Goal: Book appointment/travel/reservation

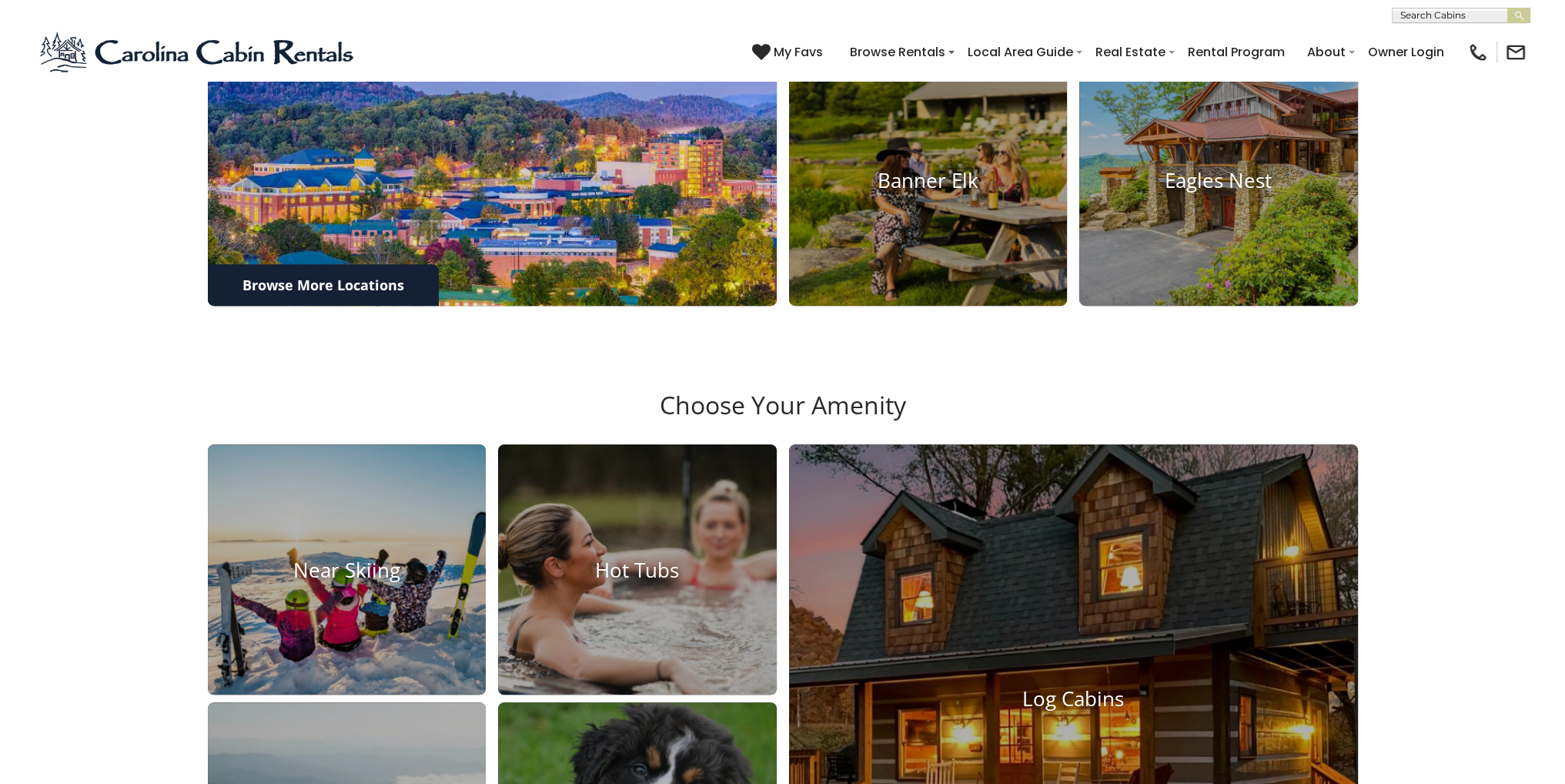
scroll to position [770, 0]
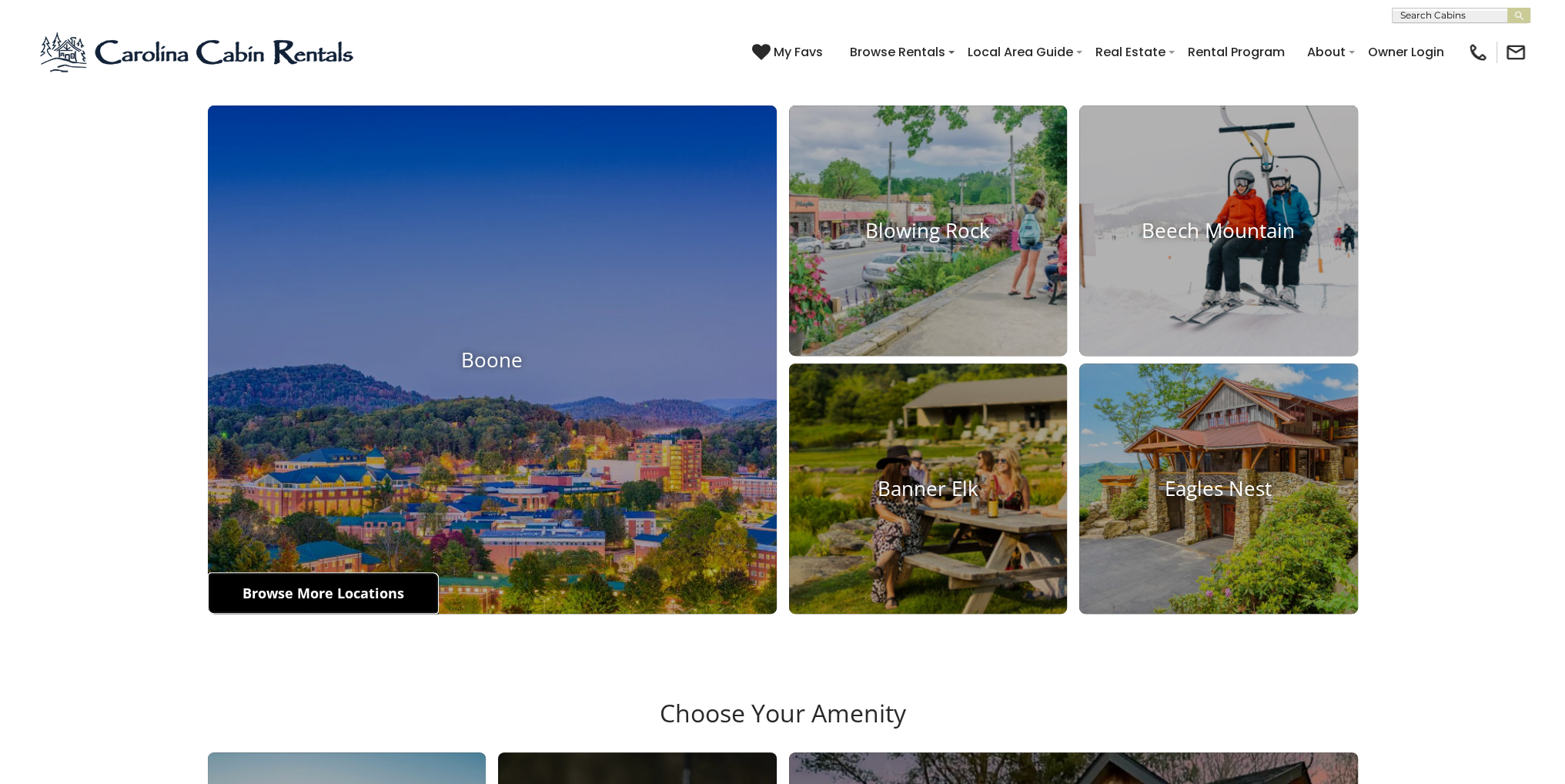
click at [353, 614] on link "Browse More Locations" at bounding box center [324, 593] width 231 height 41
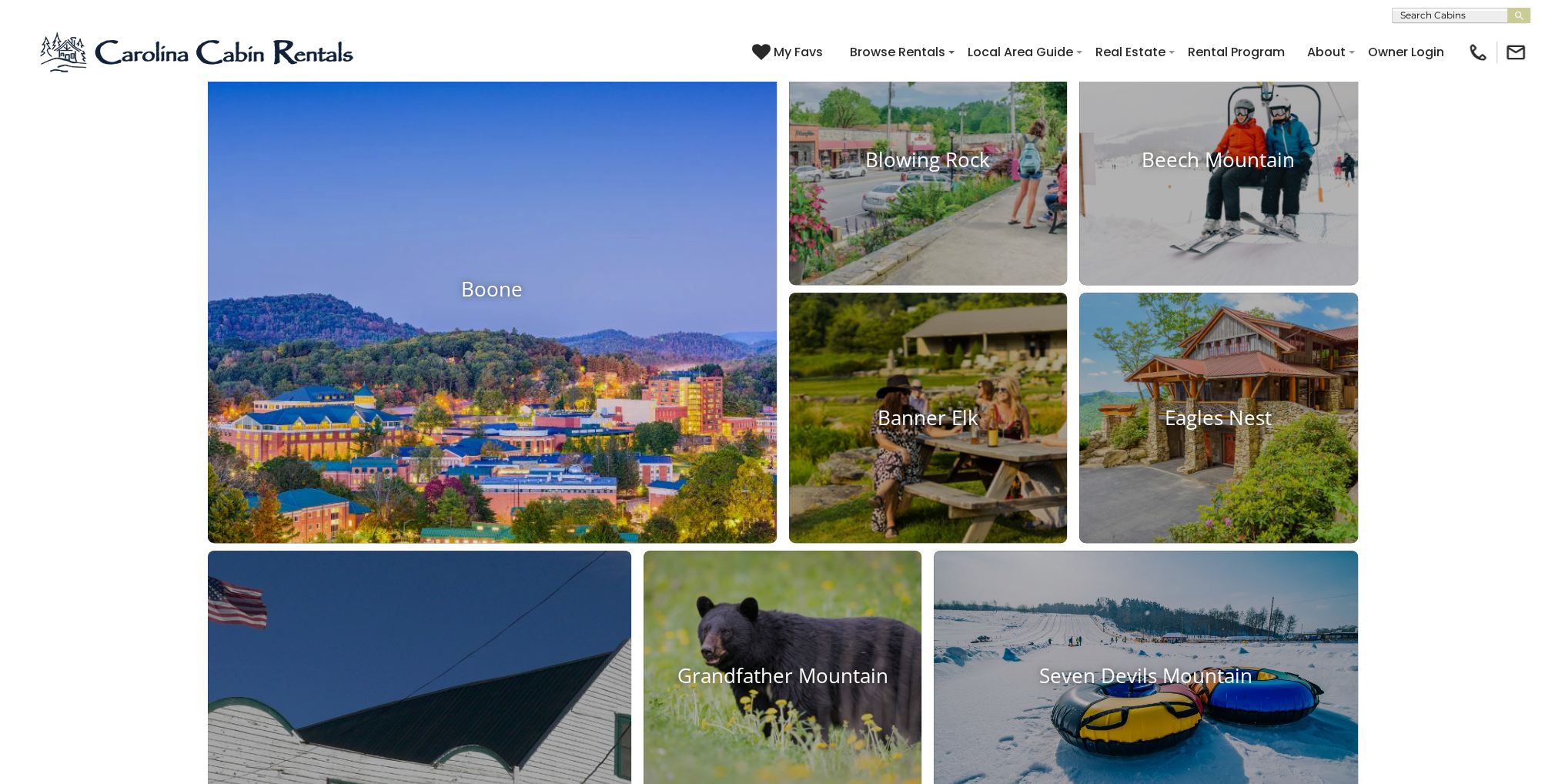
scroll to position [847, 0]
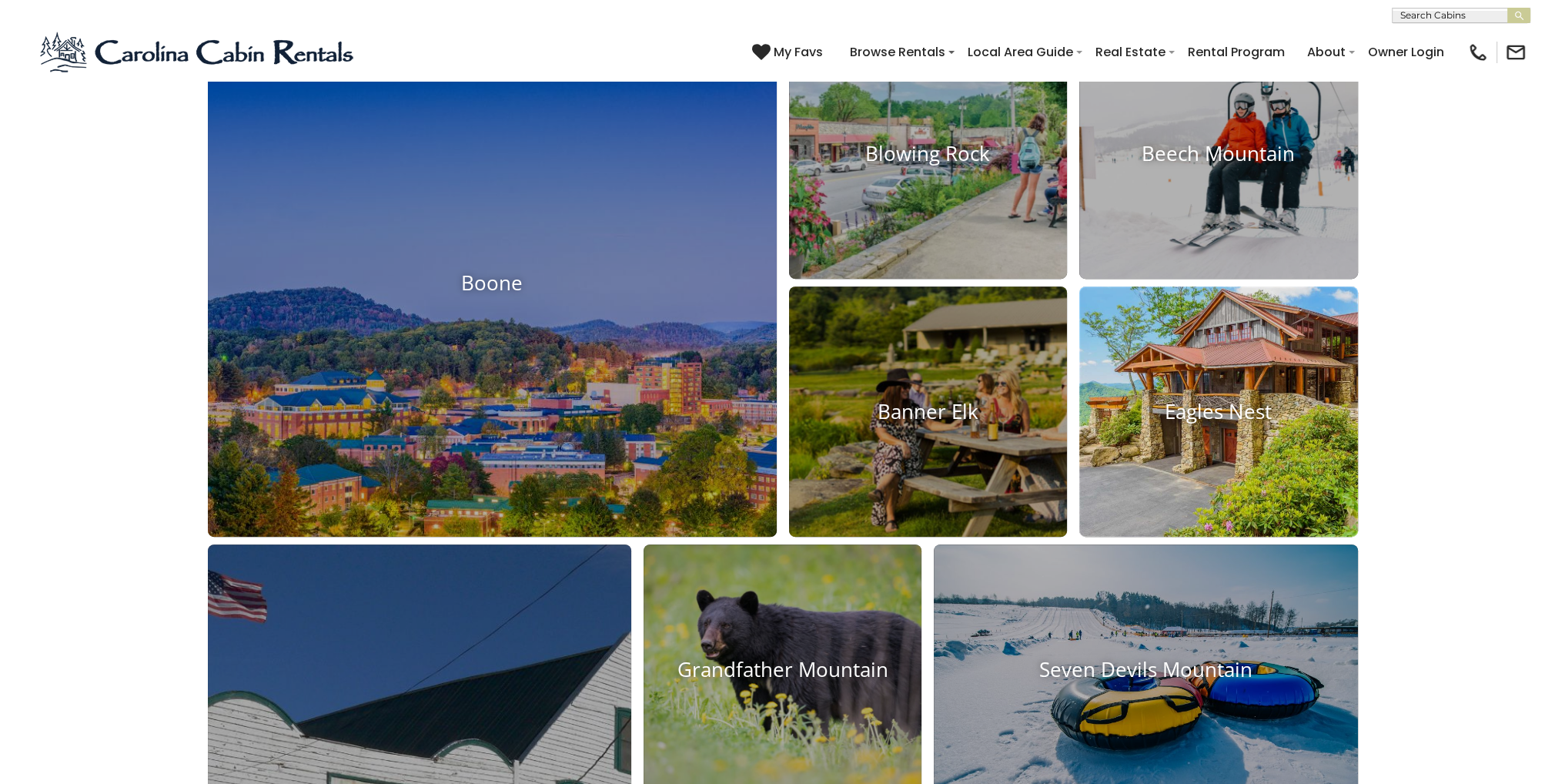
click at [1269, 479] on img at bounding box center [1218, 412] width 306 height 275
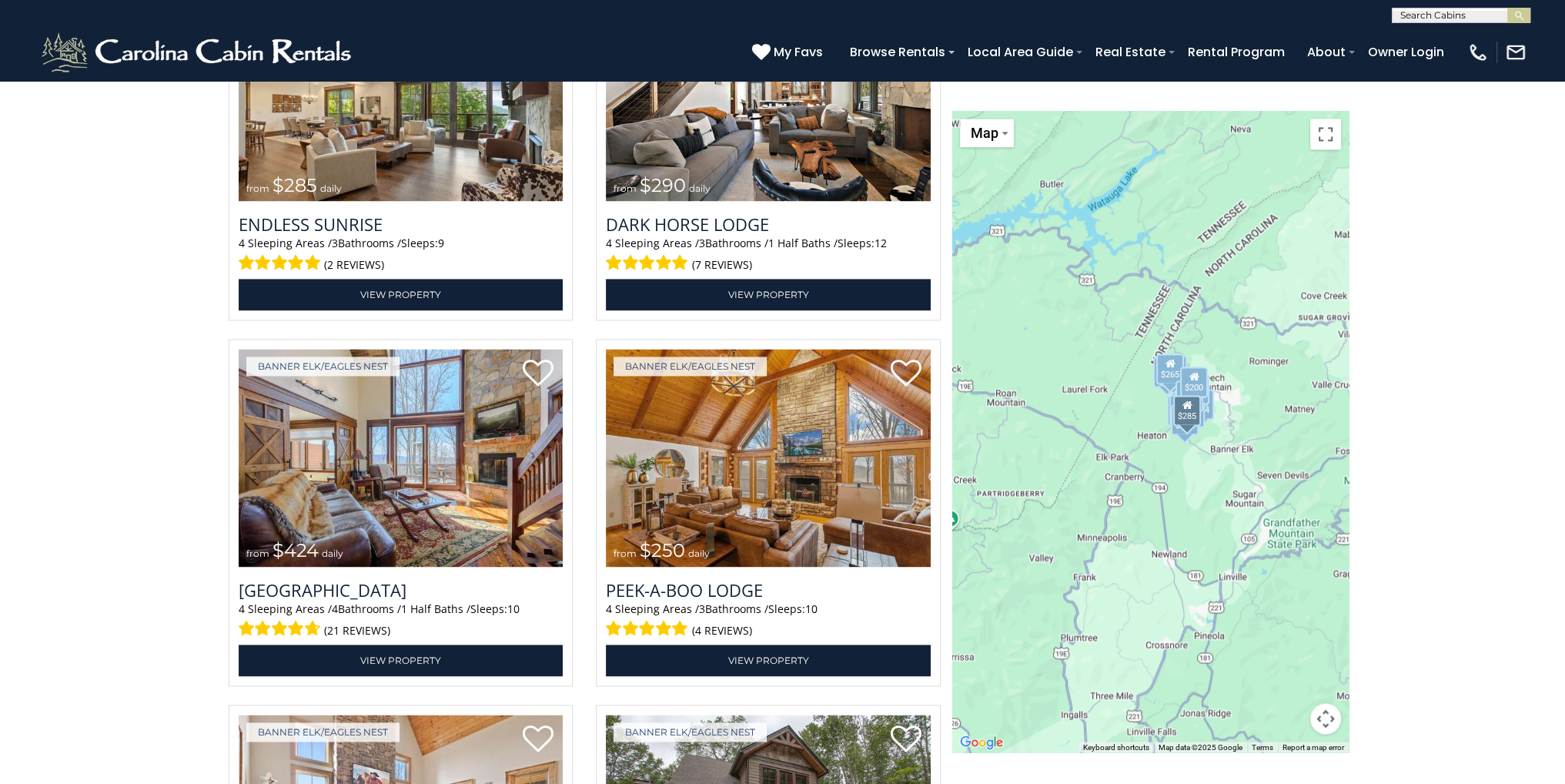
scroll to position [3156, 0]
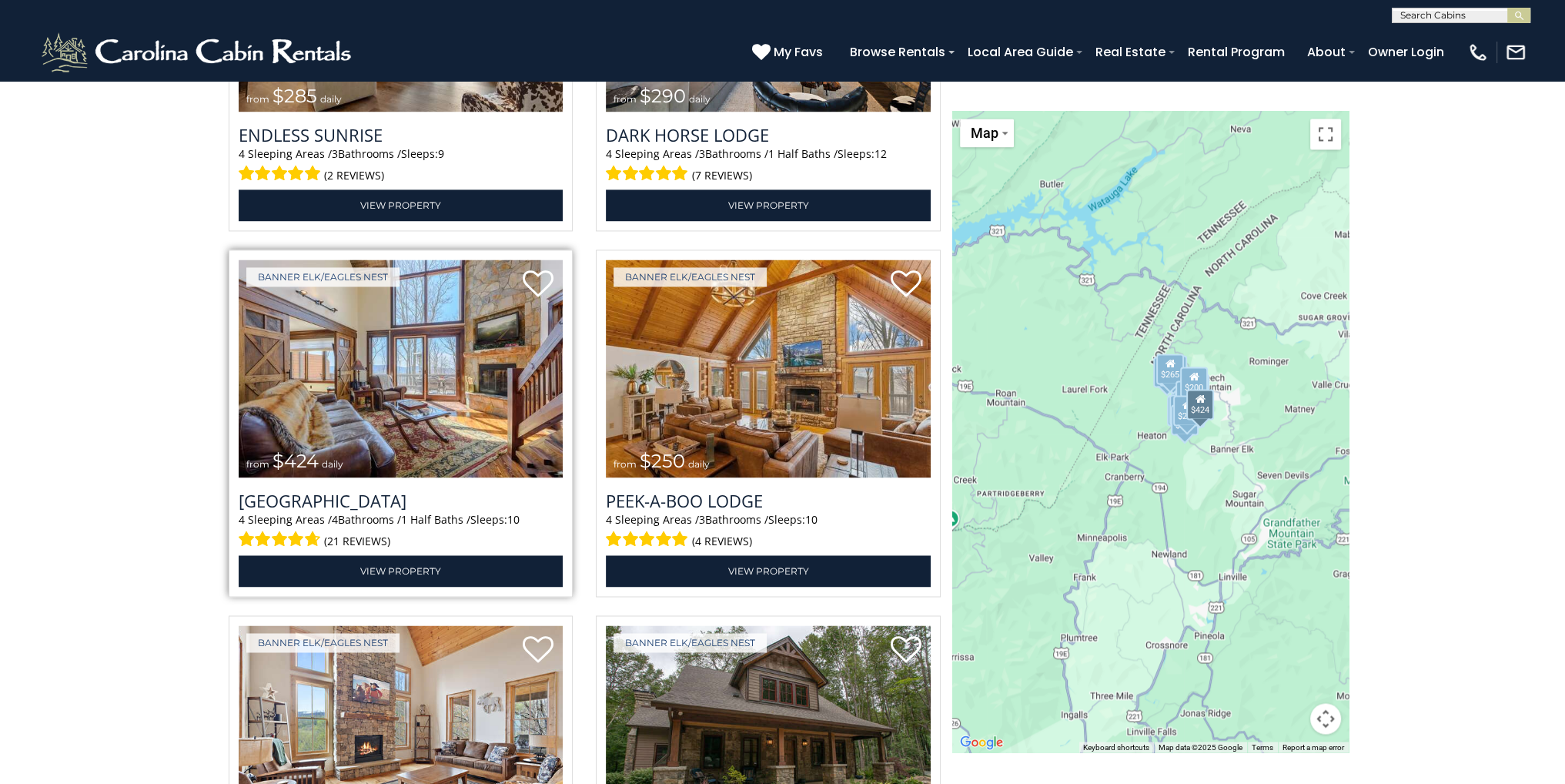
click at [446, 395] on img at bounding box center [401, 368] width 325 height 218
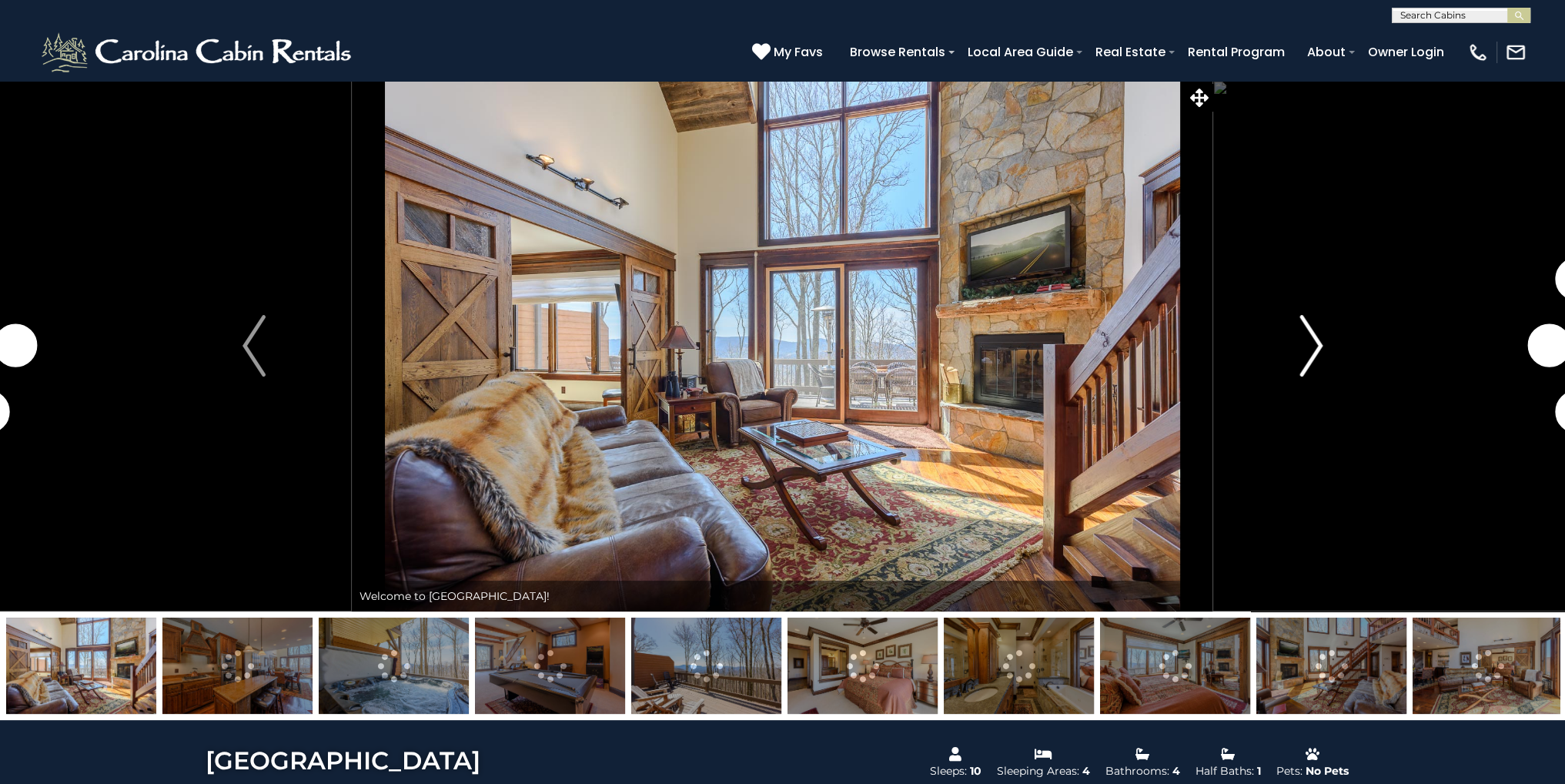
click at [1293, 358] on button "Next" at bounding box center [1312, 346] width 197 height 531
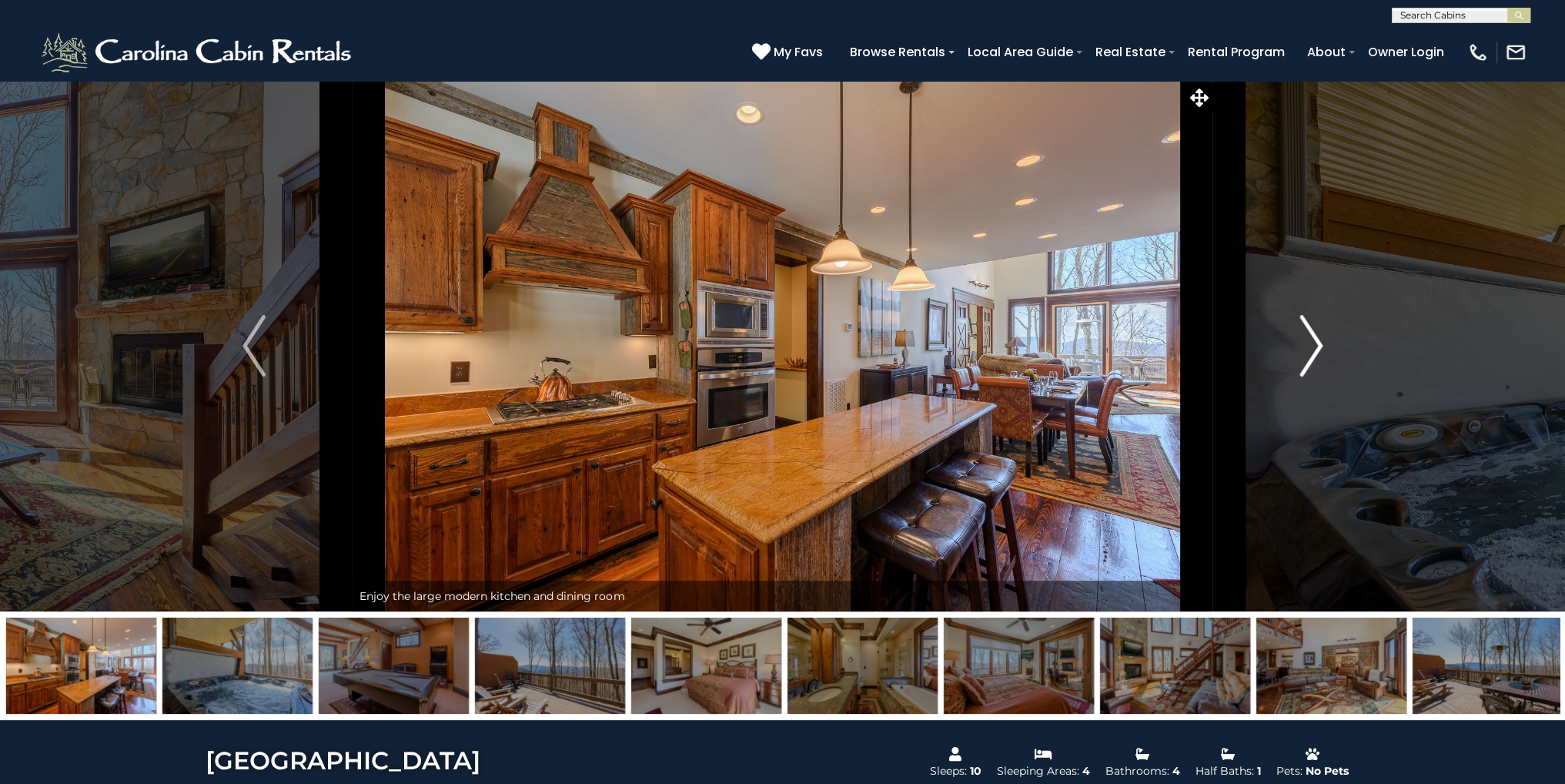
click at [1295, 359] on button "Next" at bounding box center [1312, 346] width 197 height 531
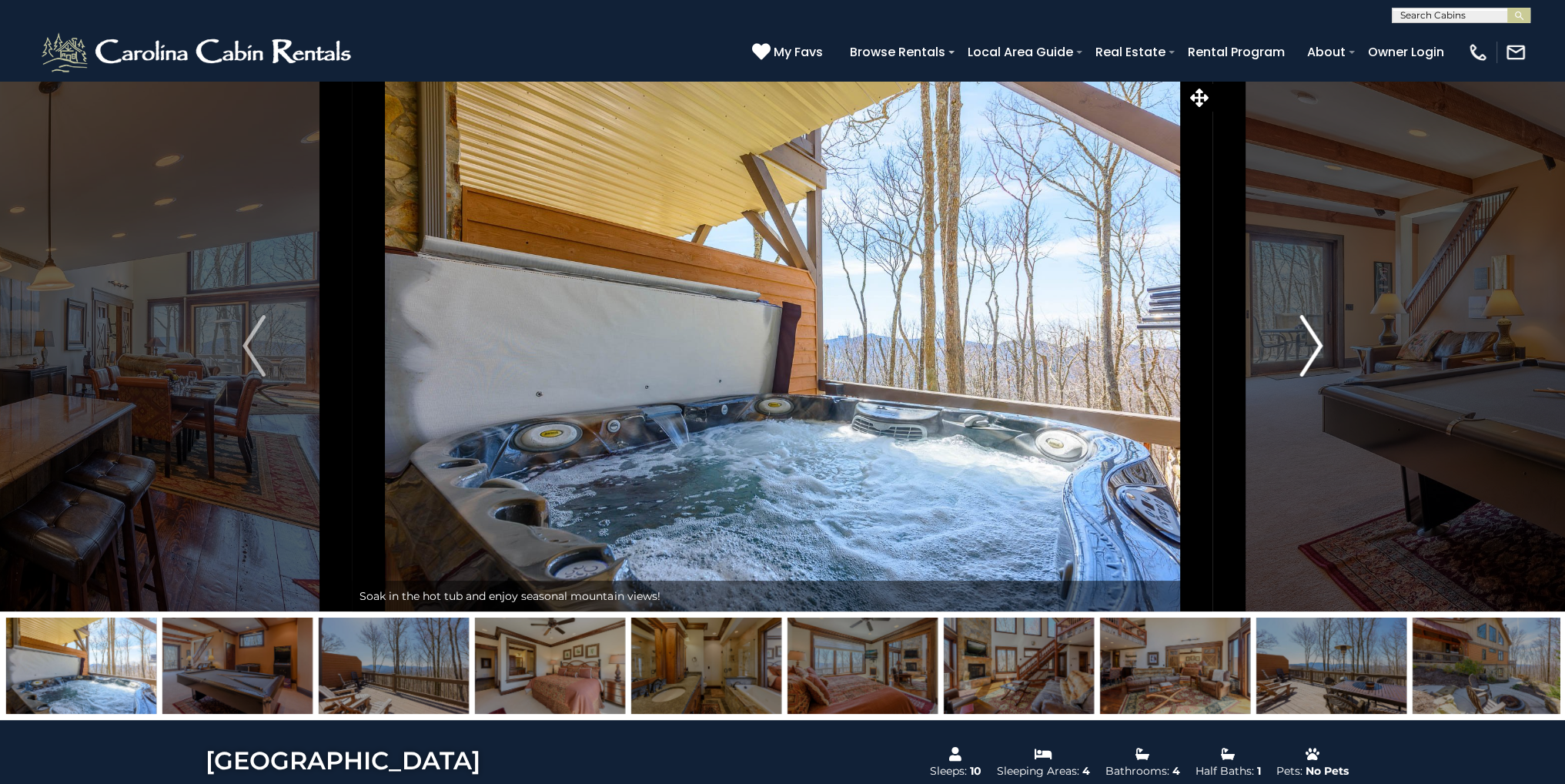
click at [1295, 359] on button "Next" at bounding box center [1312, 346] width 197 height 531
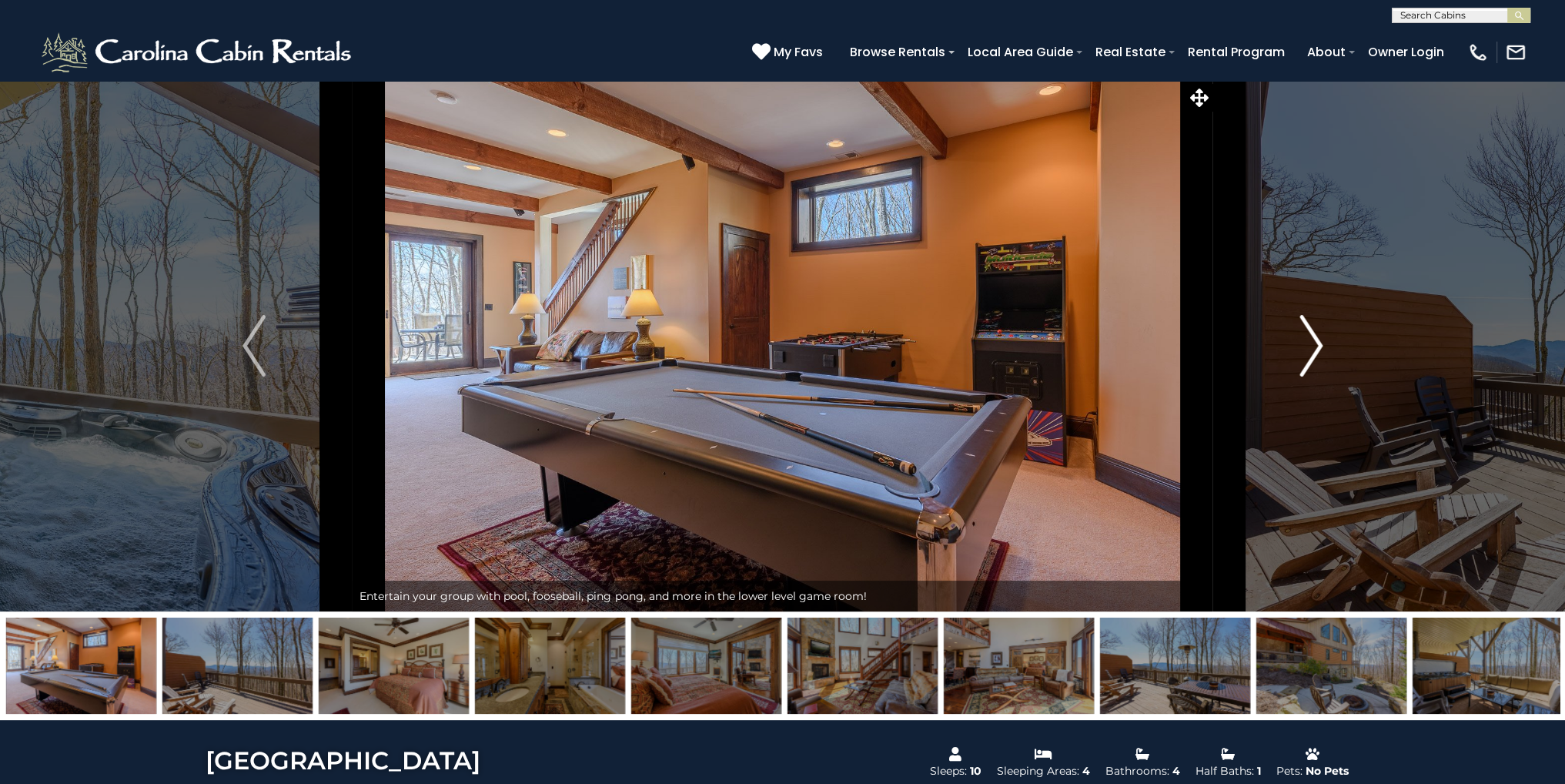
click at [1296, 359] on button "Next" at bounding box center [1312, 346] width 197 height 531
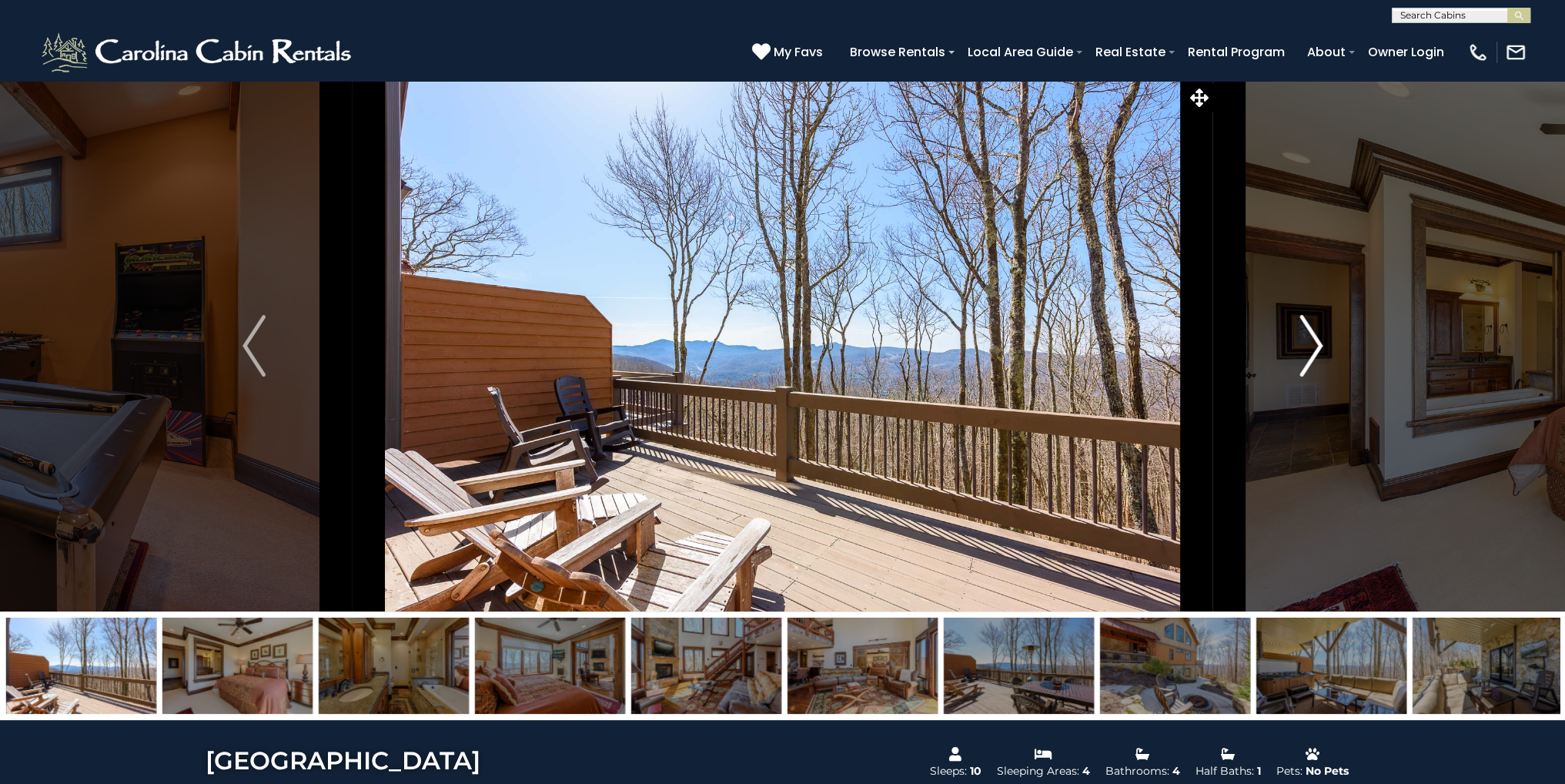
click at [1296, 359] on button "Next" at bounding box center [1312, 346] width 197 height 531
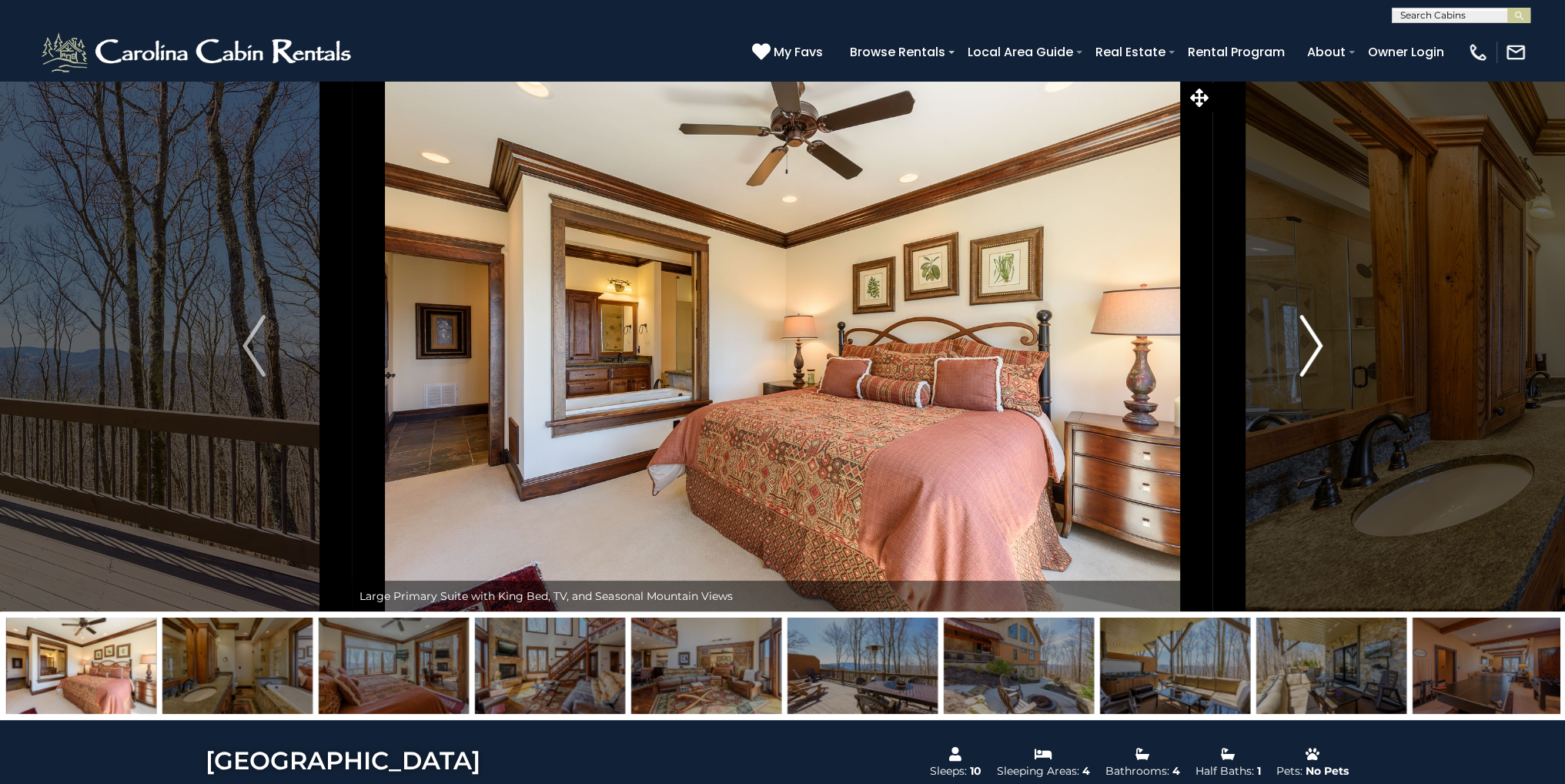
click at [1296, 359] on button "Next" at bounding box center [1312, 346] width 197 height 531
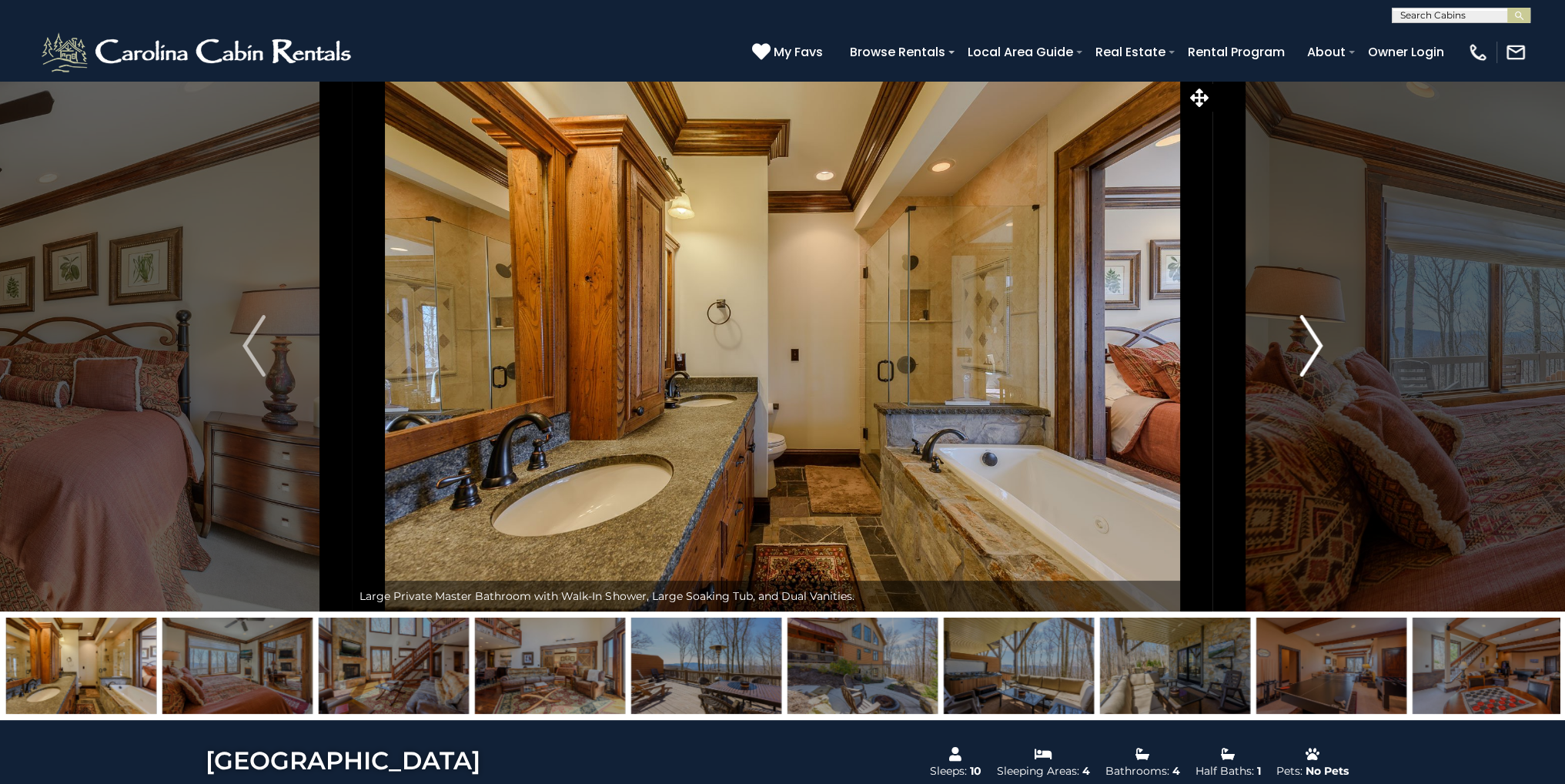
click at [1297, 359] on button "Next" at bounding box center [1312, 346] width 197 height 531
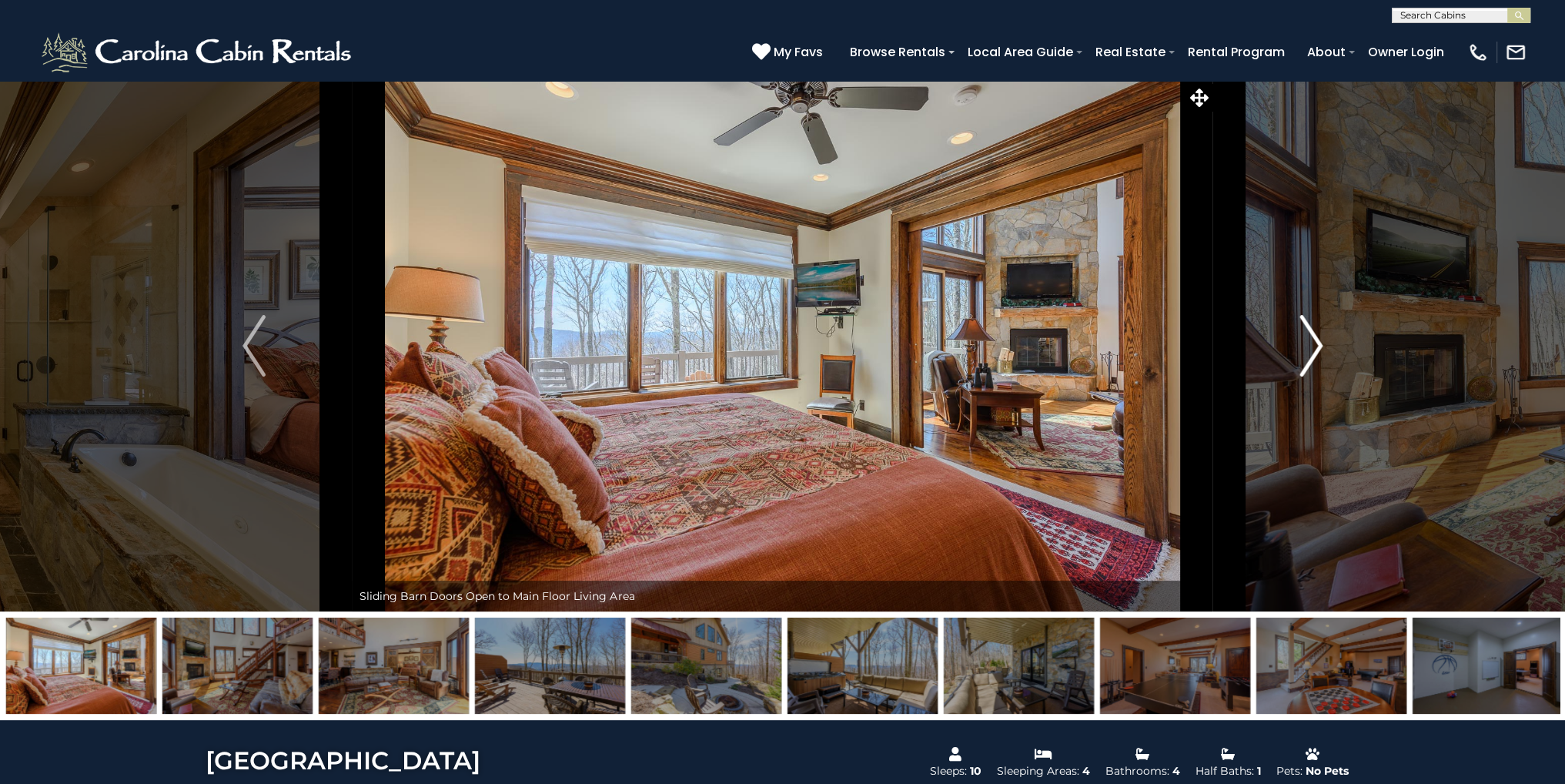
click at [1297, 359] on button "Next" at bounding box center [1312, 346] width 197 height 531
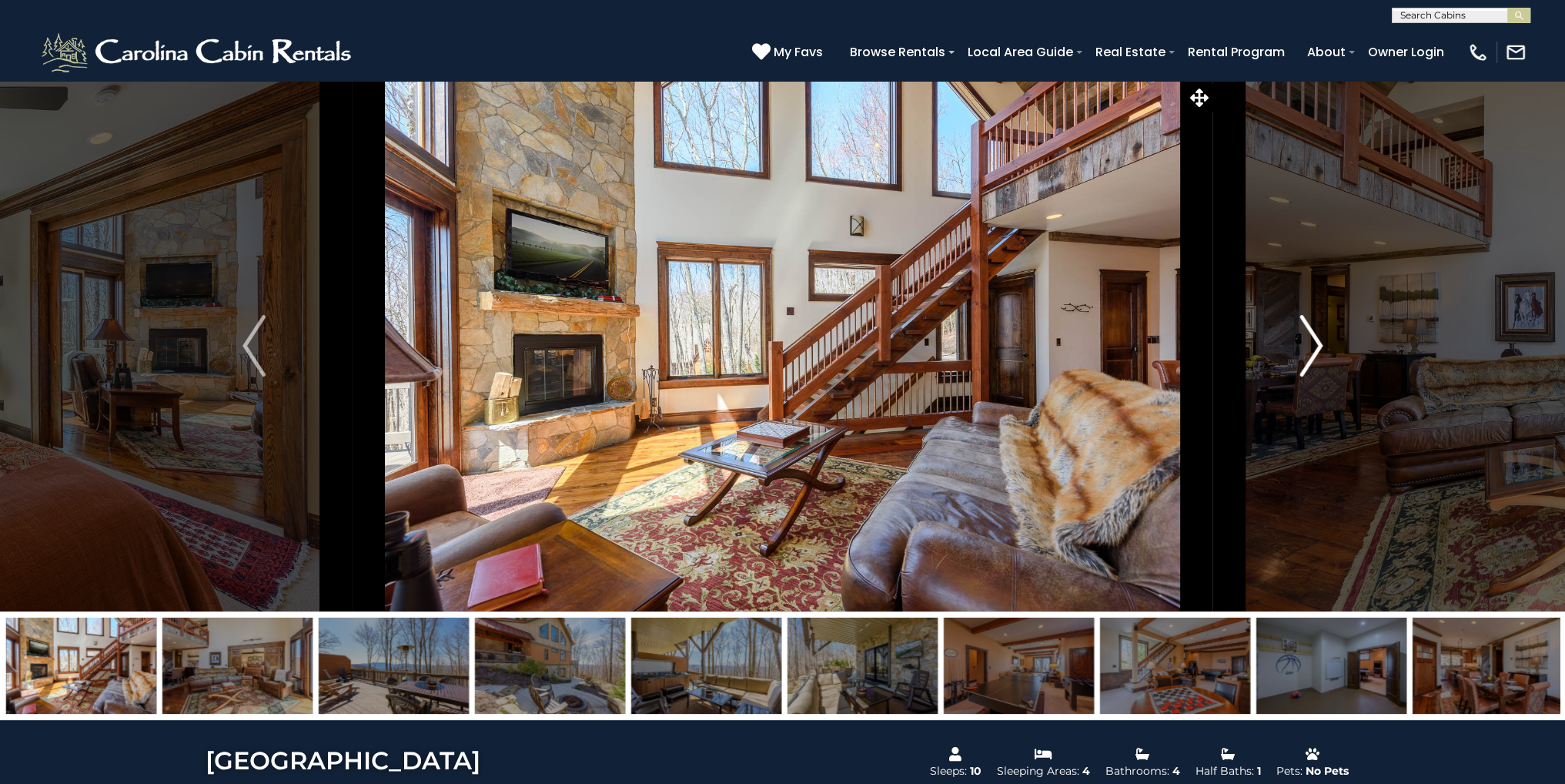
click at [1297, 359] on button "Next" at bounding box center [1312, 346] width 197 height 531
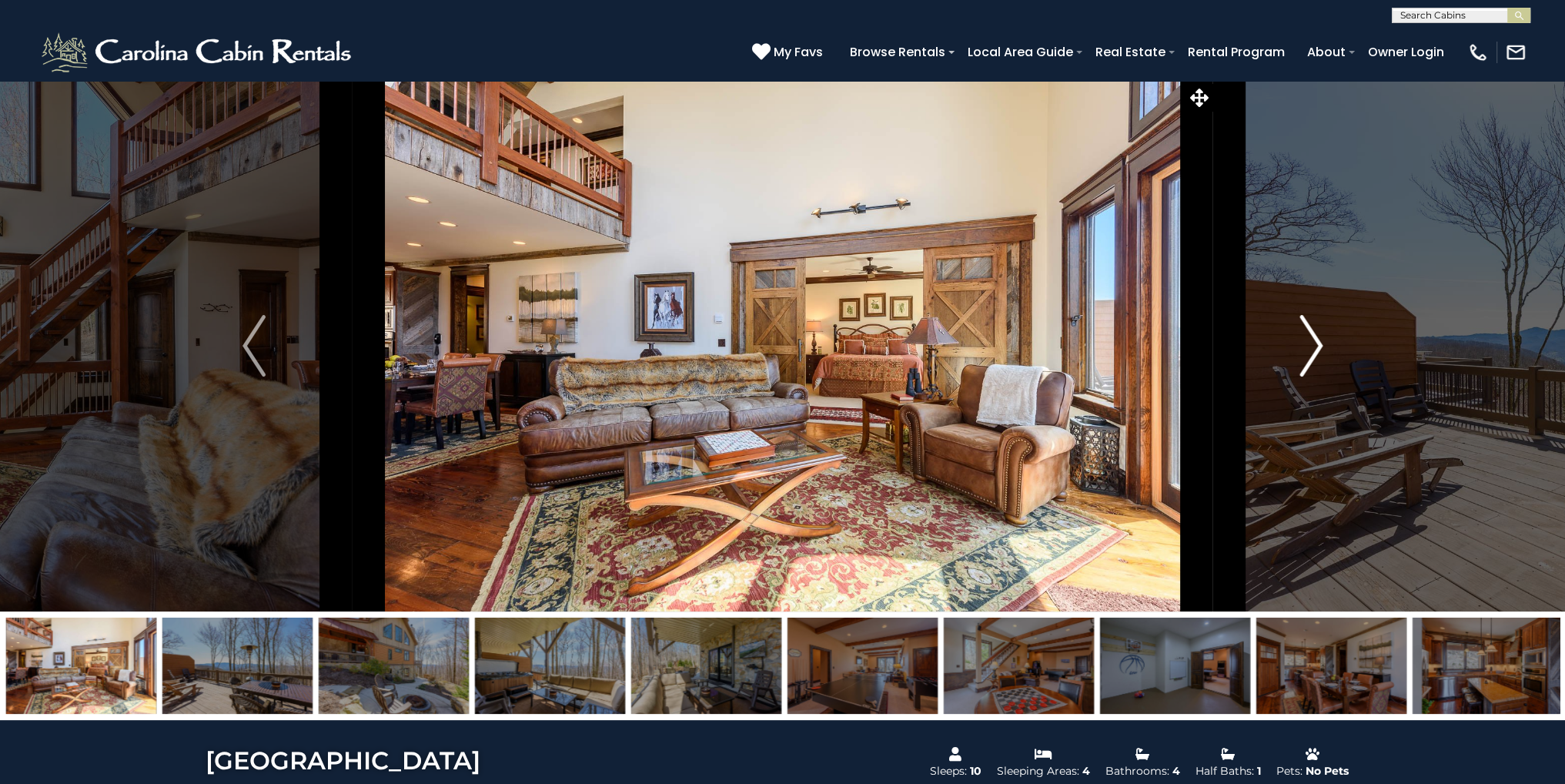
click at [1297, 359] on button "Next" at bounding box center [1312, 346] width 197 height 531
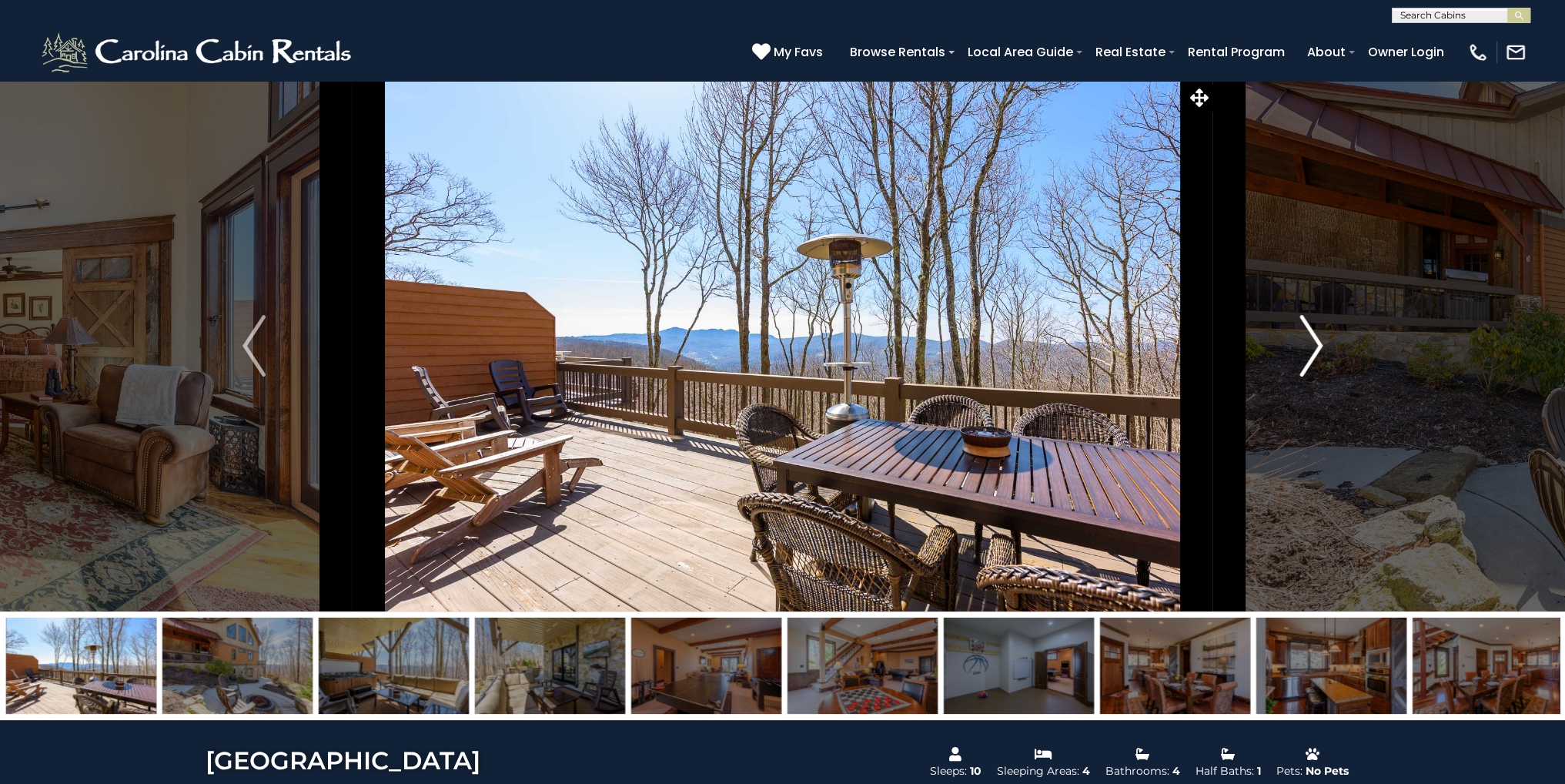
click at [1297, 359] on button "Next" at bounding box center [1312, 346] width 197 height 531
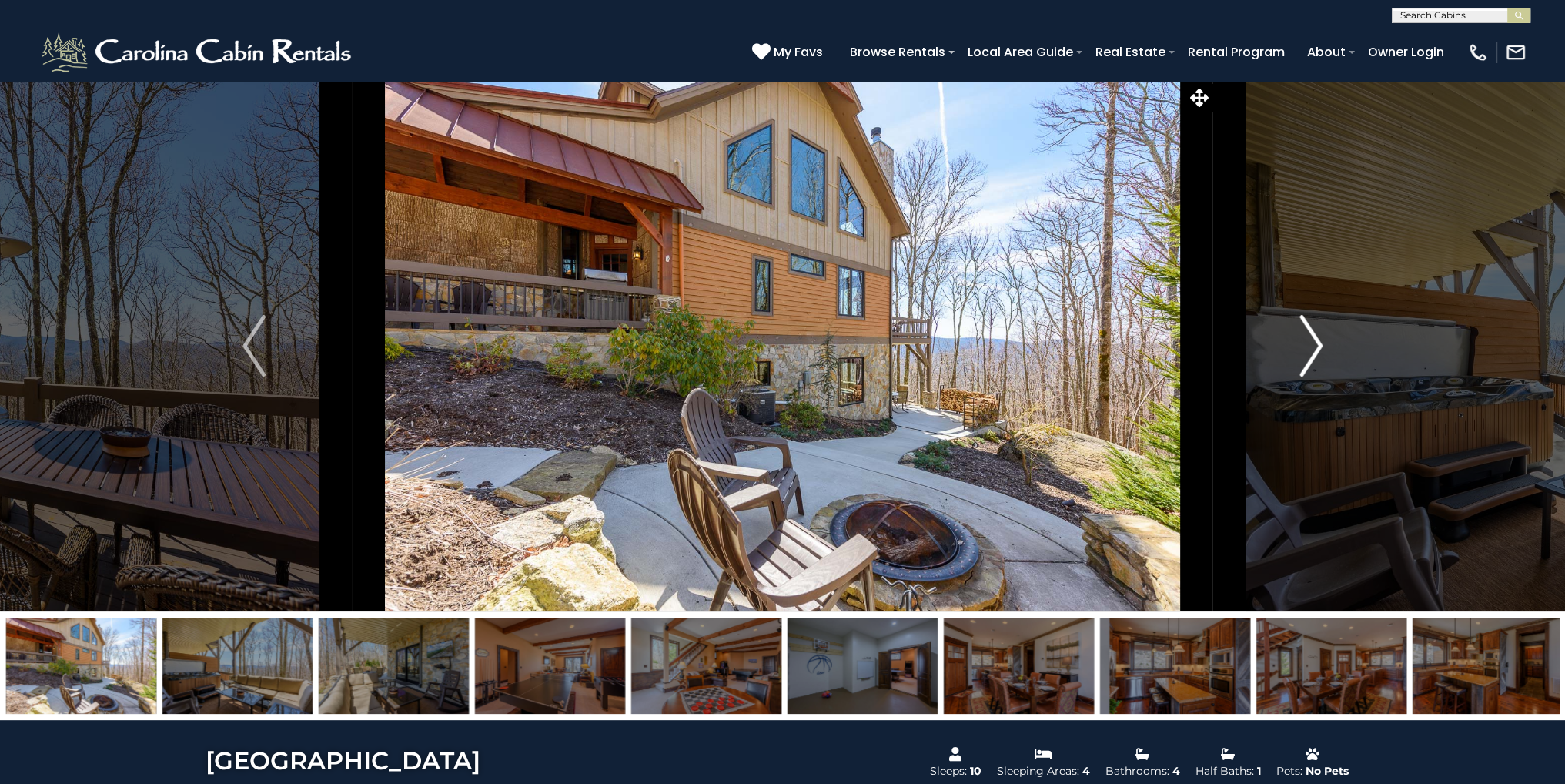
click at [1297, 359] on button "Next" at bounding box center [1312, 346] width 197 height 531
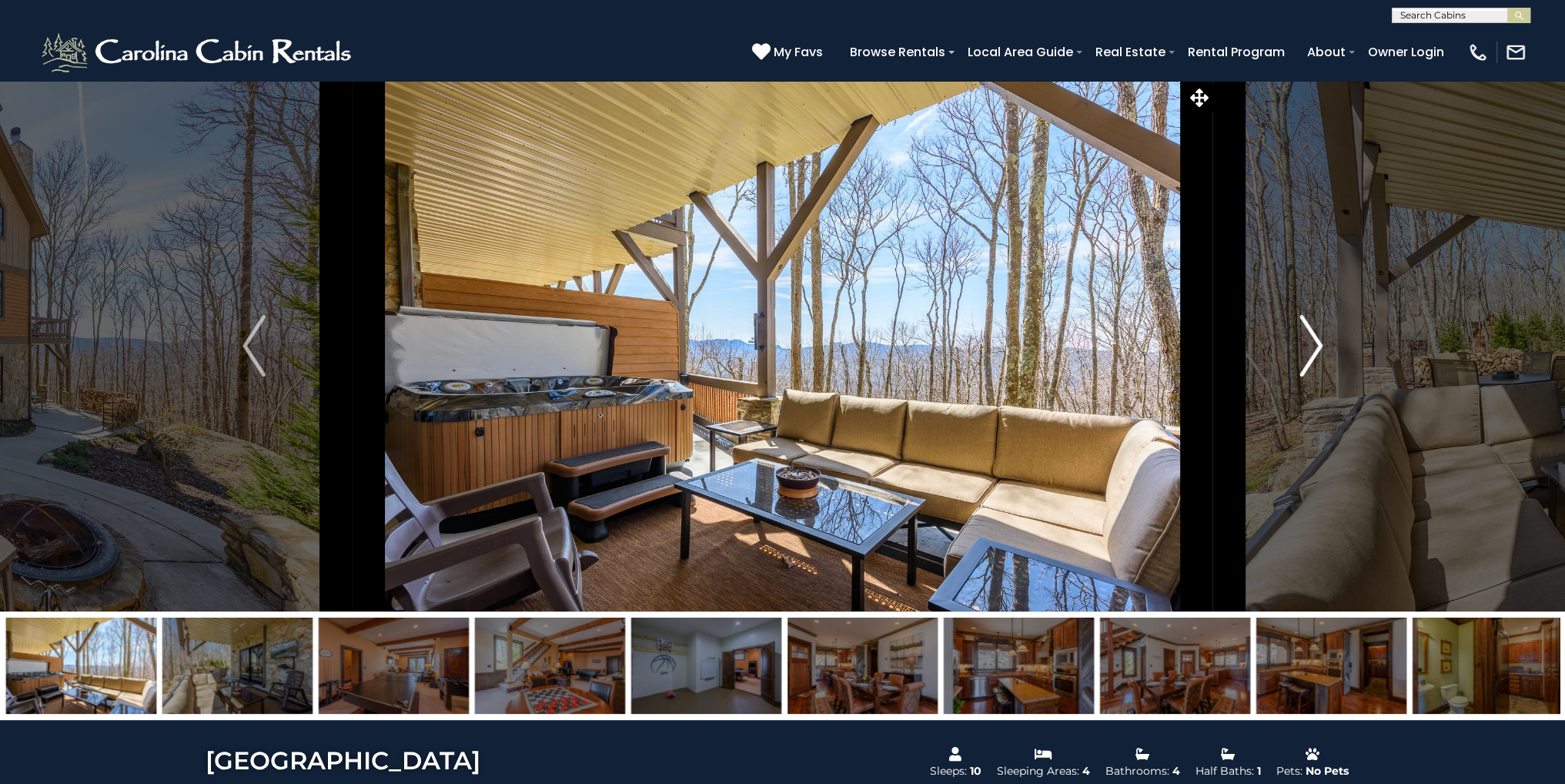
click at [1297, 359] on button "Next" at bounding box center [1312, 346] width 197 height 531
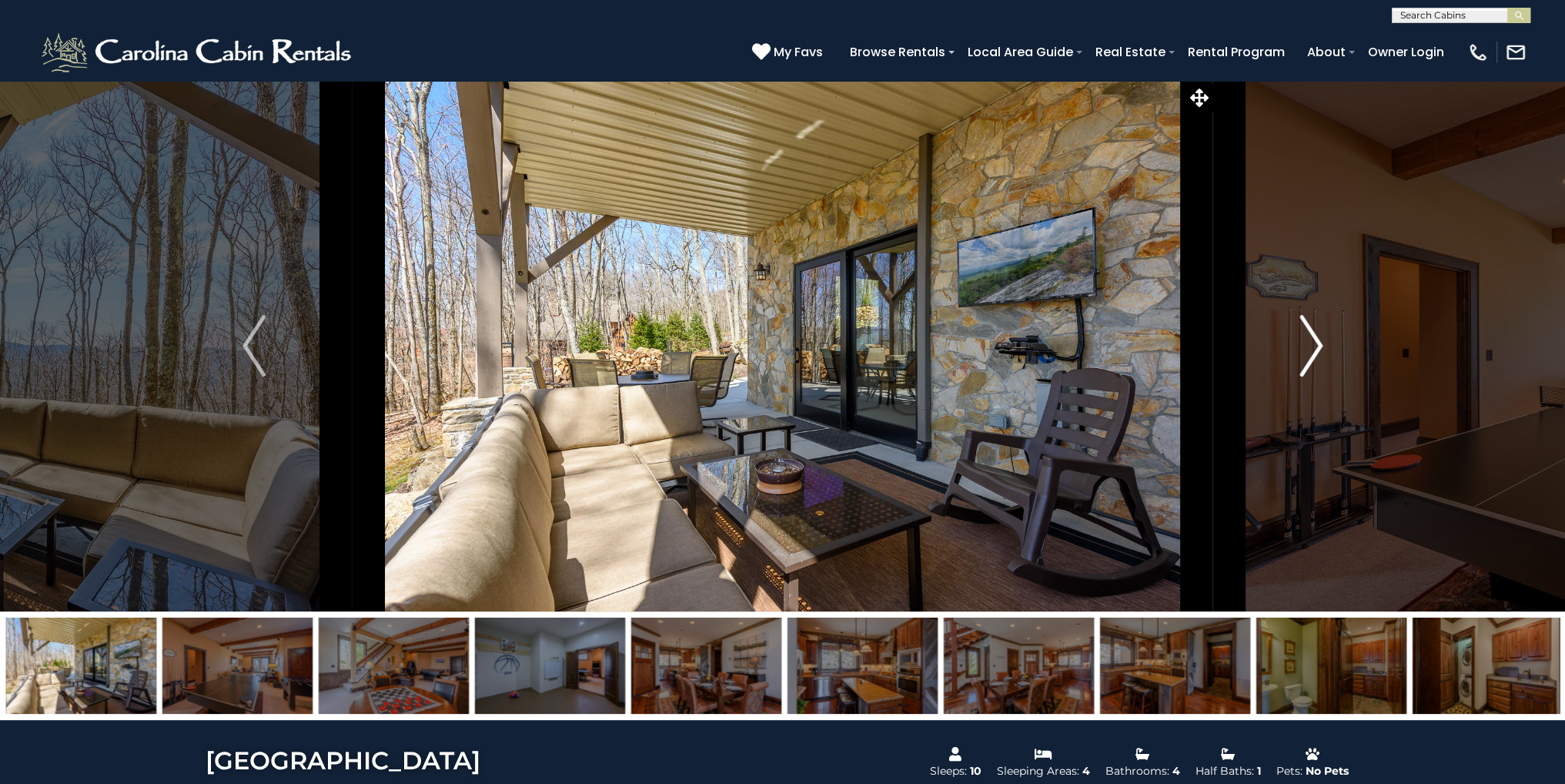
click at [1297, 359] on button "Next" at bounding box center [1312, 346] width 197 height 531
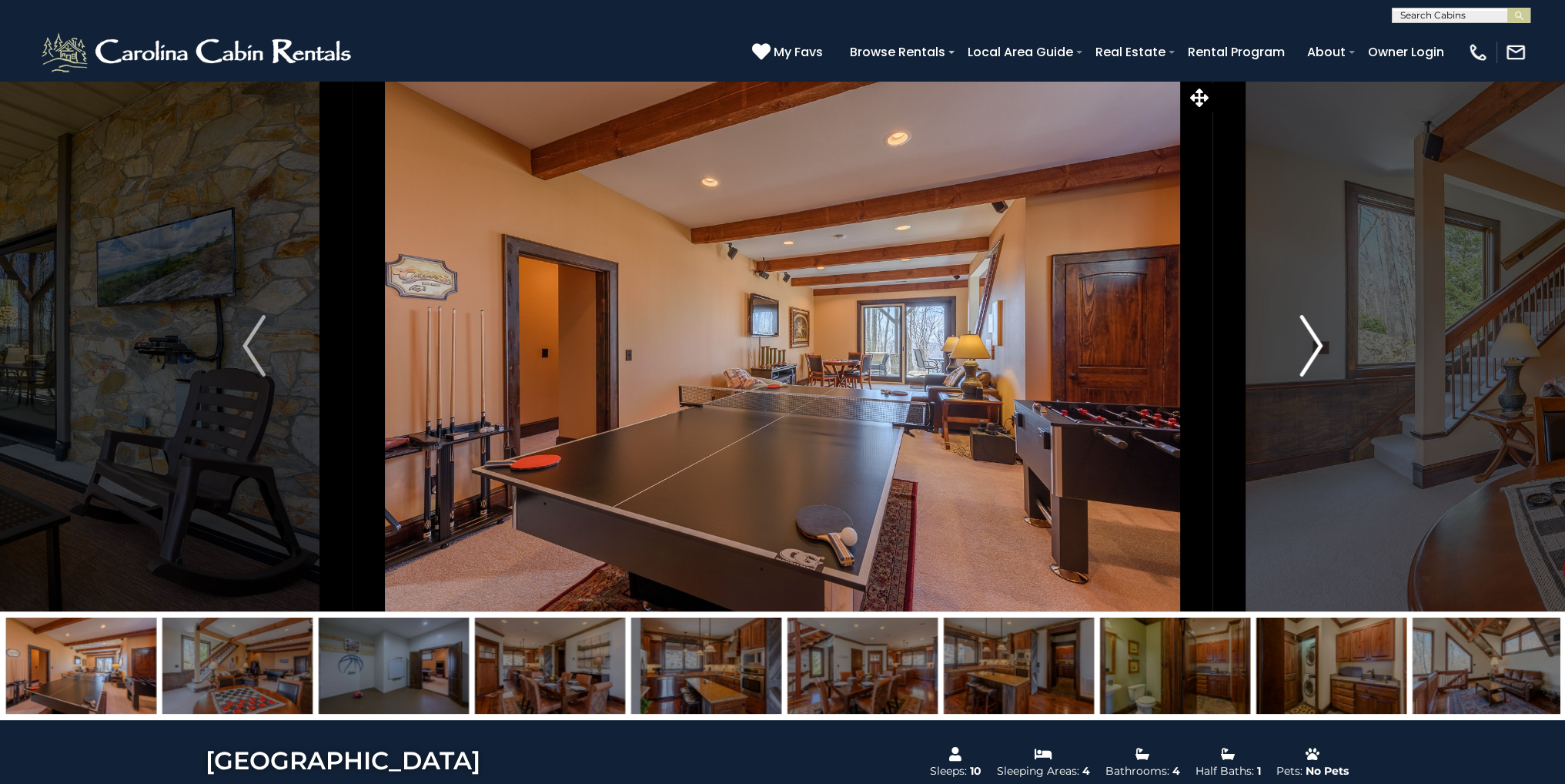
click at [1297, 360] on button "Next" at bounding box center [1312, 346] width 197 height 531
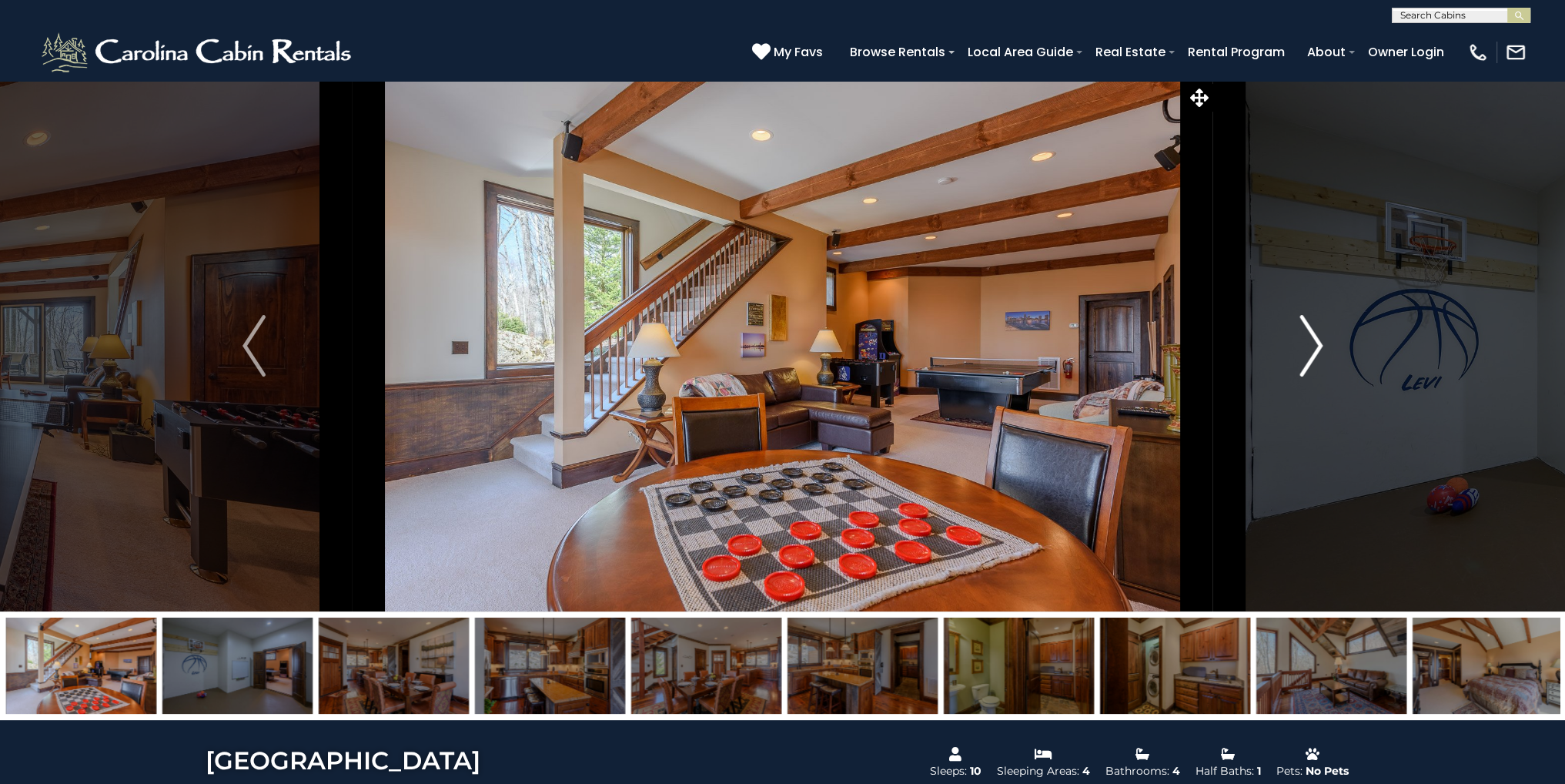
click at [1297, 360] on button "Next" at bounding box center [1312, 346] width 197 height 531
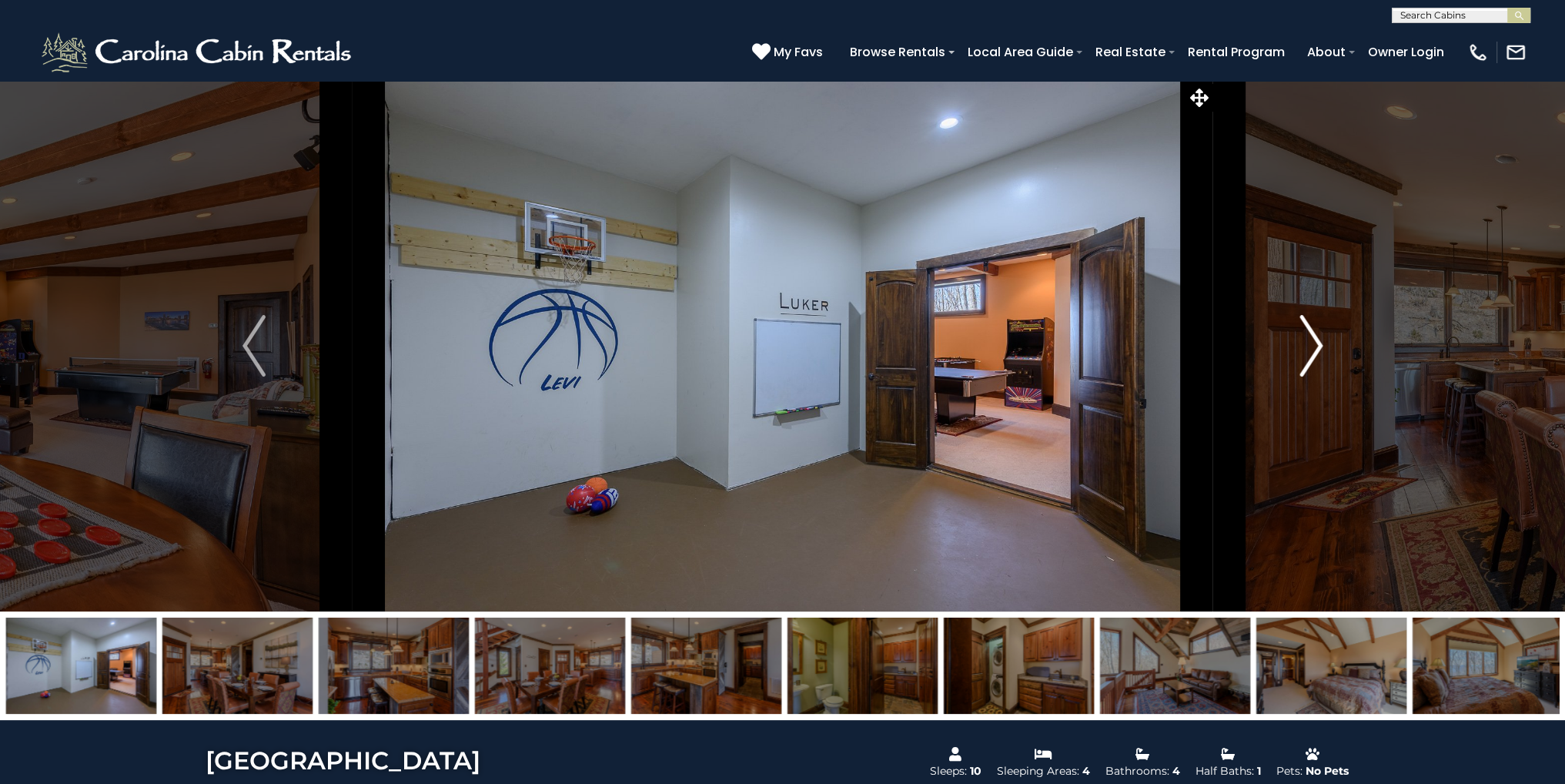
click at [1297, 360] on button "Next" at bounding box center [1312, 346] width 197 height 531
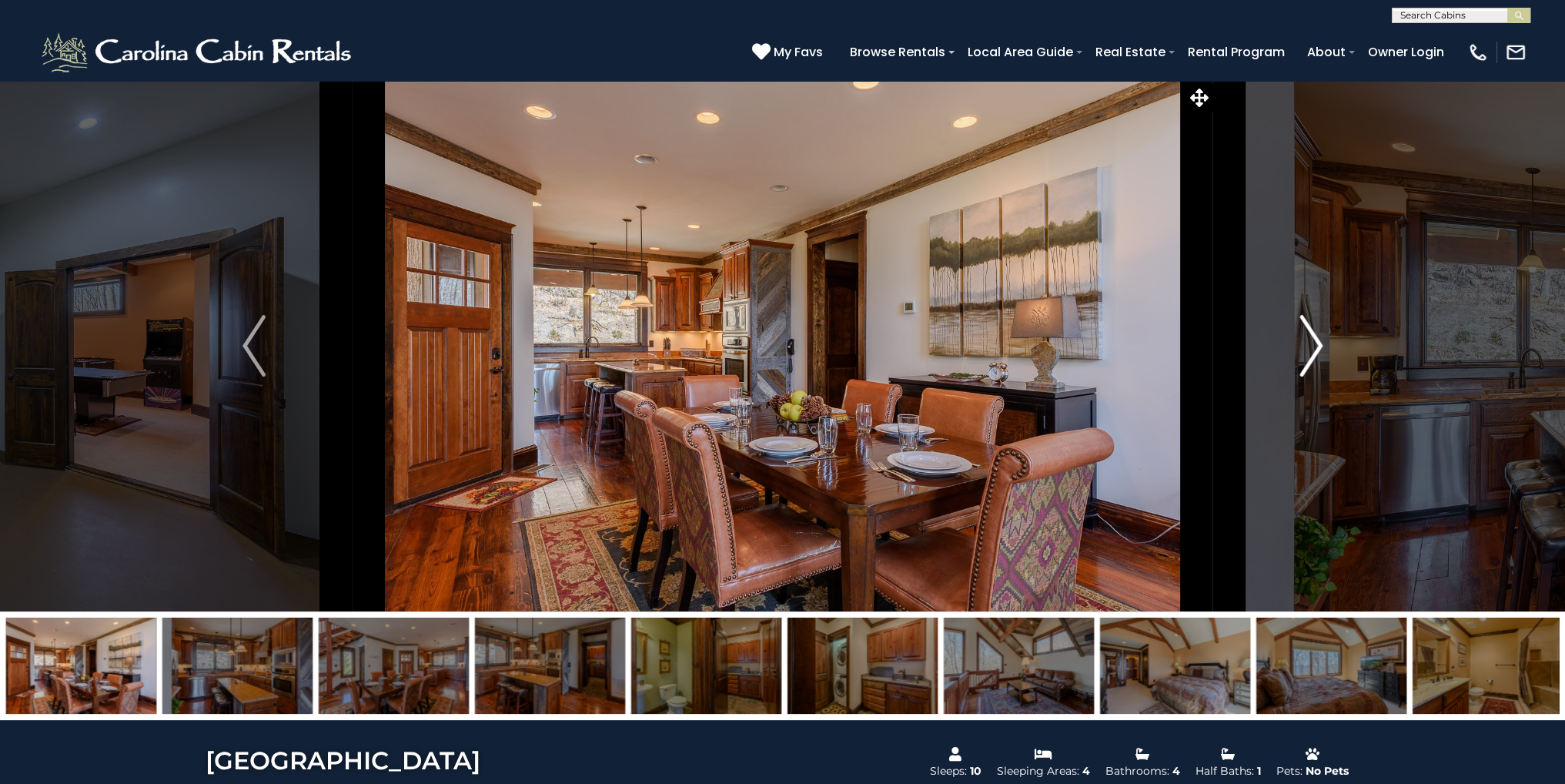
click at [1297, 360] on button "Next" at bounding box center [1312, 346] width 197 height 531
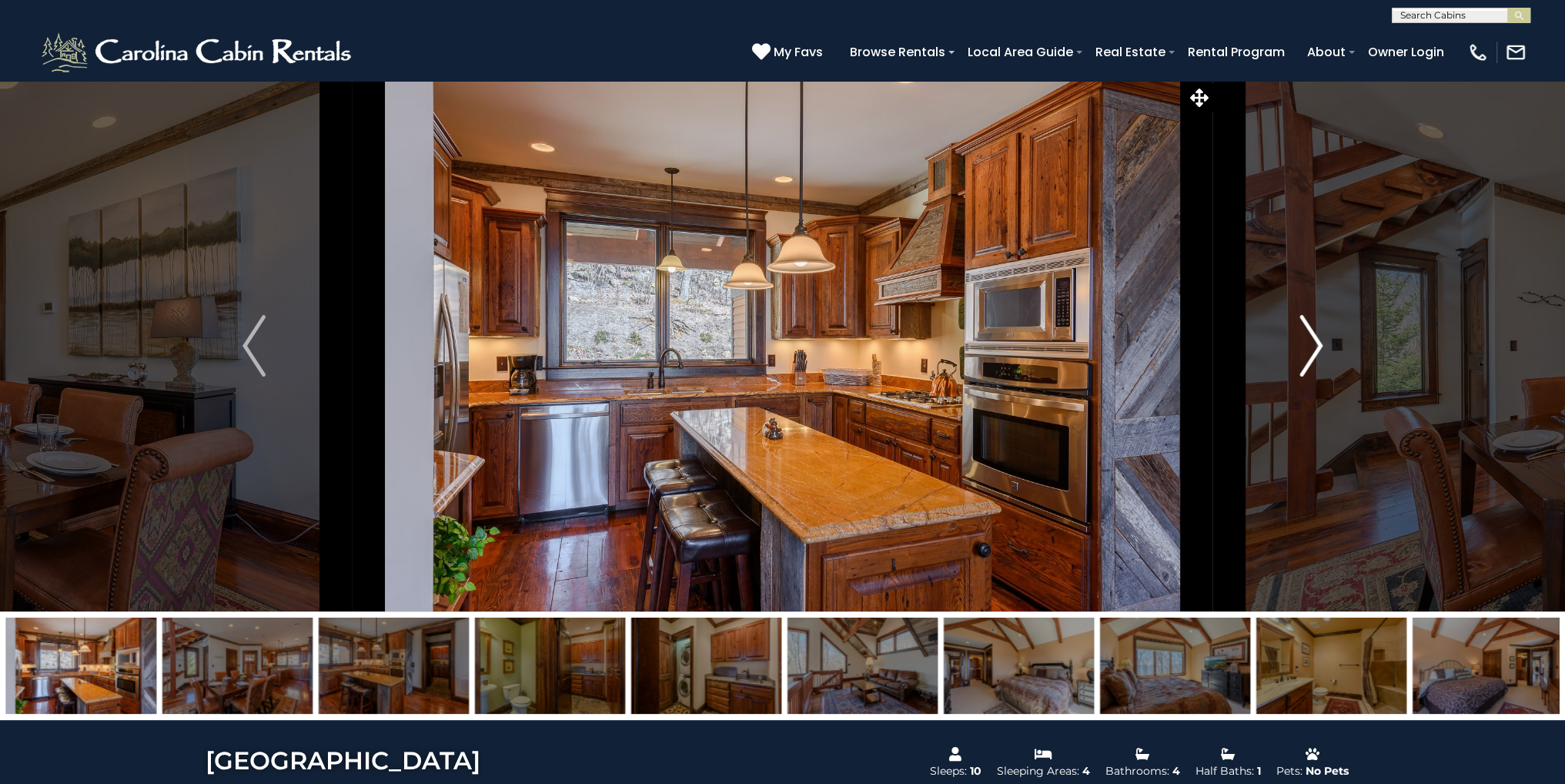
click at [1297, 360] on button "Next" at bounding box center [1312, 346] width 197 height 531
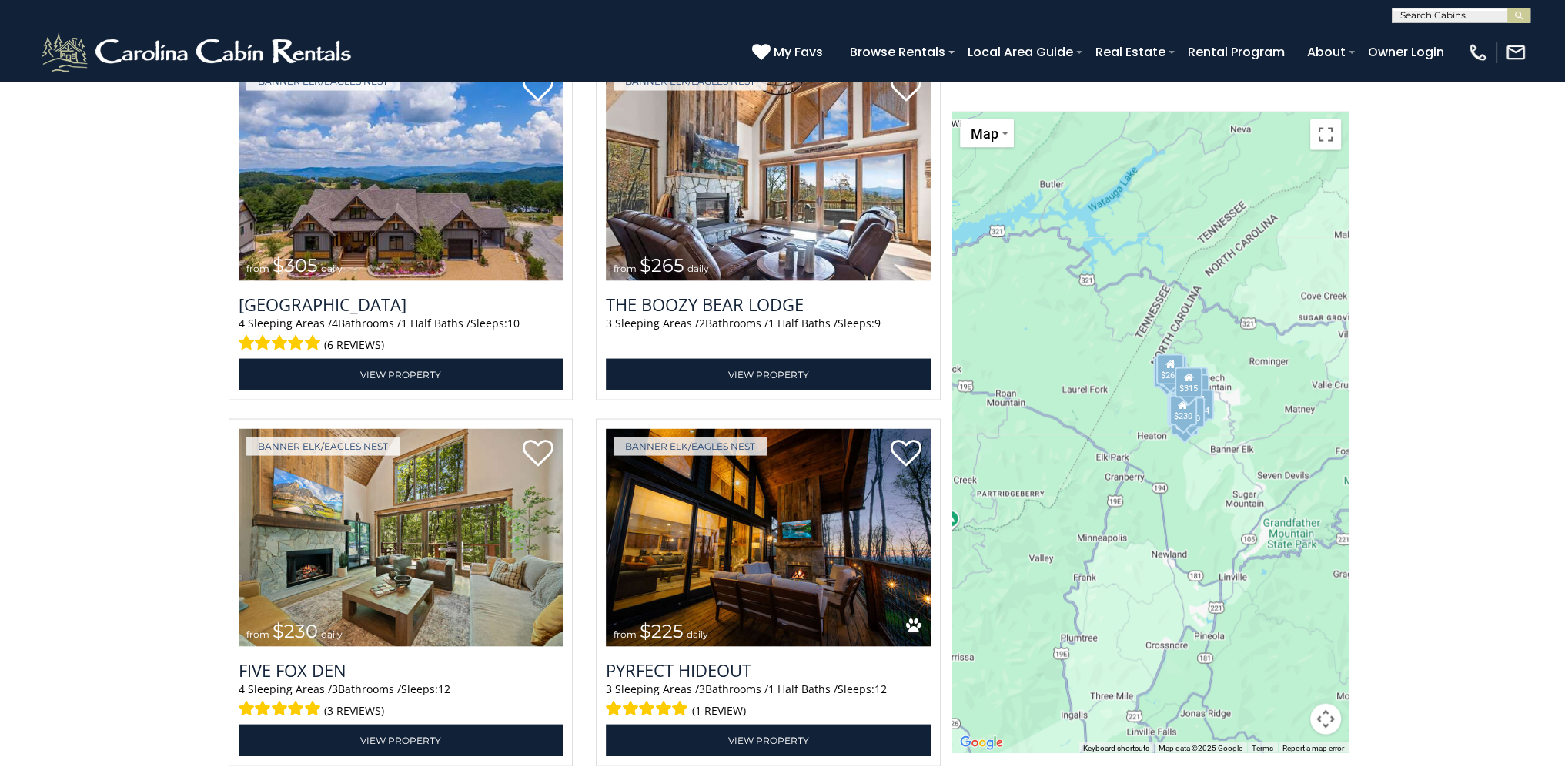
scroll to position [3939, 0]
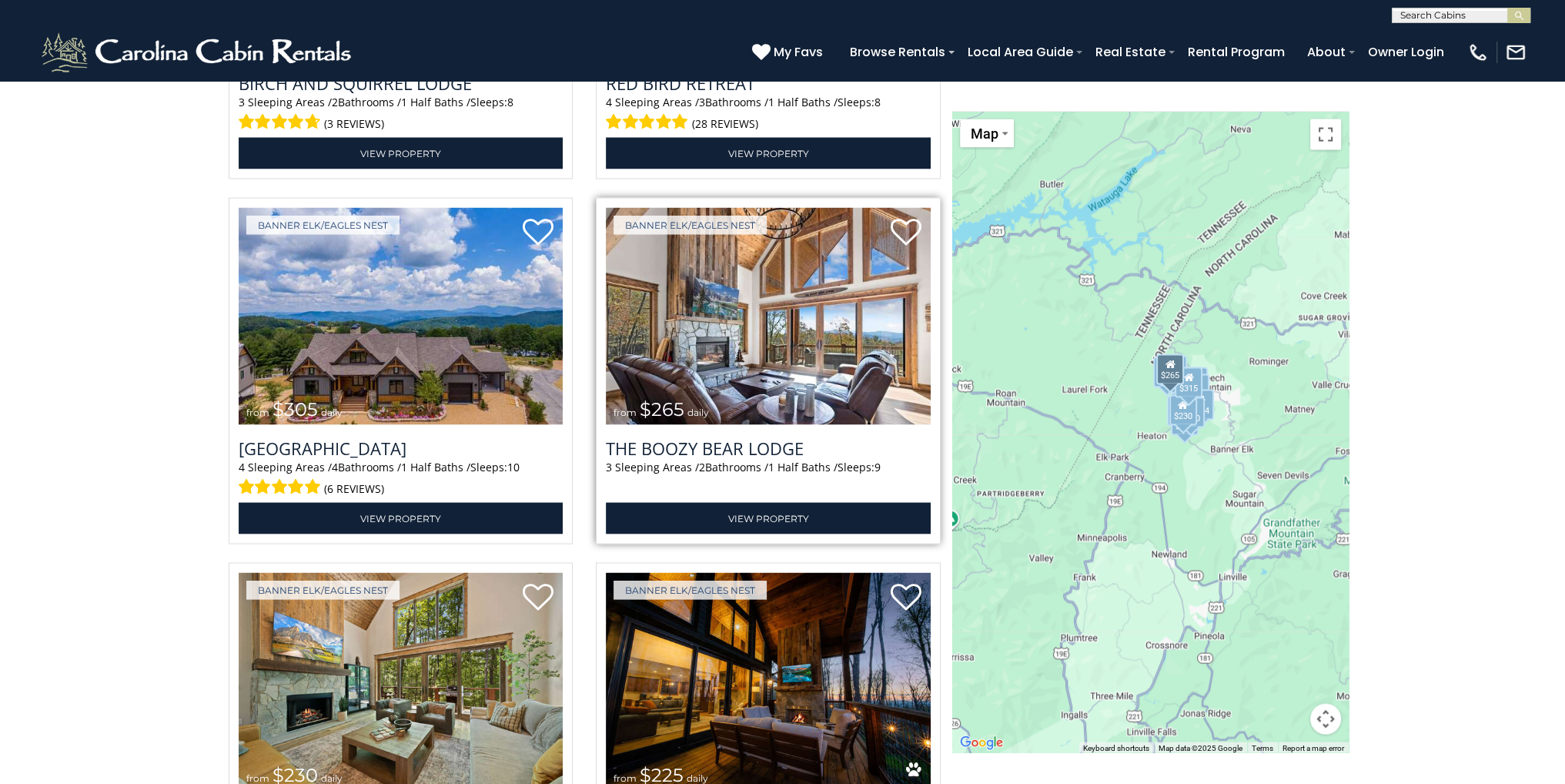
click at [767, 314] on img at bounding box center [768, 317] width 325 height 218
click at [751, 348] on img at bounding box center [768, 317] width 325 height 218
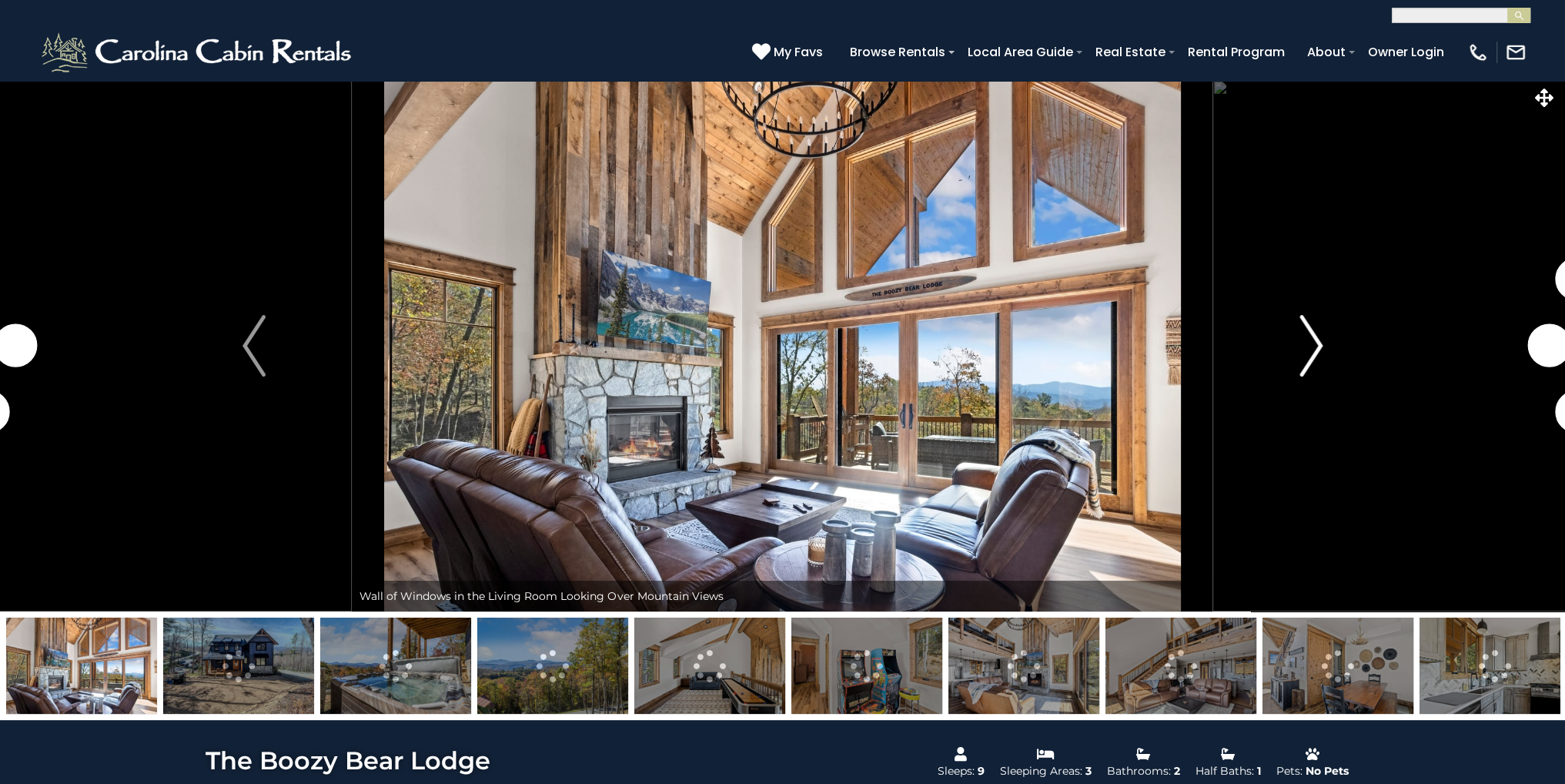
select select "*"
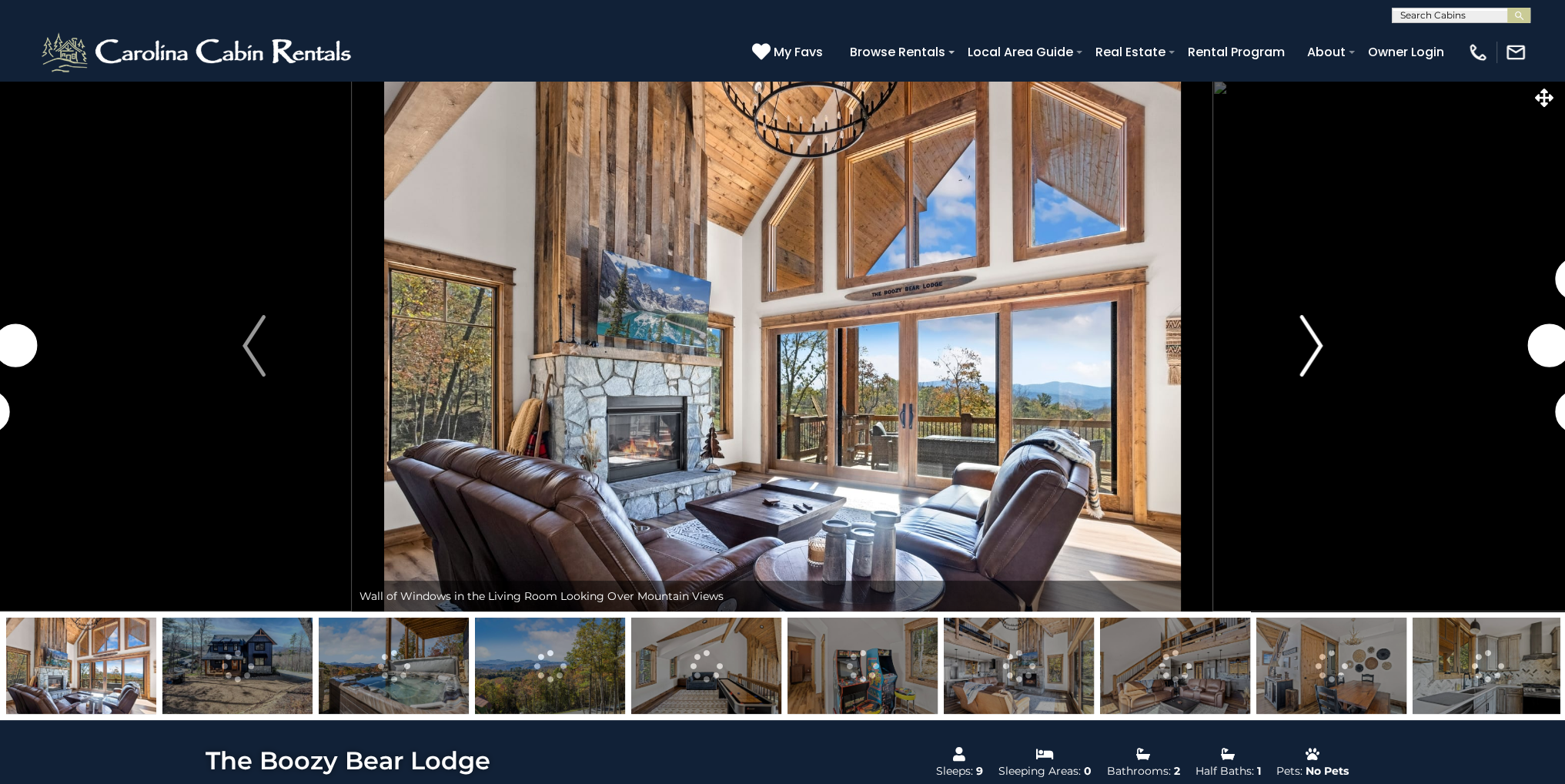
click at [1318, 330] on img "Next" at bounding box center [1311, 346] width 23 height 62
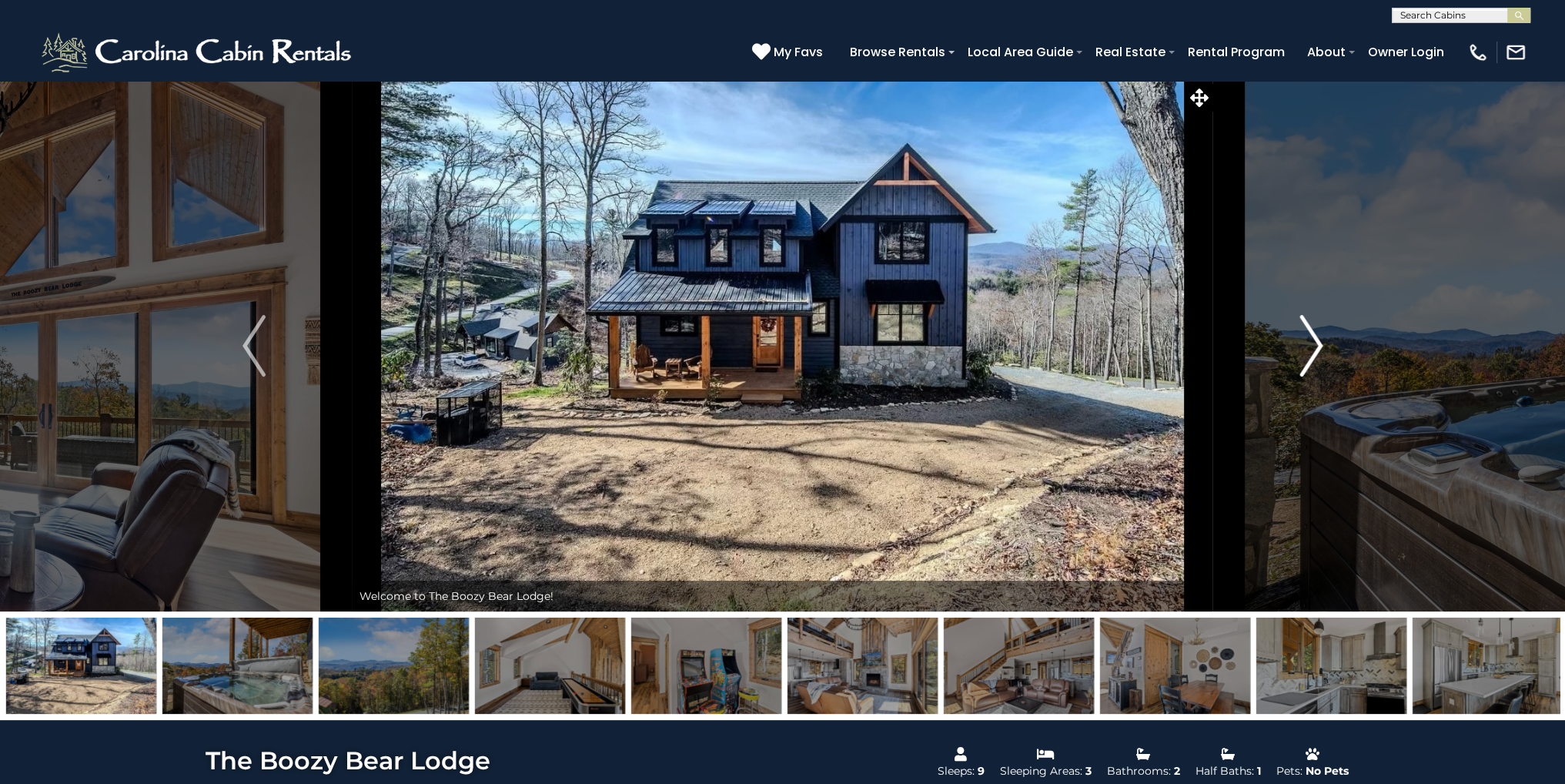
click at [1318, 330] on img "Next" at bounding box center [1311, 346] width 23 height 62
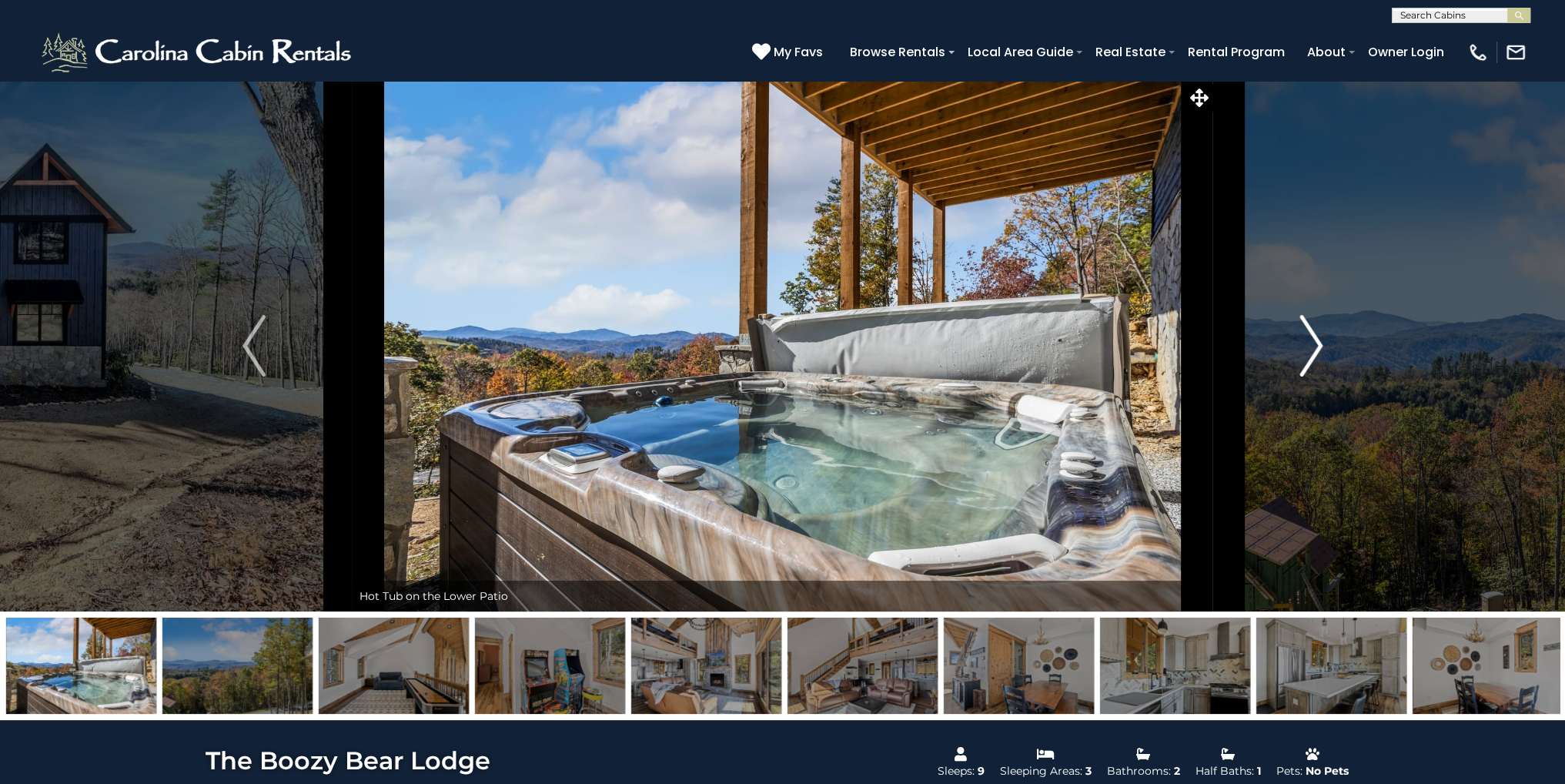
click at [1318, 330] on img "Next" at bounding box center [1311, 346] width 23 height 62
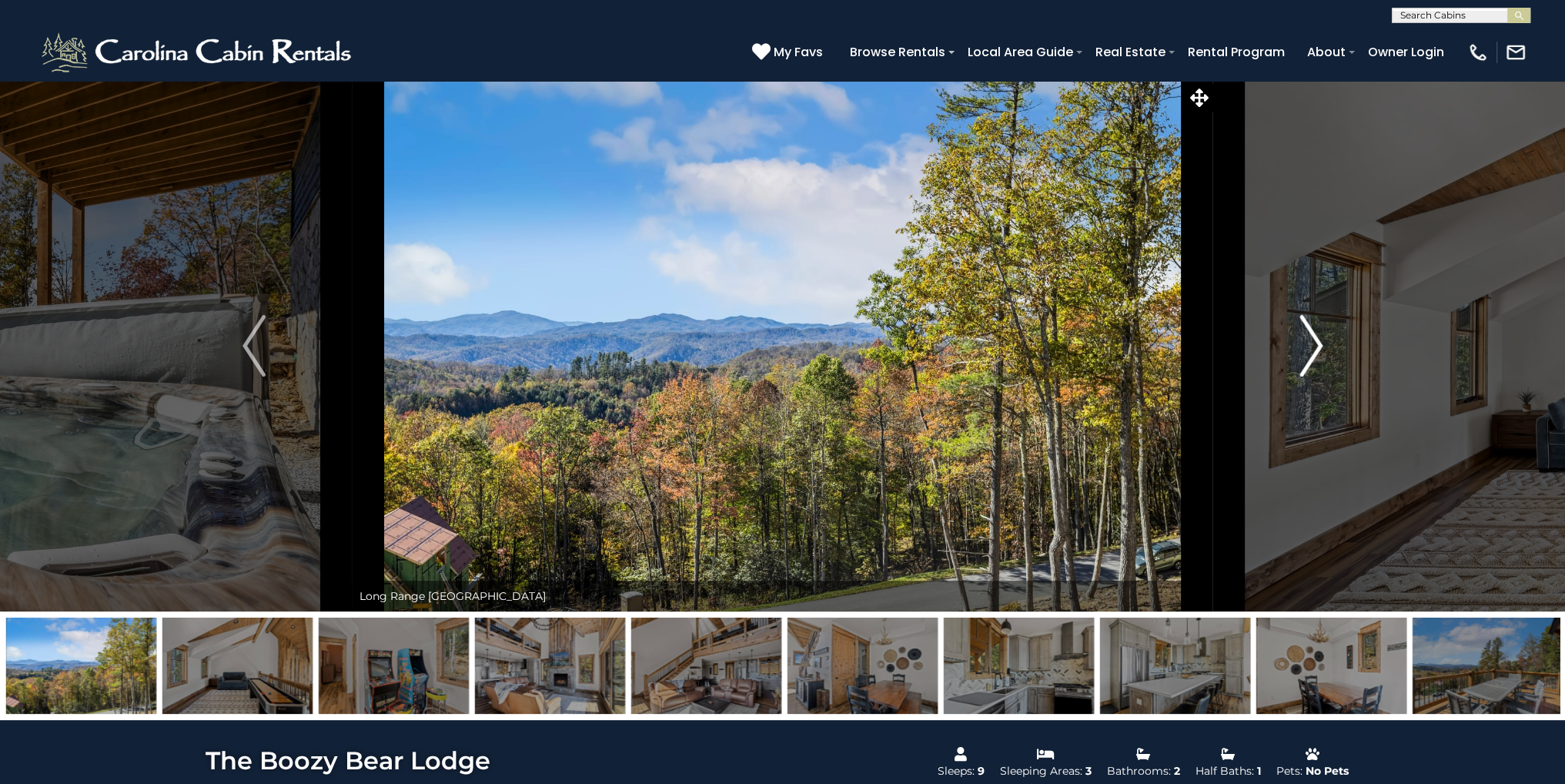
click at [1318, 330] on img "Next" at bounding box center [1311, 346] width 23 height 62
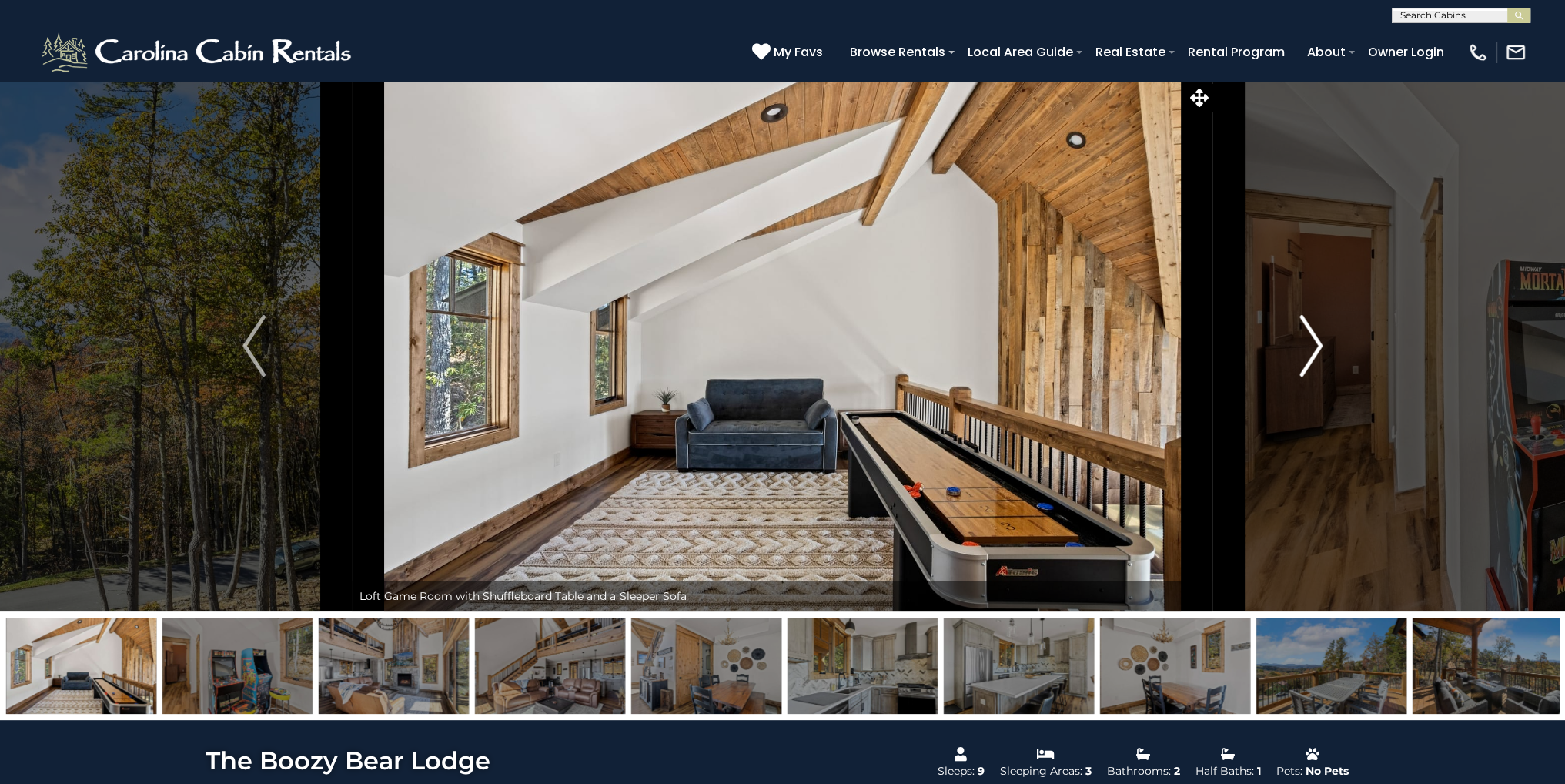
click at [1318, 330] on img "Next" at bounding box center [1311, 346] width 23 height 62
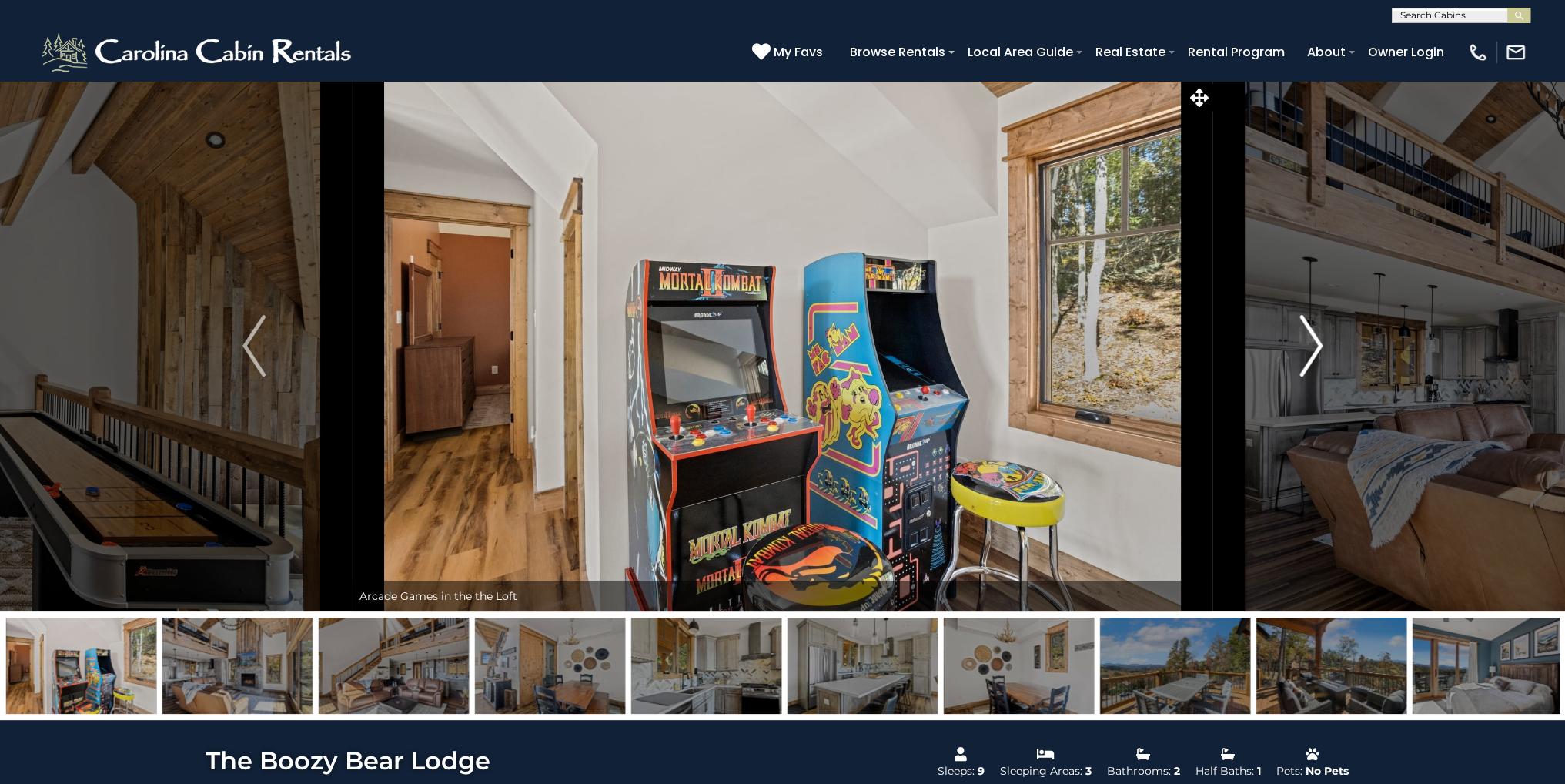
click at [1318, 330] on img "Next" at bounding box center [1311, 346] width 23 height 62
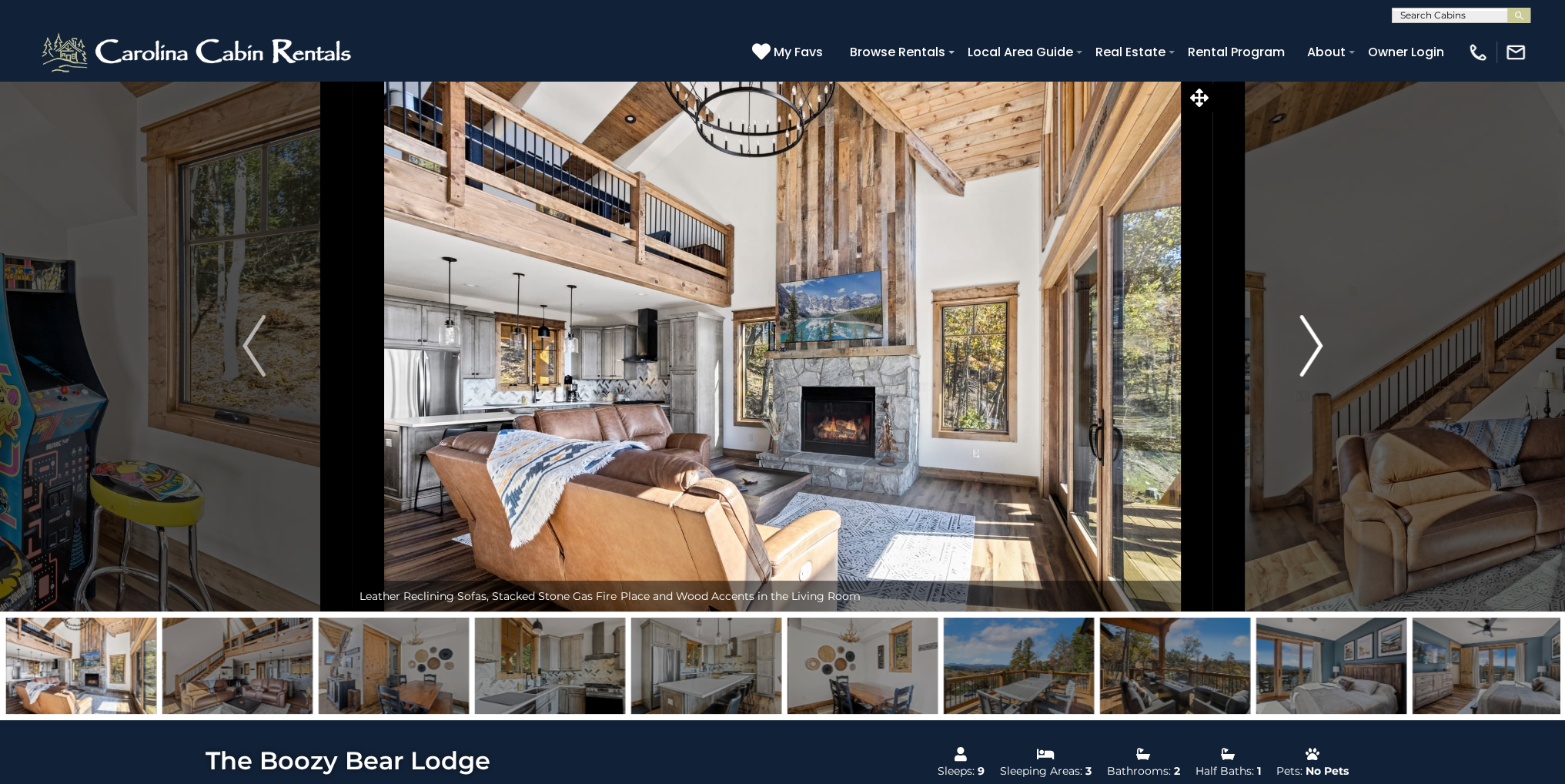
click at [1318, 330] on img "Next" at bounding box center [1311, 346] width 23 height 62
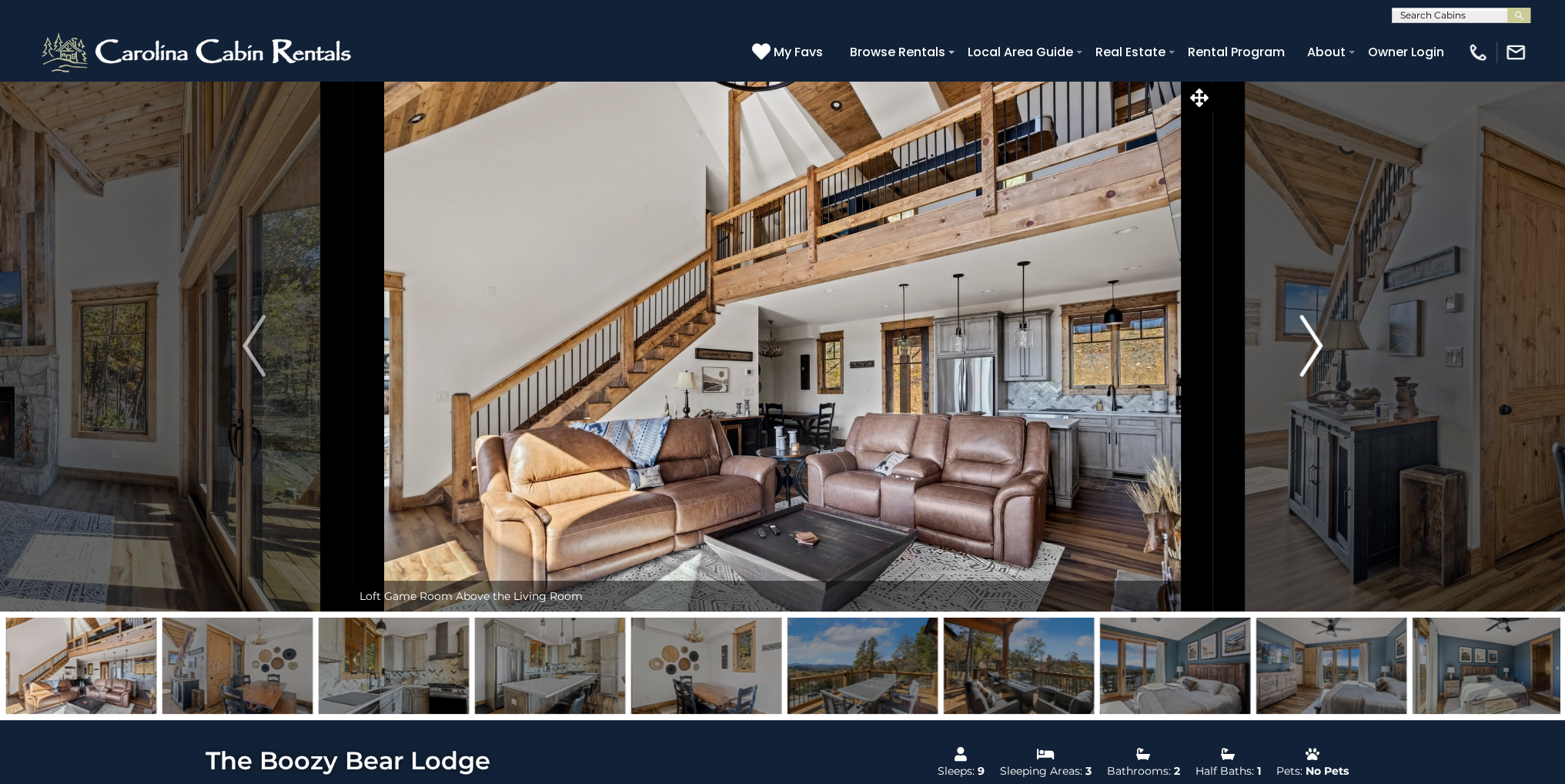
click at [1318, 330] on img "Next" at bounding box center [1311, 346] width 23 height 62
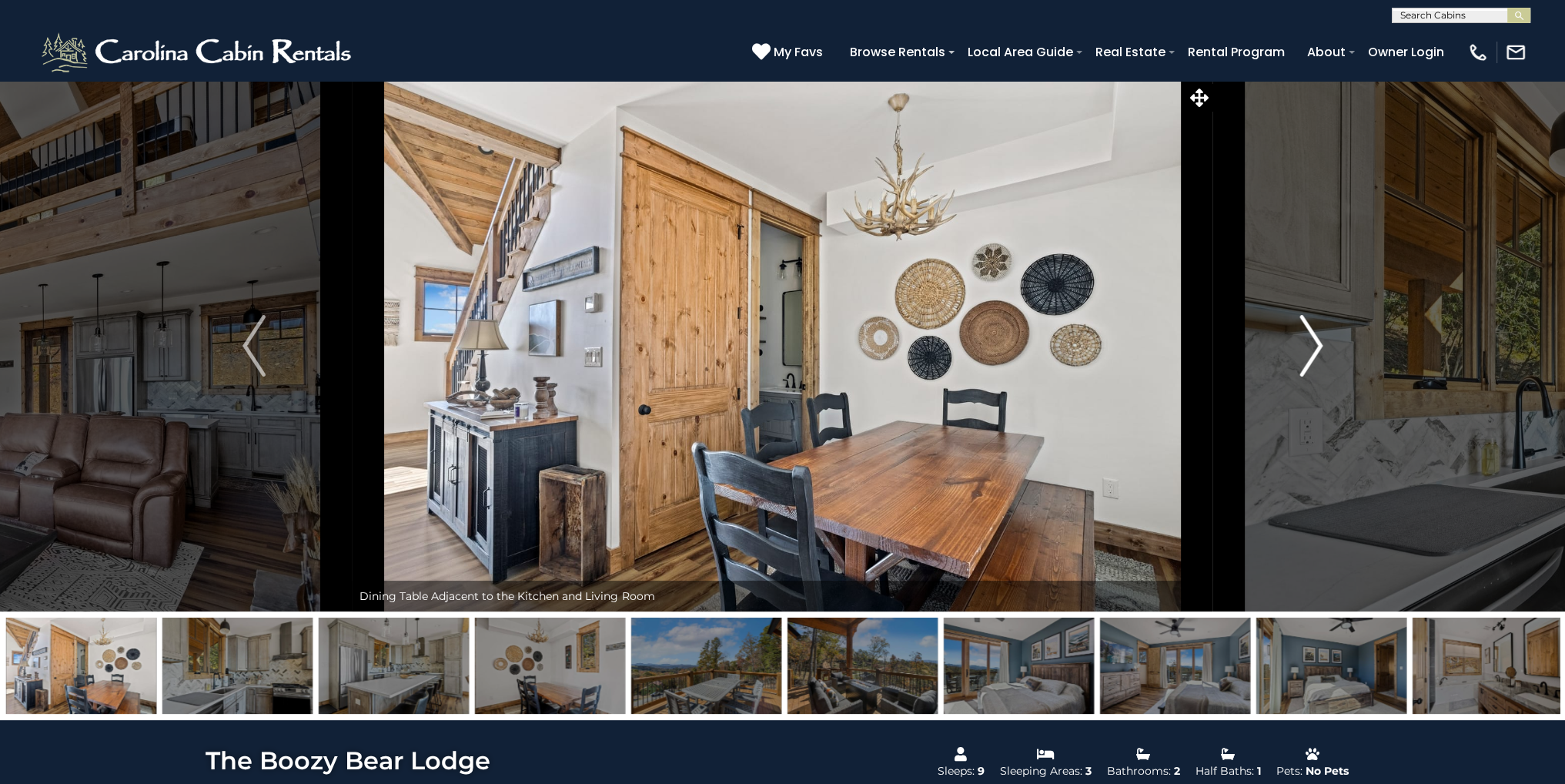
click at [1318, 330] on img "Next" at bounding box center [1311, 346] width 23 height 62
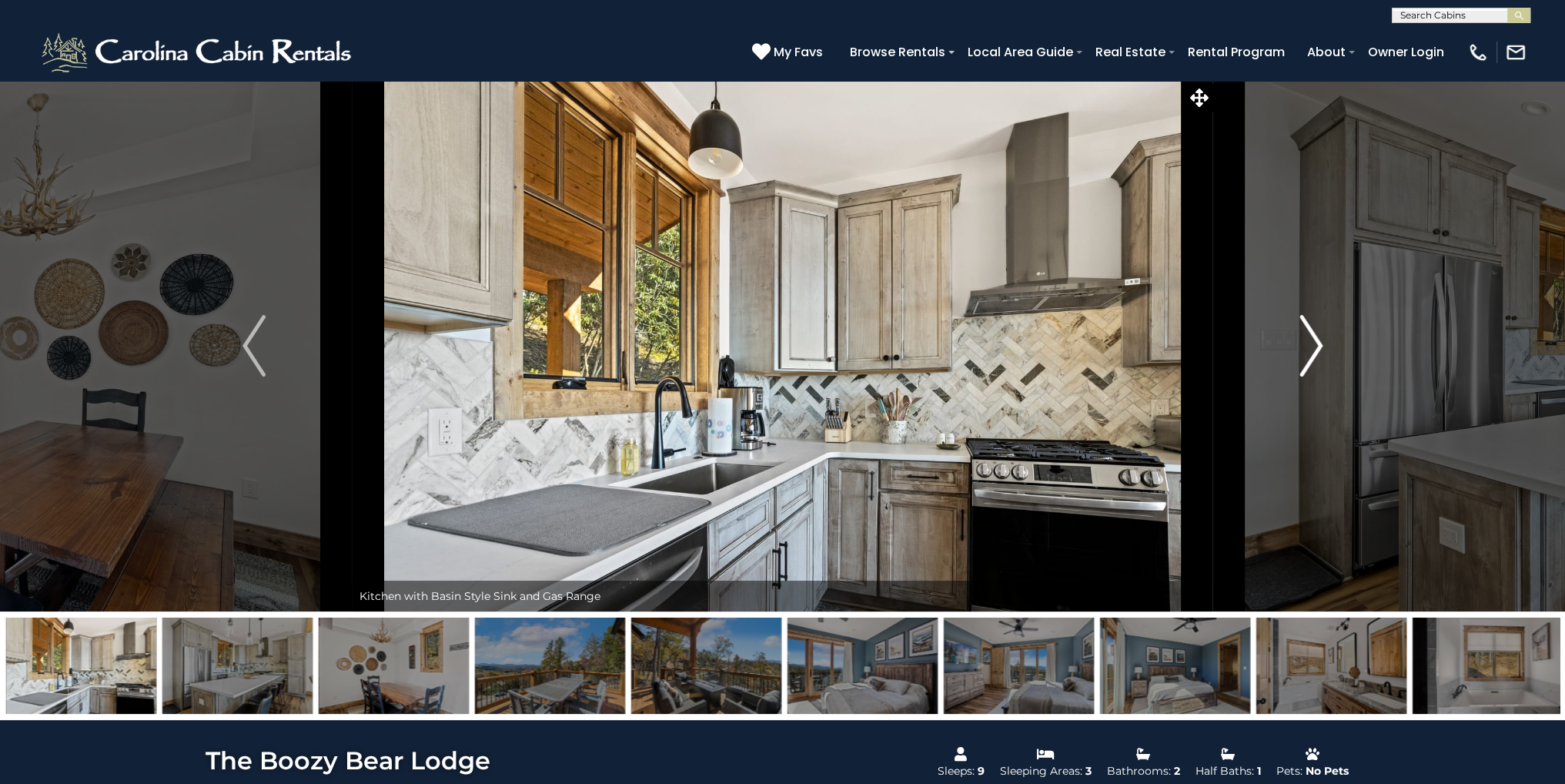
click at [1318, 330] on img "Next" at bounding box center [1311, 346] width 23 height 62
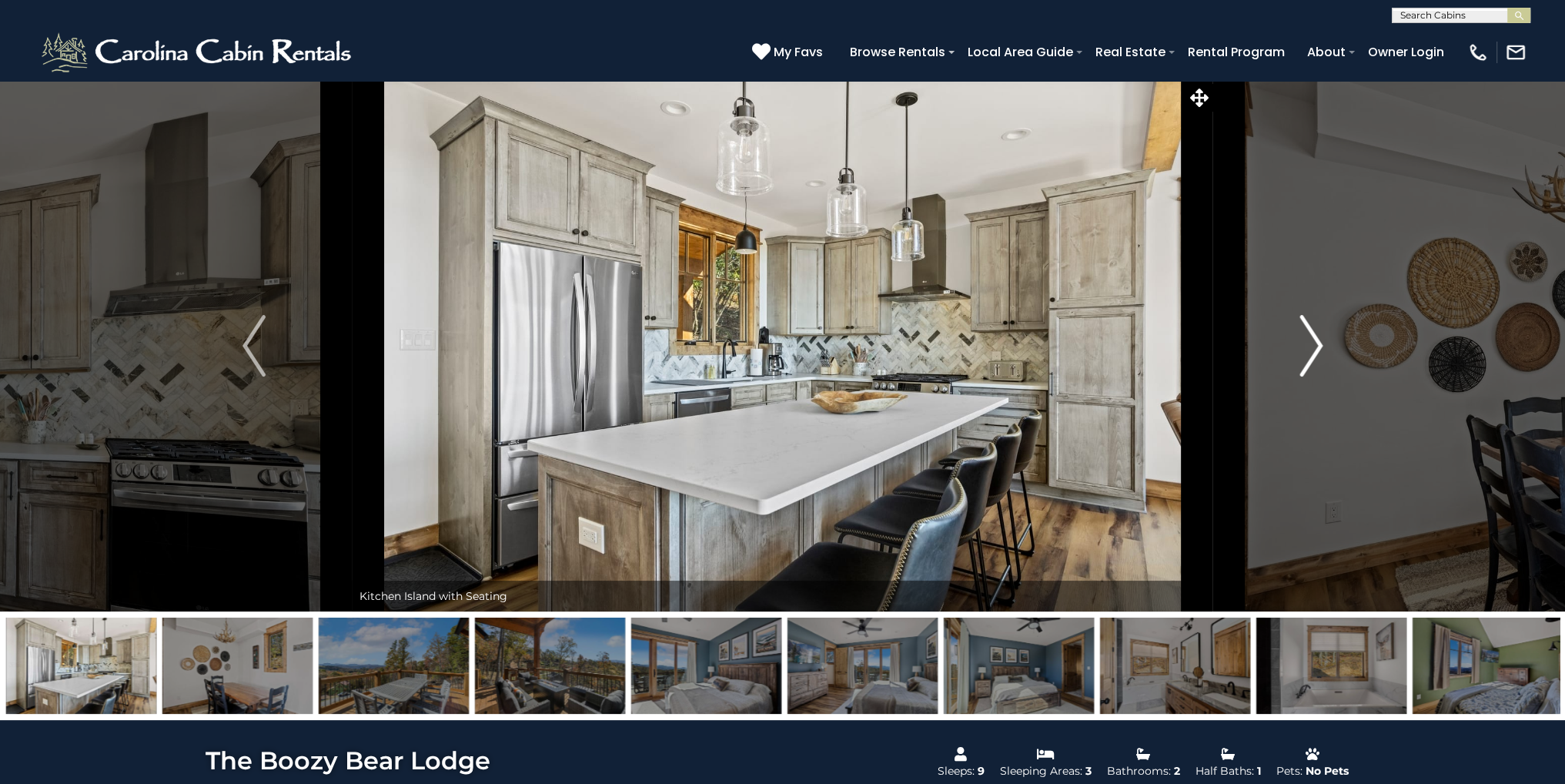
click at [1318, 330] on img "Next" at bounding box center [1311, 346] width 23 height 62
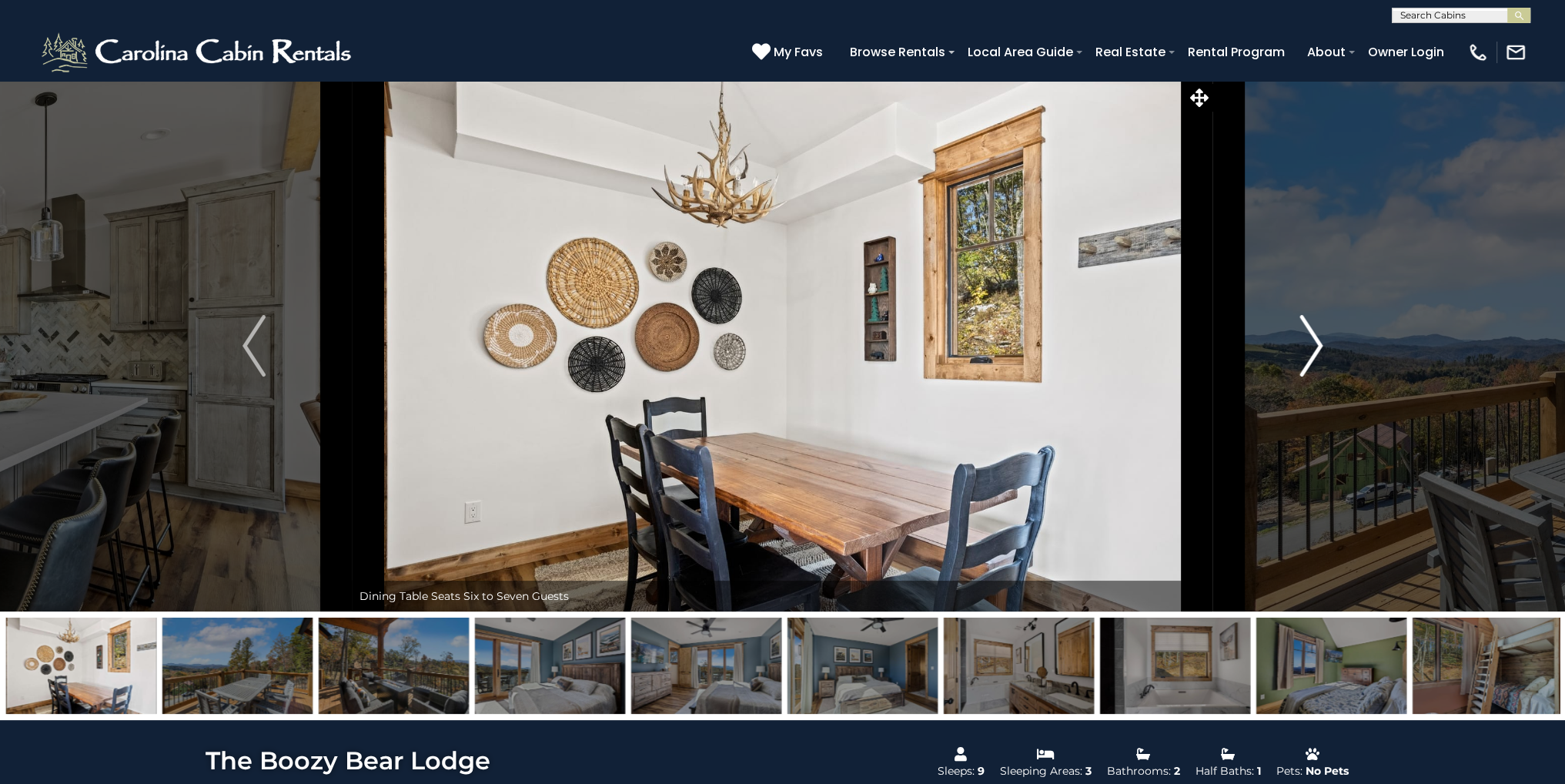
click at [1318, 330] on img "Next" at bounding box center [1311, 346] width 23 height 62
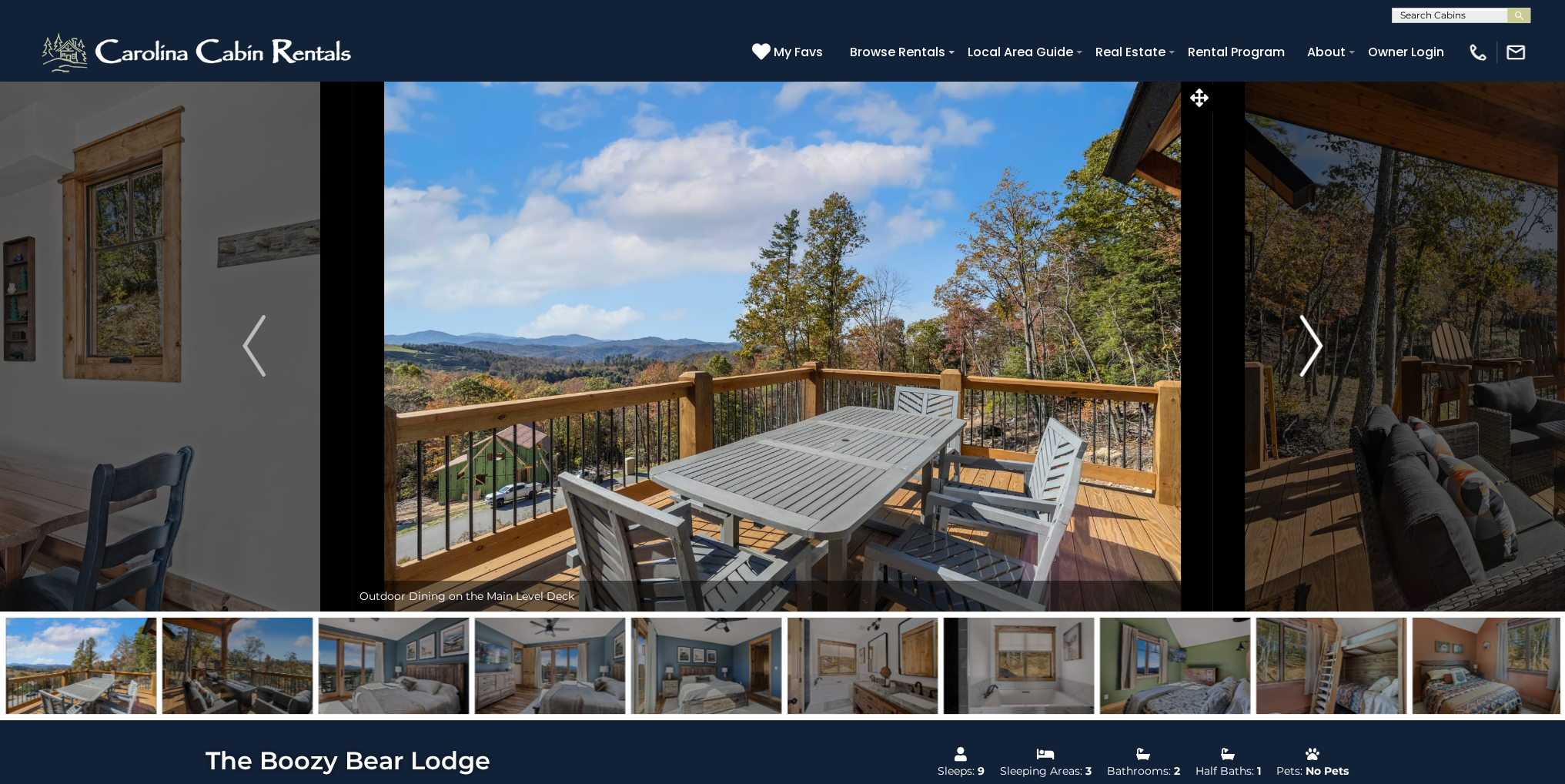
click at [1318, 330] on img "Next" at bounding box center [1311, 346] width 23 height 62
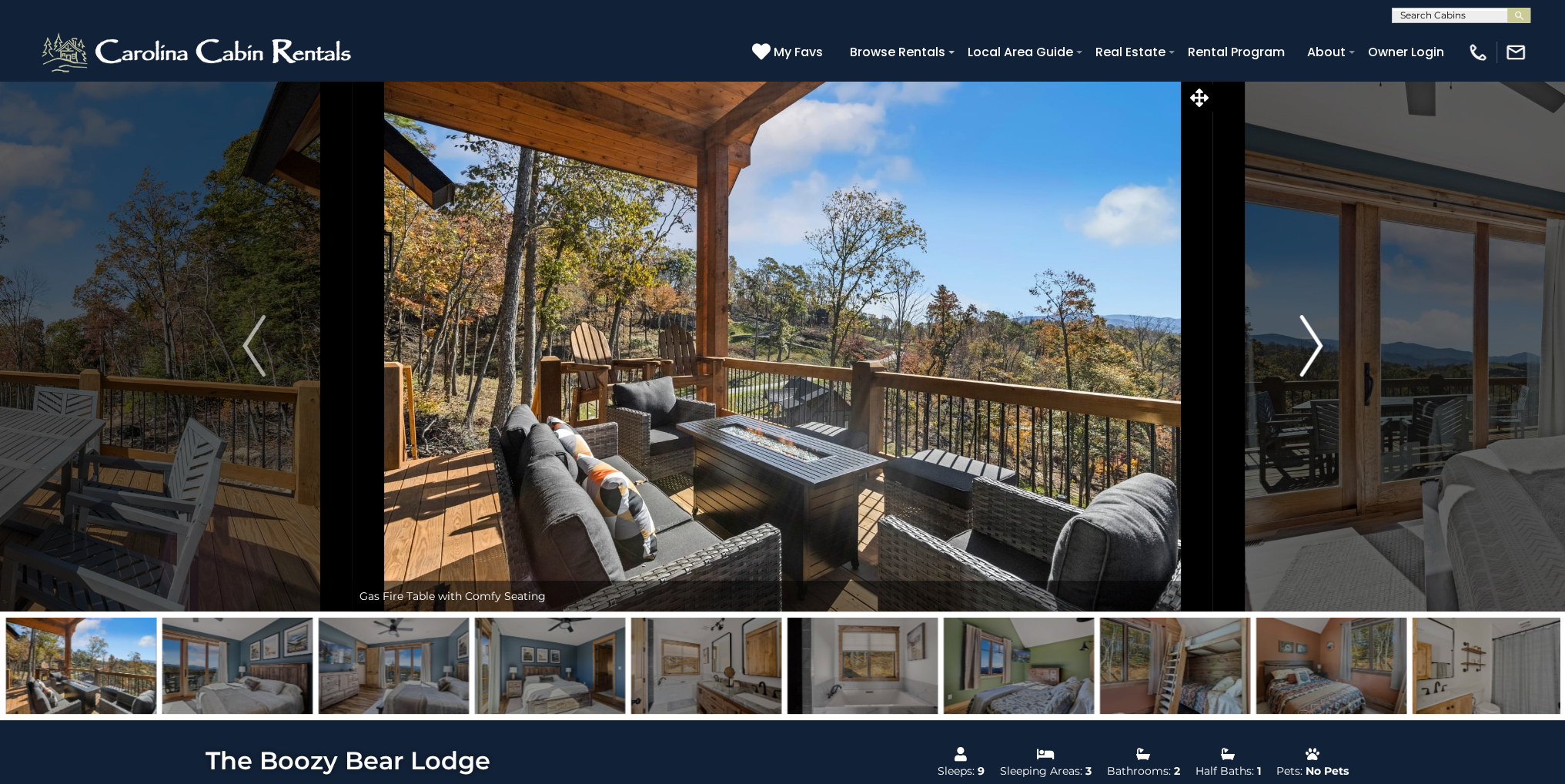
click at [1318, 330] on img "Next" at bounding box center [1311, 346] width 23 height 62
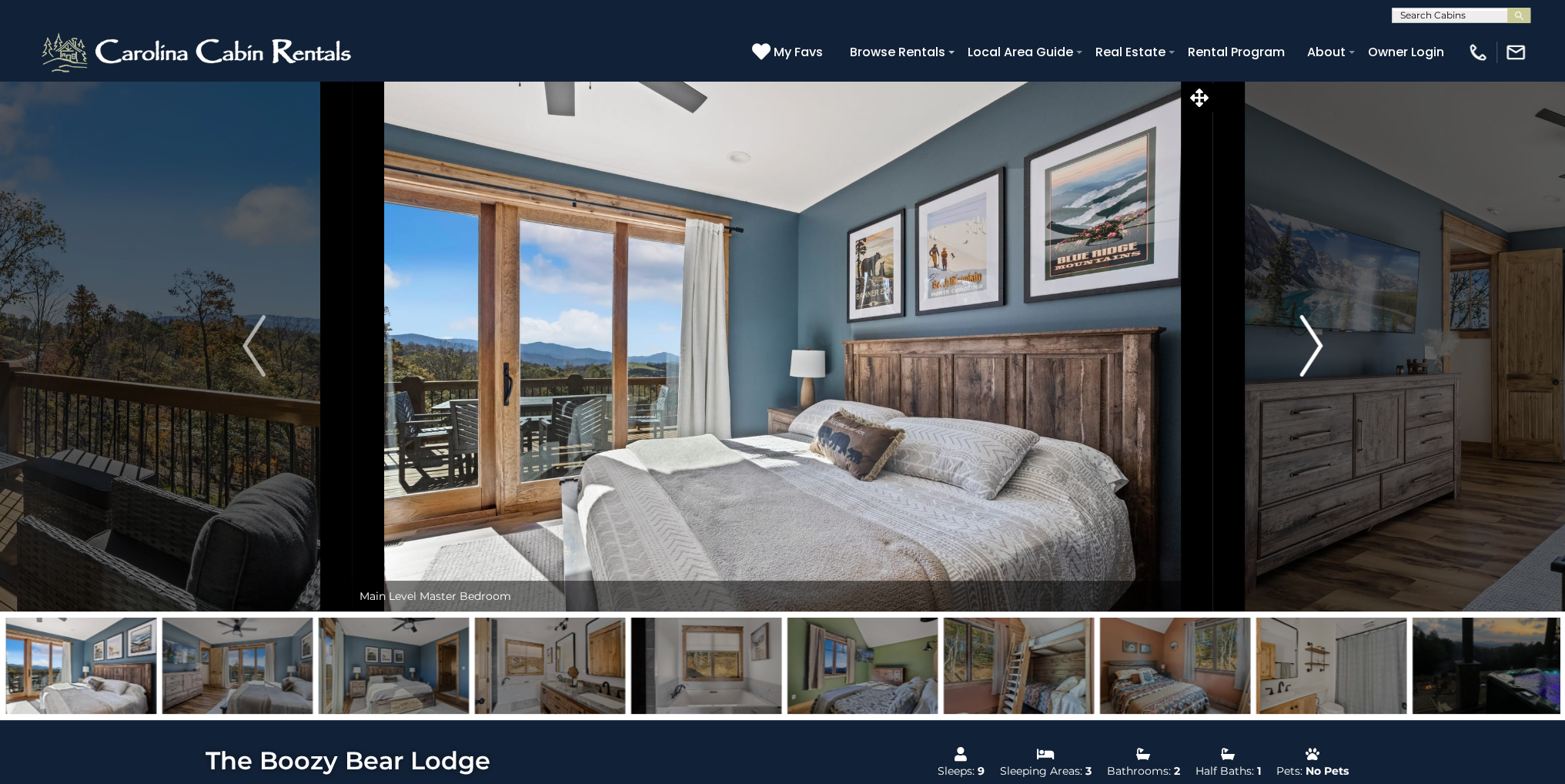
click at [1318, 330] on img "Next" at bounding box center [1311, 346] width 23 height 62
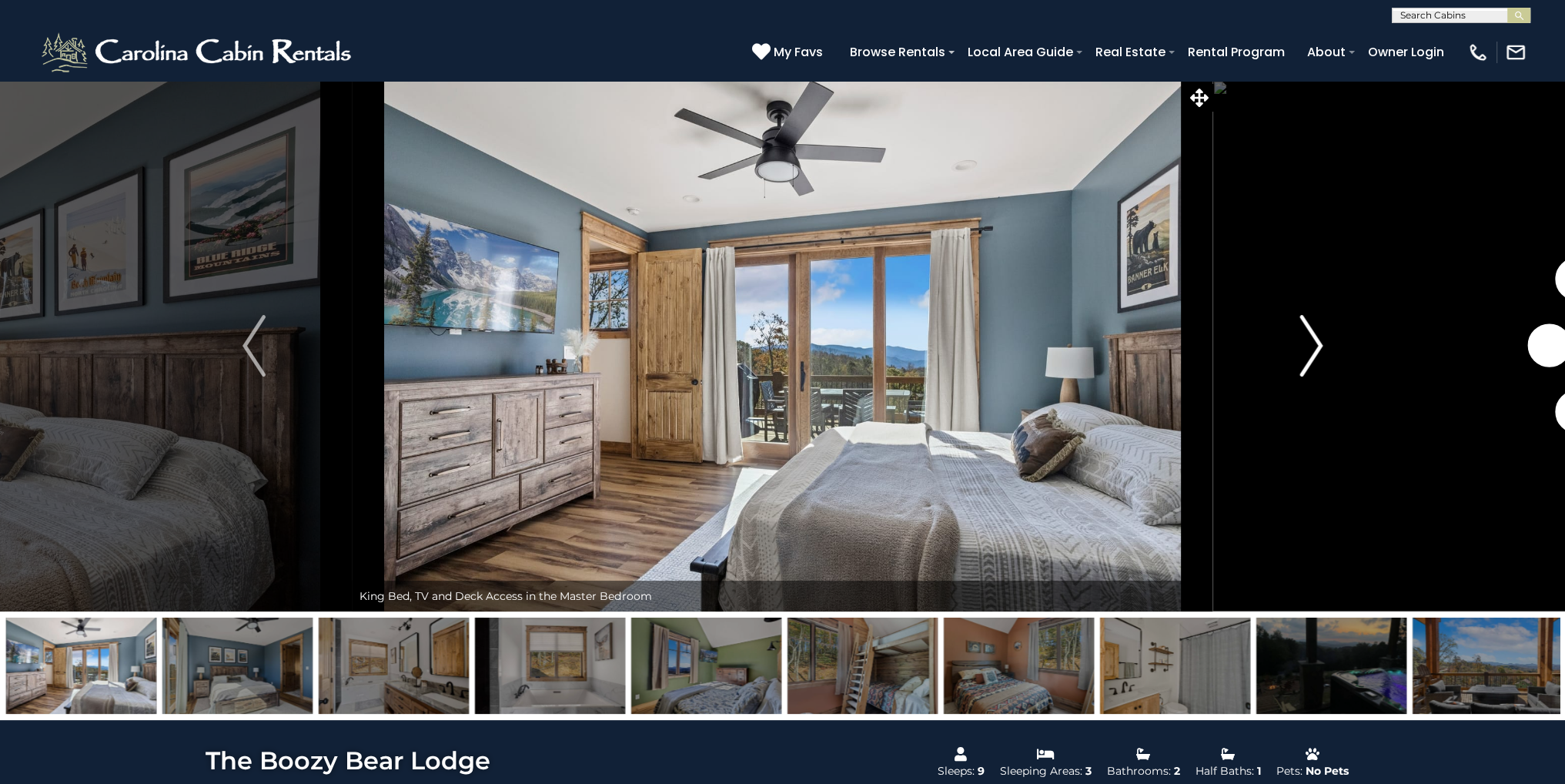
click at [1318, 330] on img "Next" at bounding box center [1311, 346] width 23 height 62
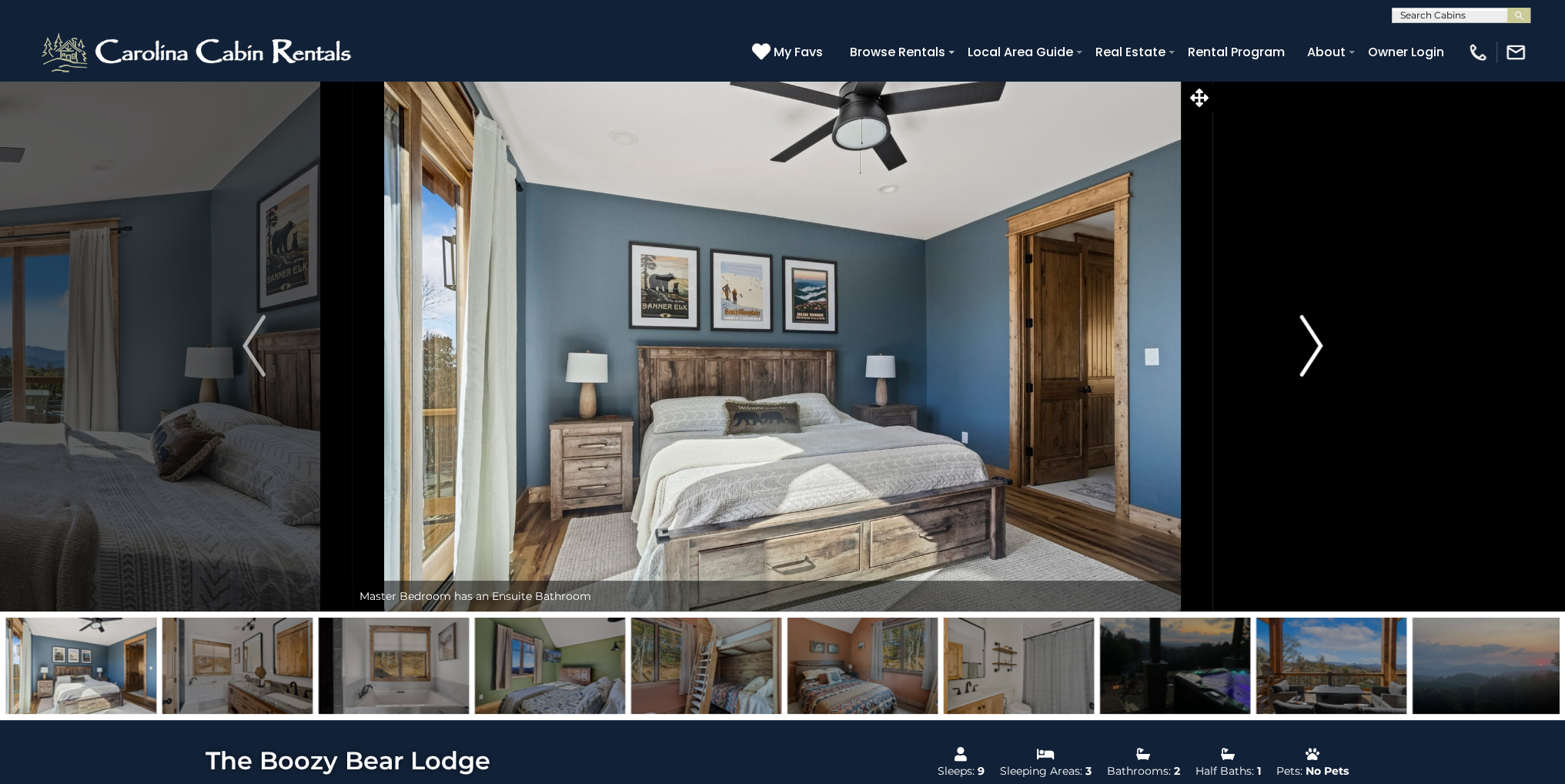
click at [1318, 330] on img "Next" at bounding box center [1311, 346] width 23 height 62
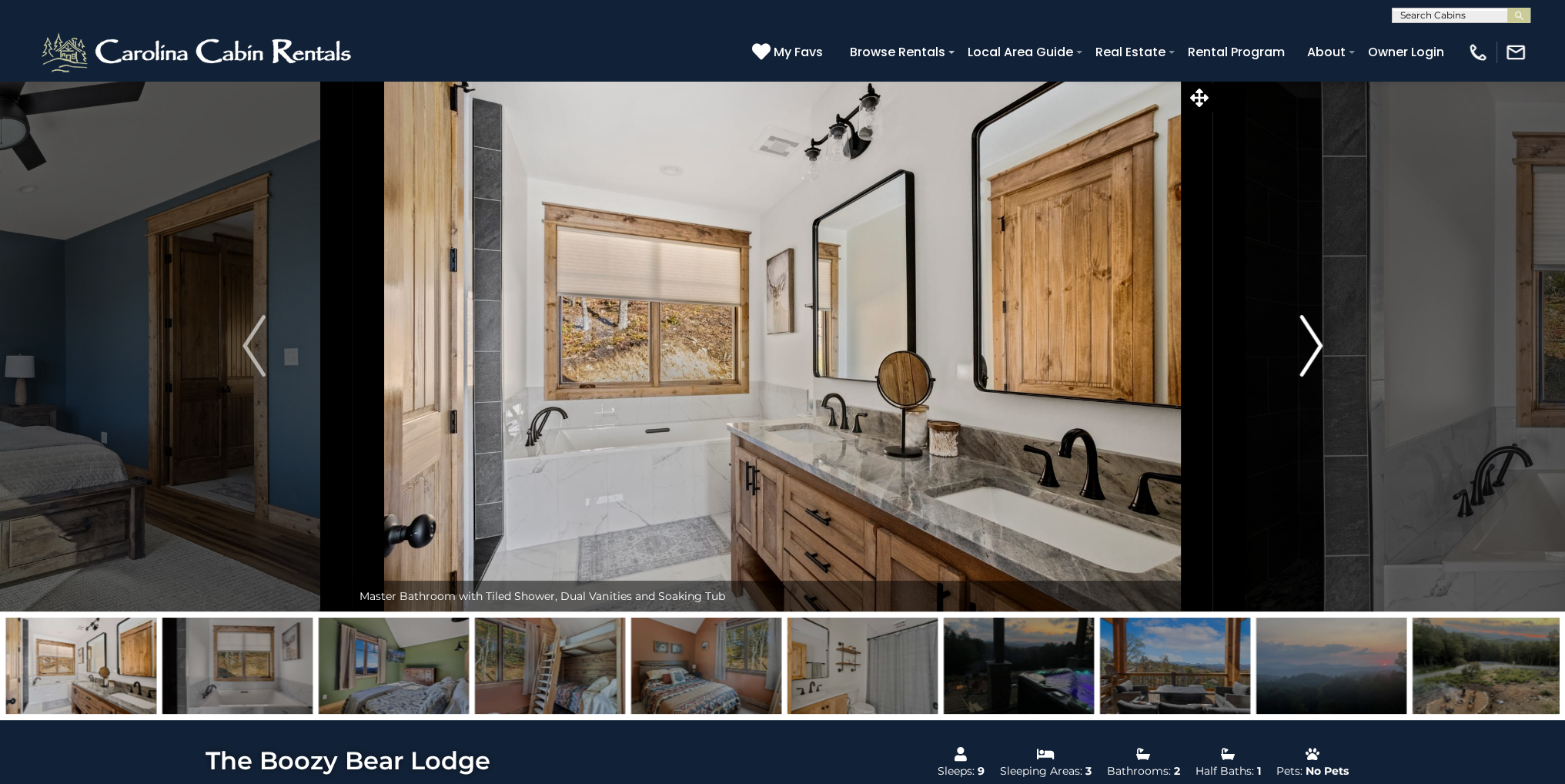
click at [1318, 330] on img "Next" at bounding box center [1311, 346] width 23 height 62
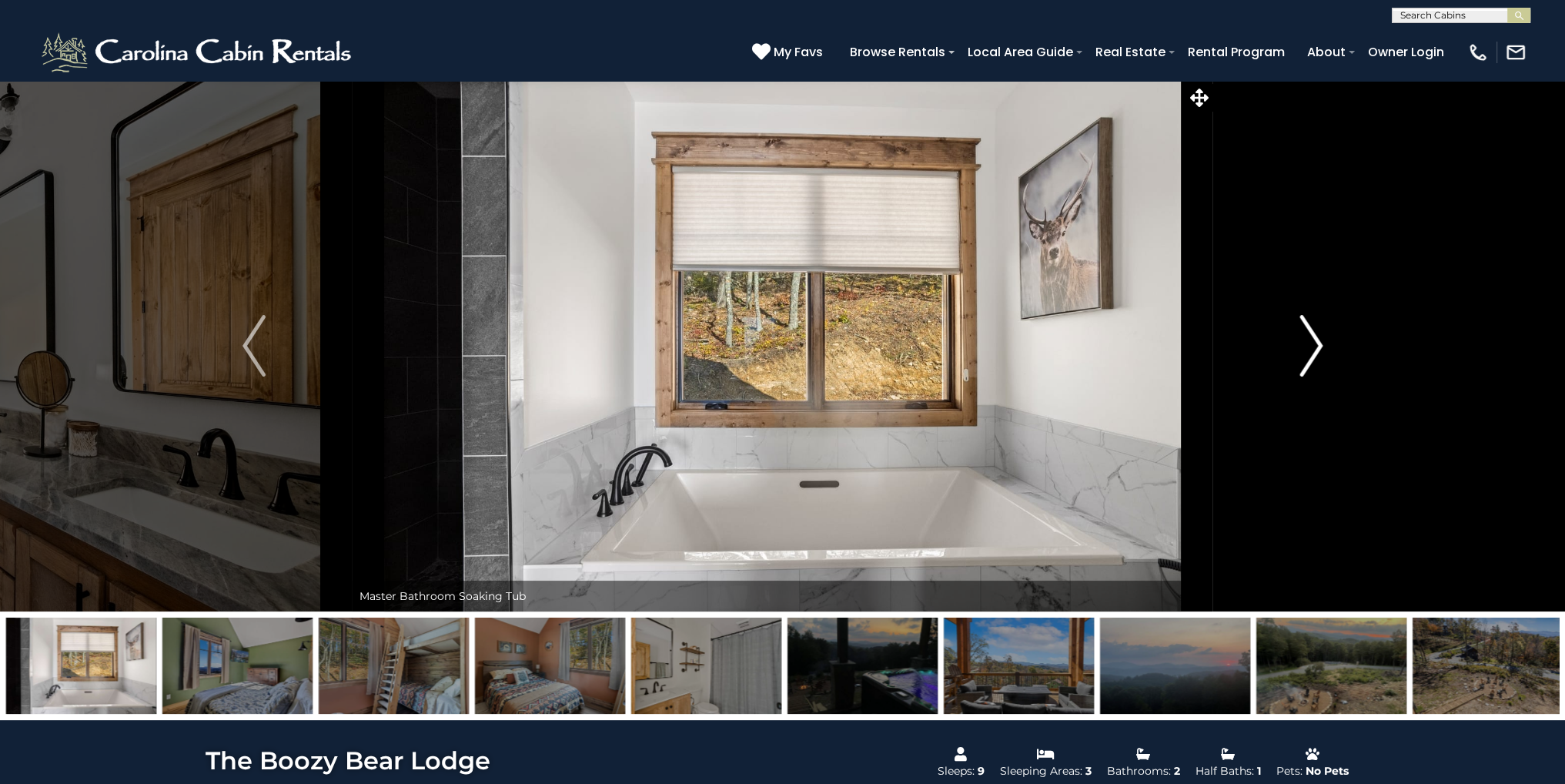
click at [1318, 330] on img "Next" at bounding box center [1311, 346] width 23 height 62
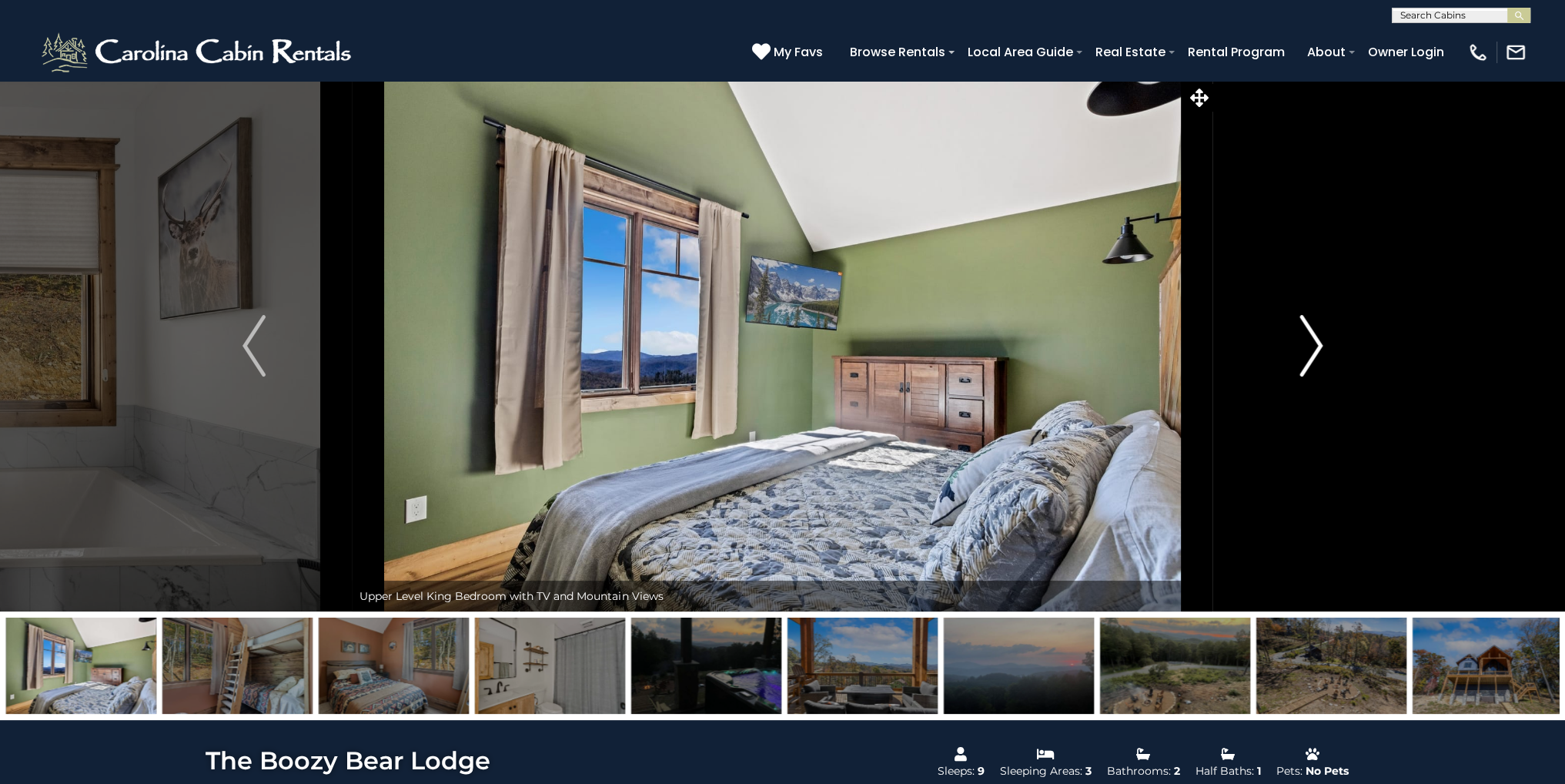
click at [1318, 330] on img "Next" at bounding box center [1311, 346] width 23 height 62
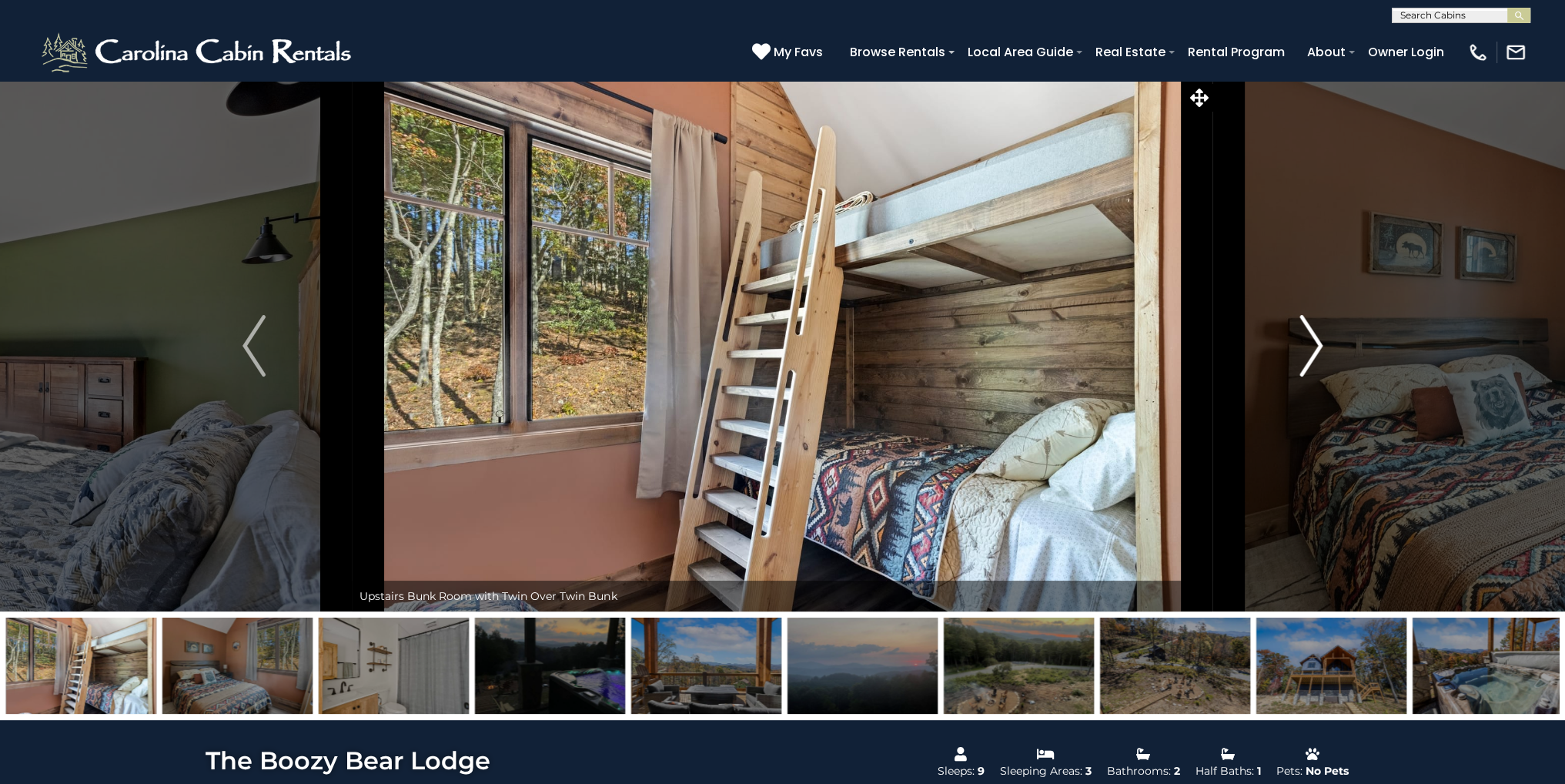
click at [1316, 330] on img "Next" at bounding box center [1311, 346] width 23 height 62
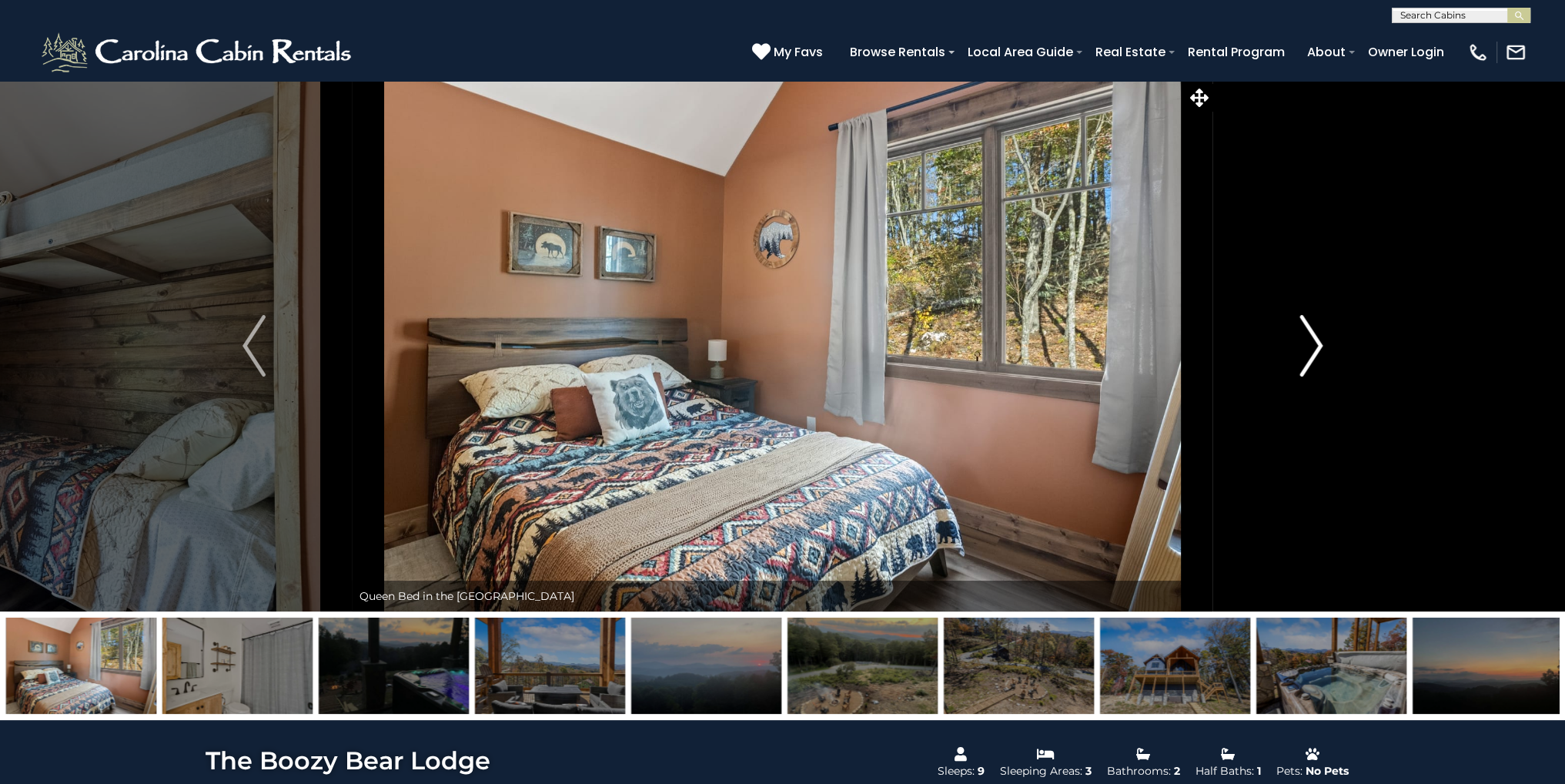
click at [1316, 330] on img "Next" at bounding box center [1311, 346] width 23 height 62
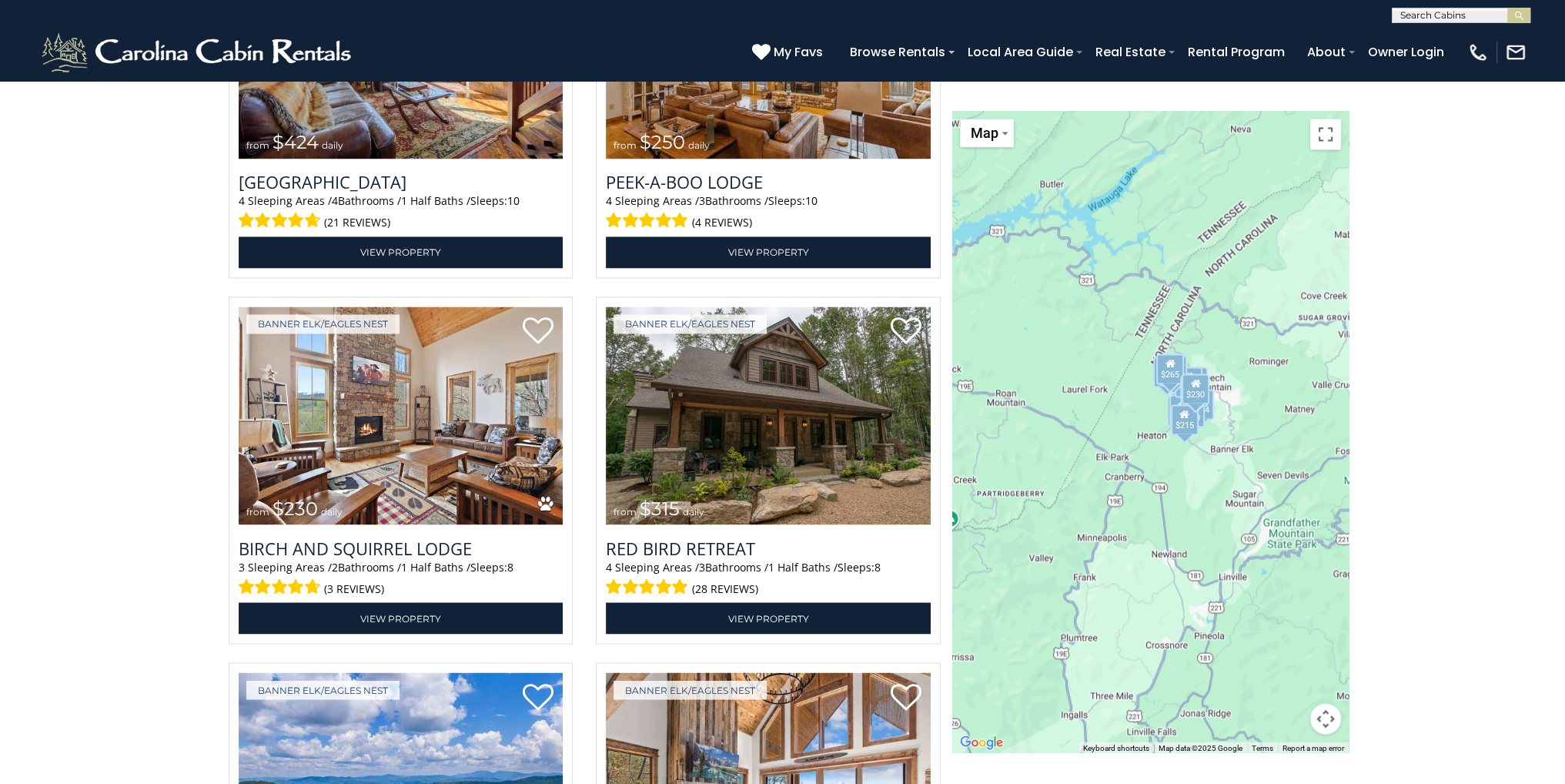
scroll to position [3477, 0]
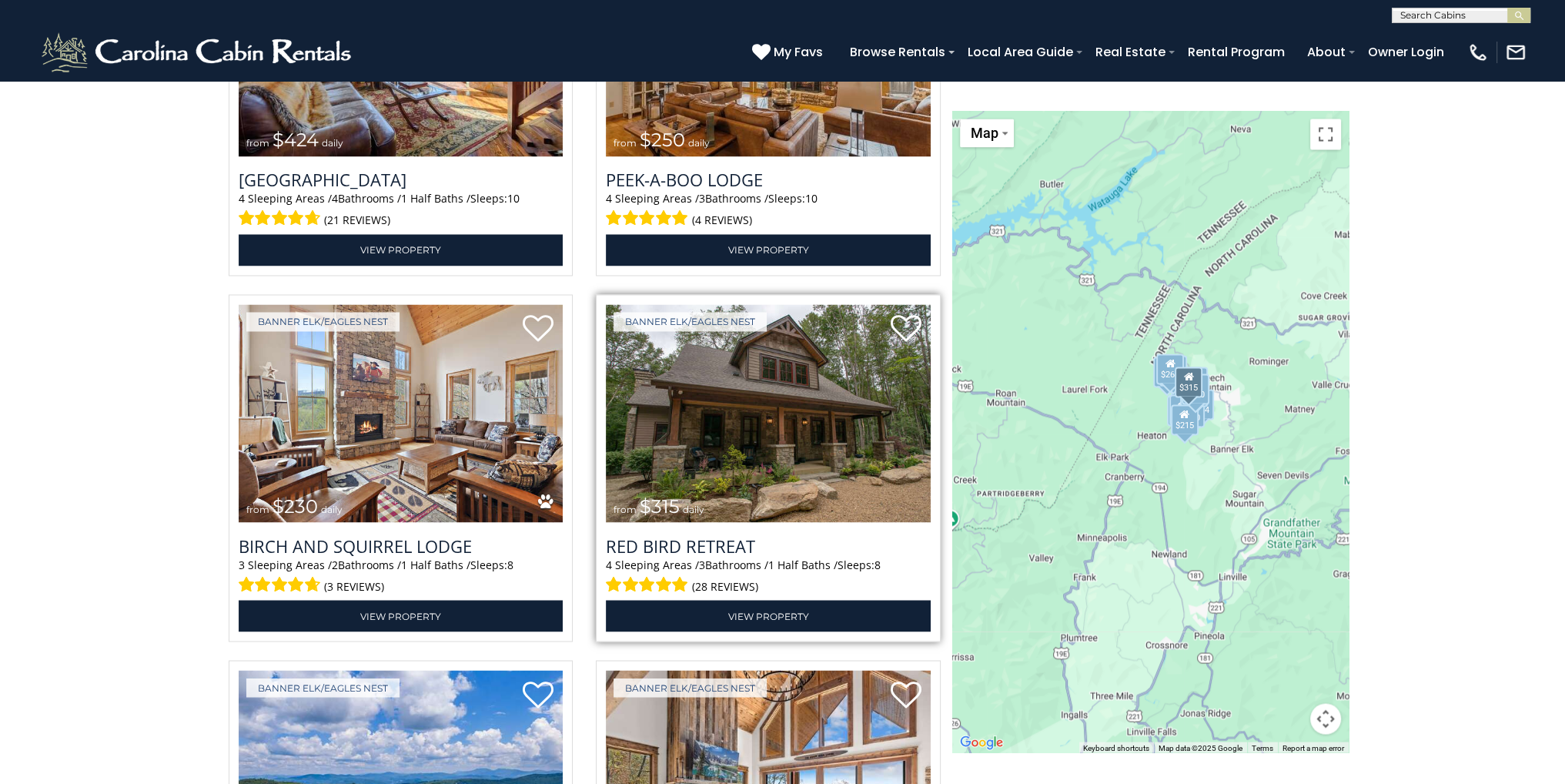
click at [754, 472] on img at bounding box center [768, 413] width 325 height 218
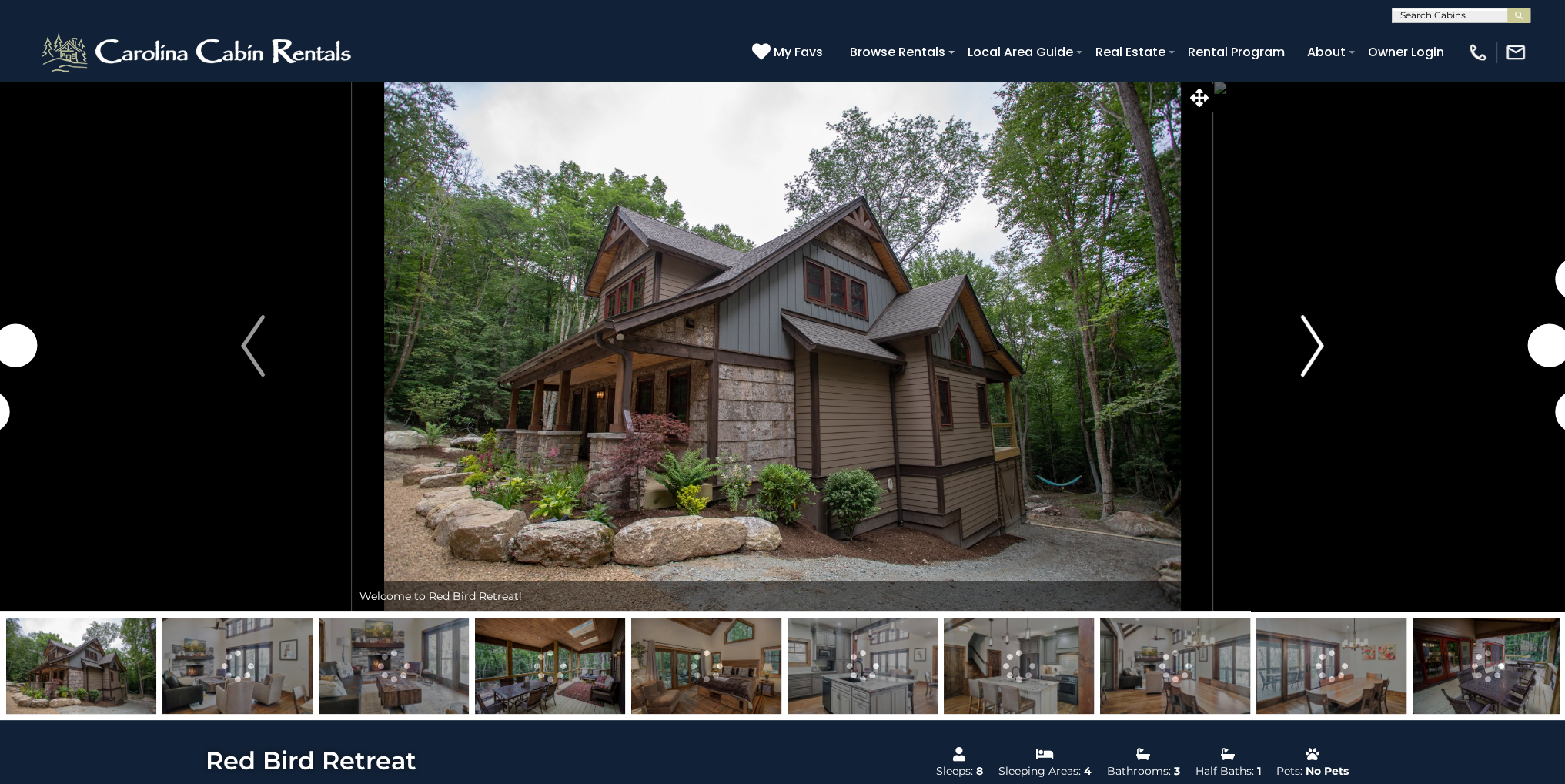
click at [1308, 356] on img "Next" at bounding box center [1312, 346] width 23 height 62
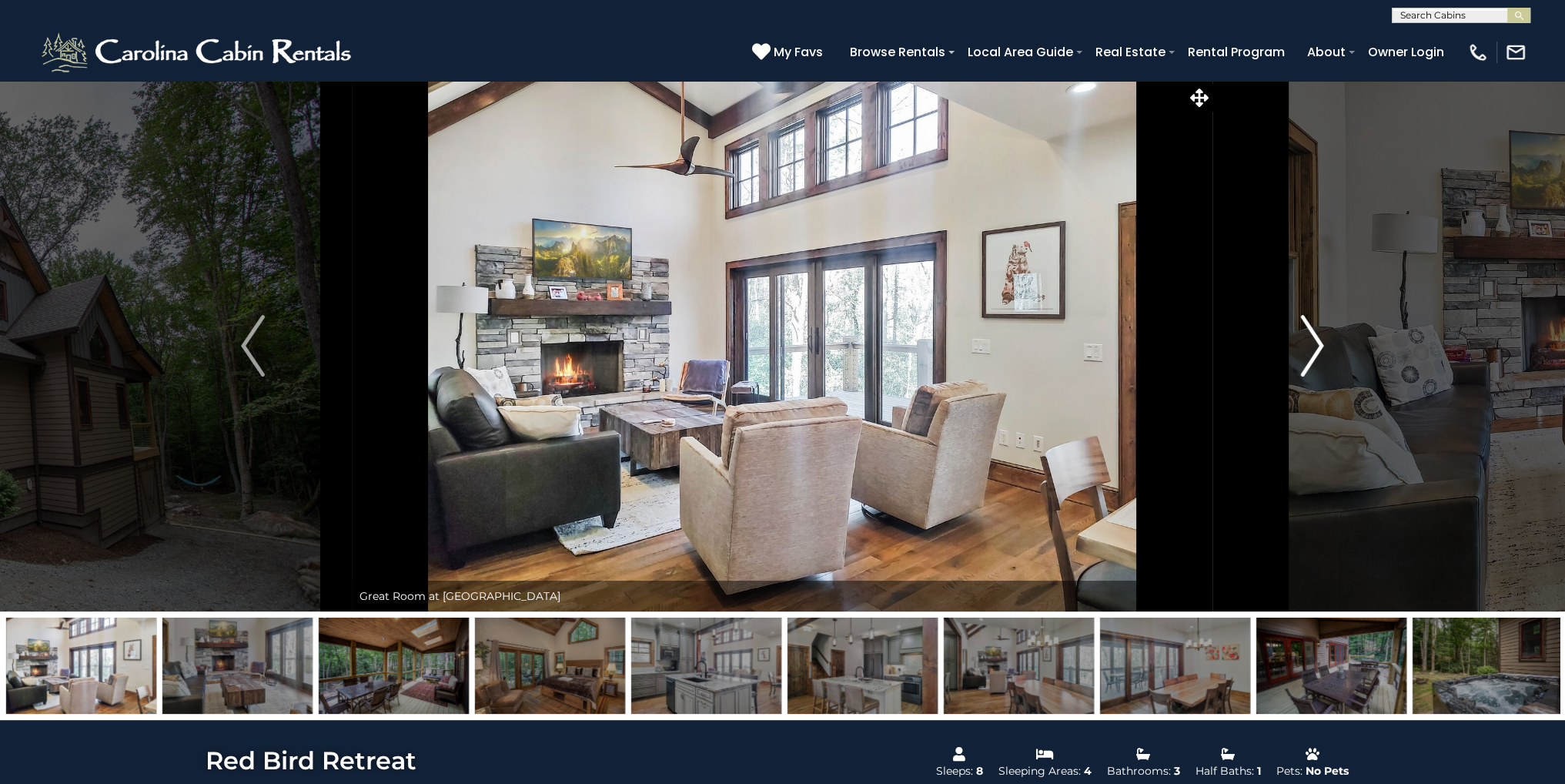
click at [1309, 361] on img "Next" at bounding box center [1312, 346] width 23 height 62
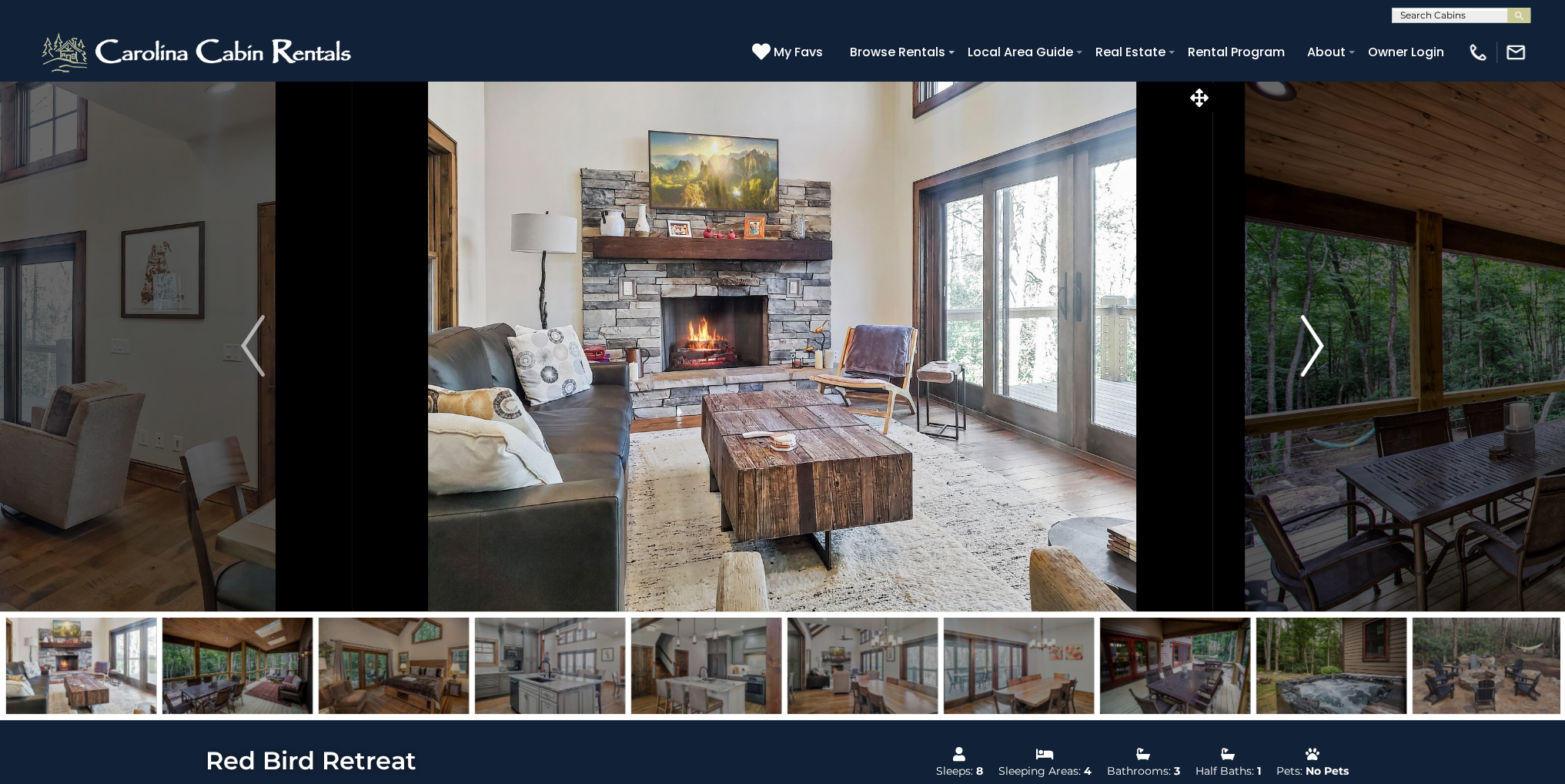
click at [1309, 361] on img "Next" at bounding box center [1312, 346] width 23 height 62
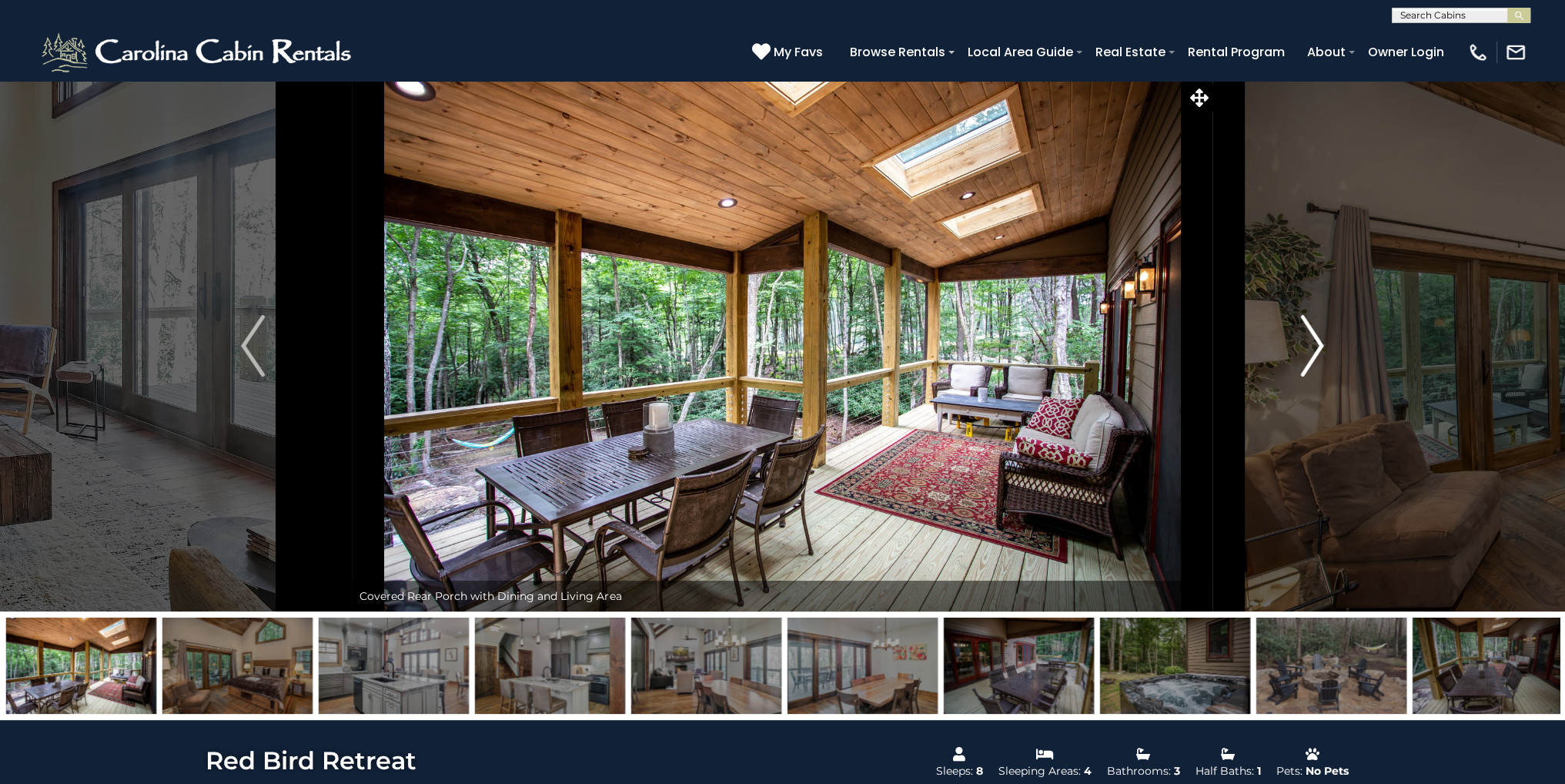
click at [1309, 361] on img "Next" at bounding box center [1312, 346] width 23 height 62
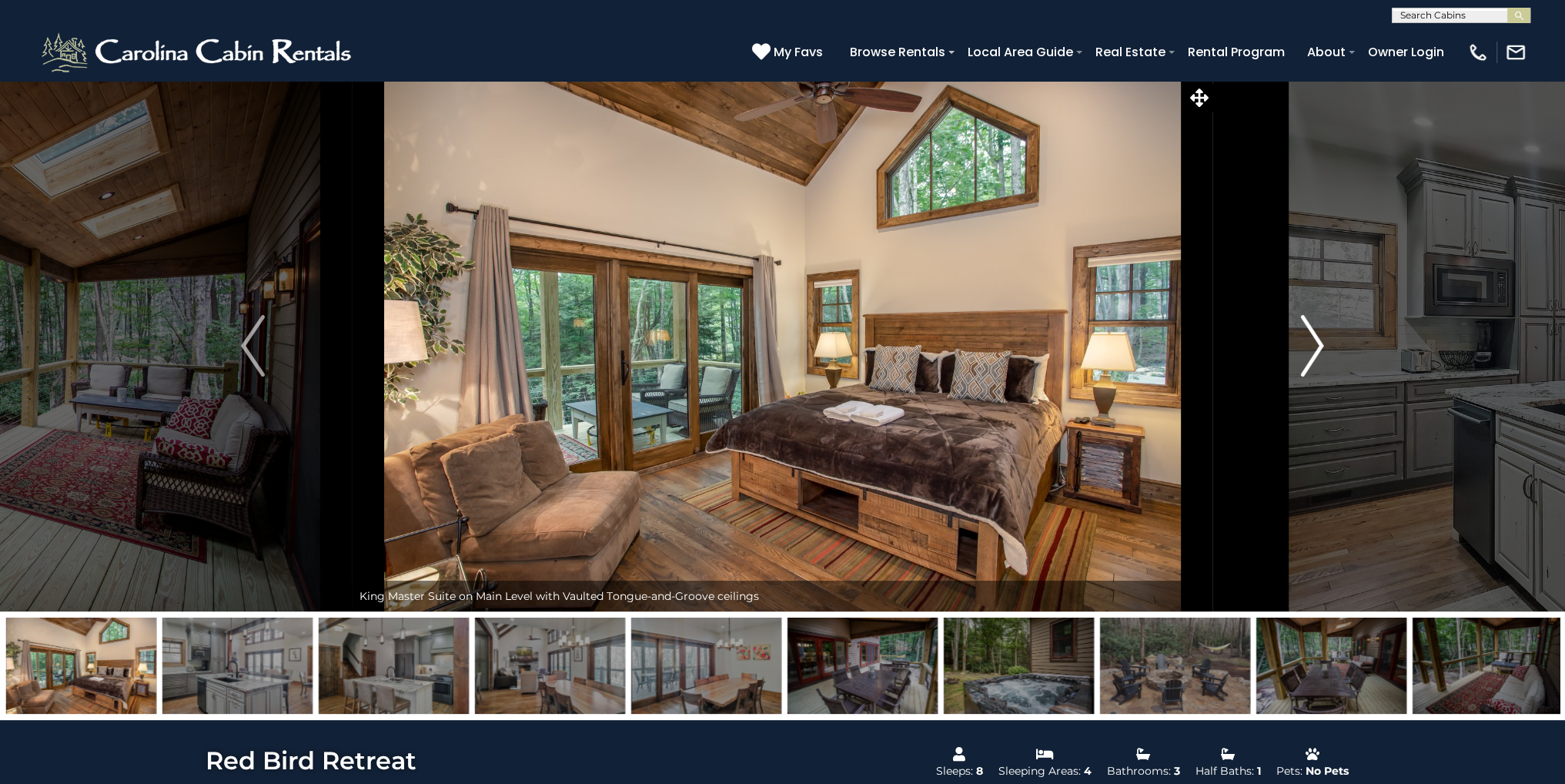
click at [1299, 344] on button "Next" at bounding box center [1313, 346] width 198 height 531
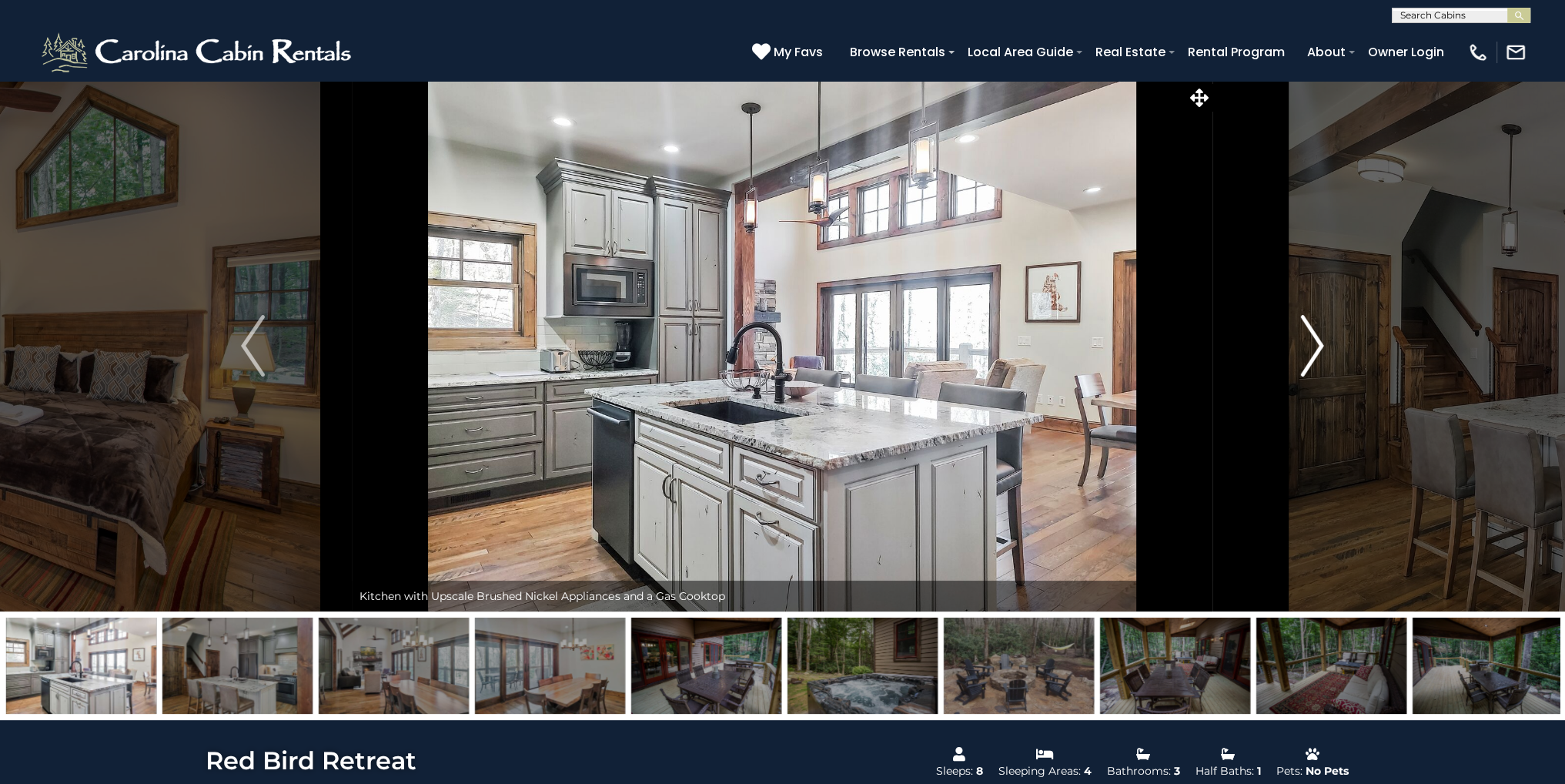
click at [1299, 344] on button "Next" at bounding box center [1313, 346] width 198 height 531
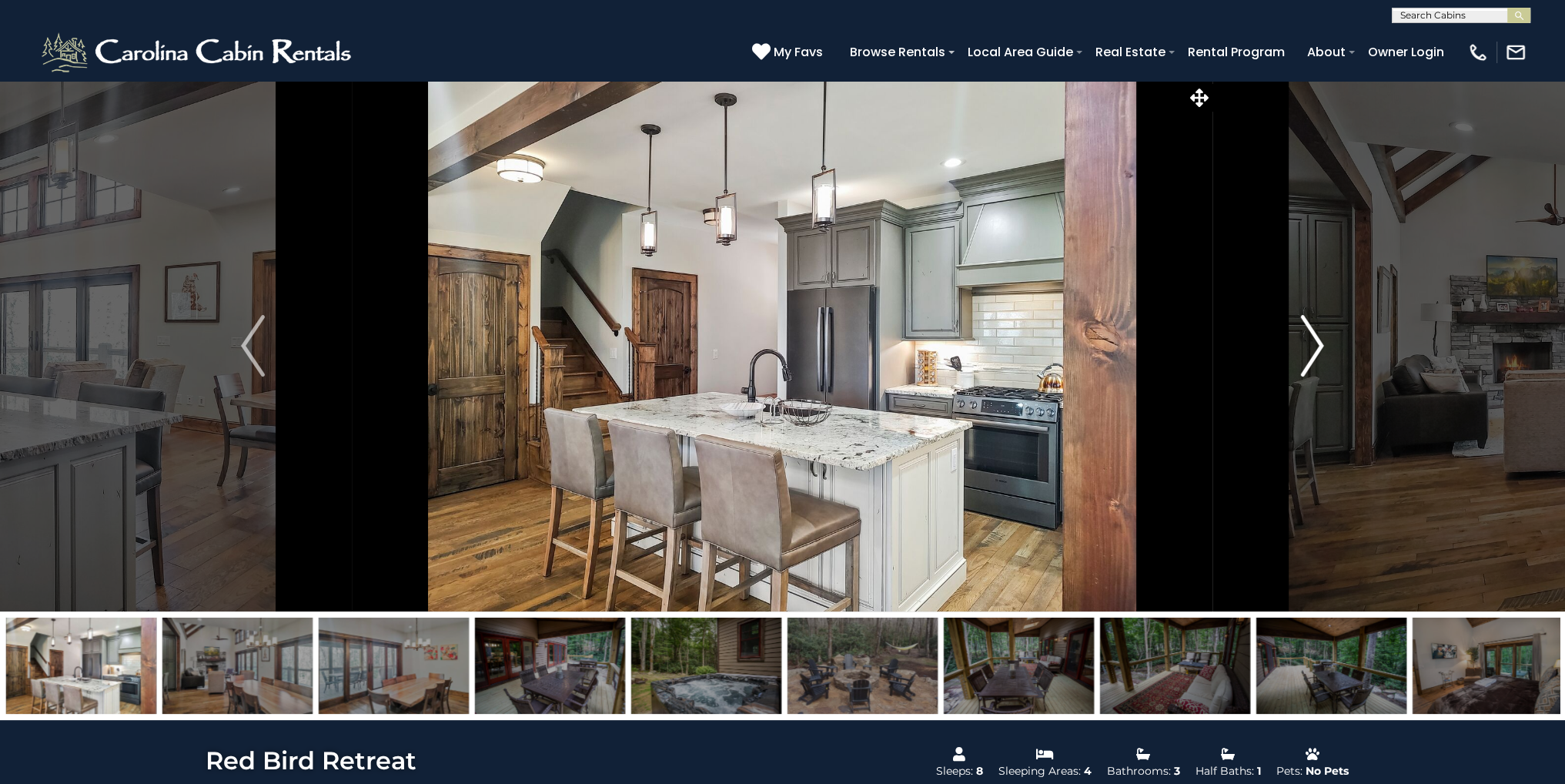
click at [1299, 344] on button "Next" at bounding box center [1313, 346] width 198 height 531
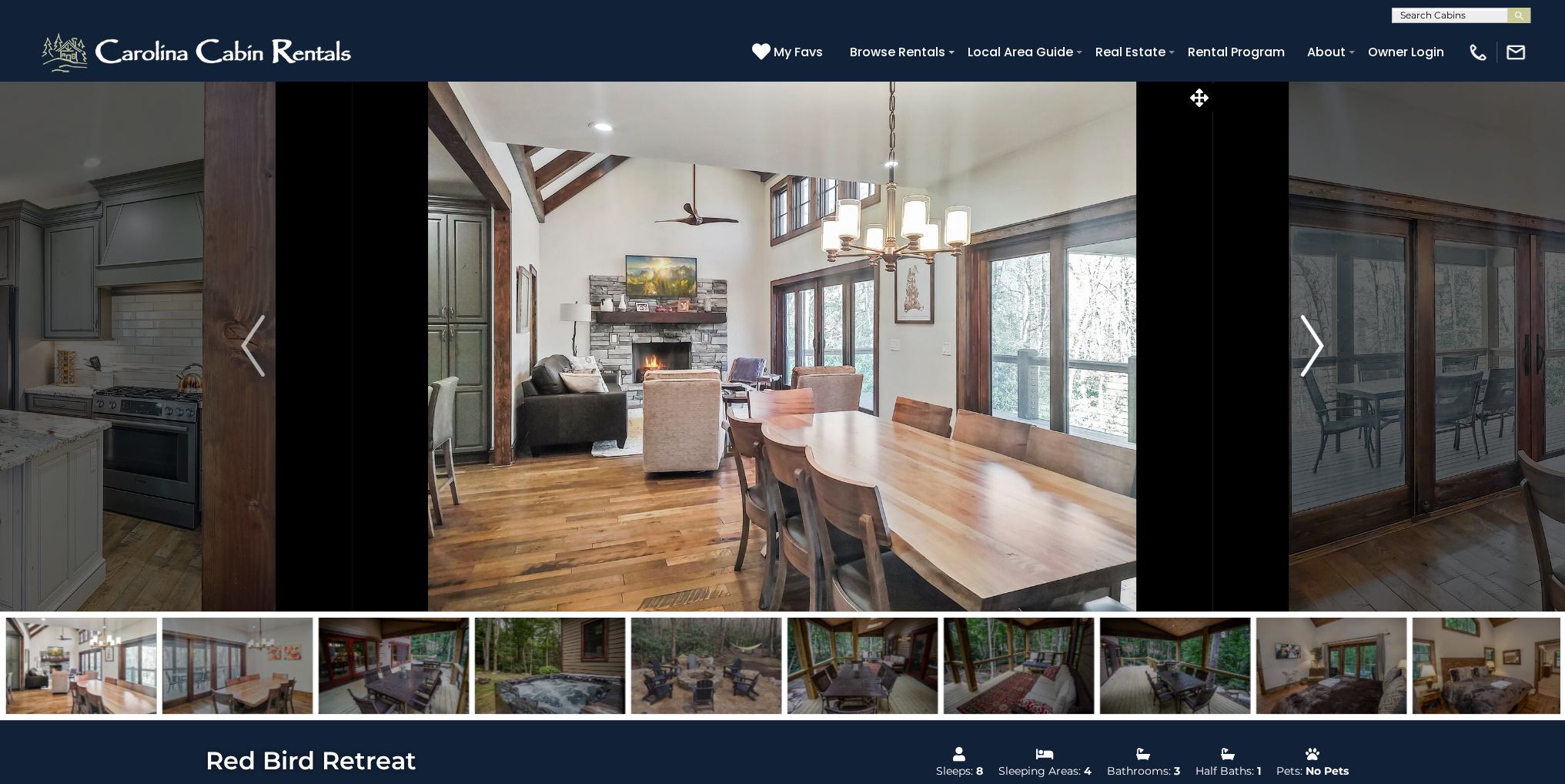
click at [1299, 344] on button "Next" at bounding box center [1313, 346] width 198 height 531
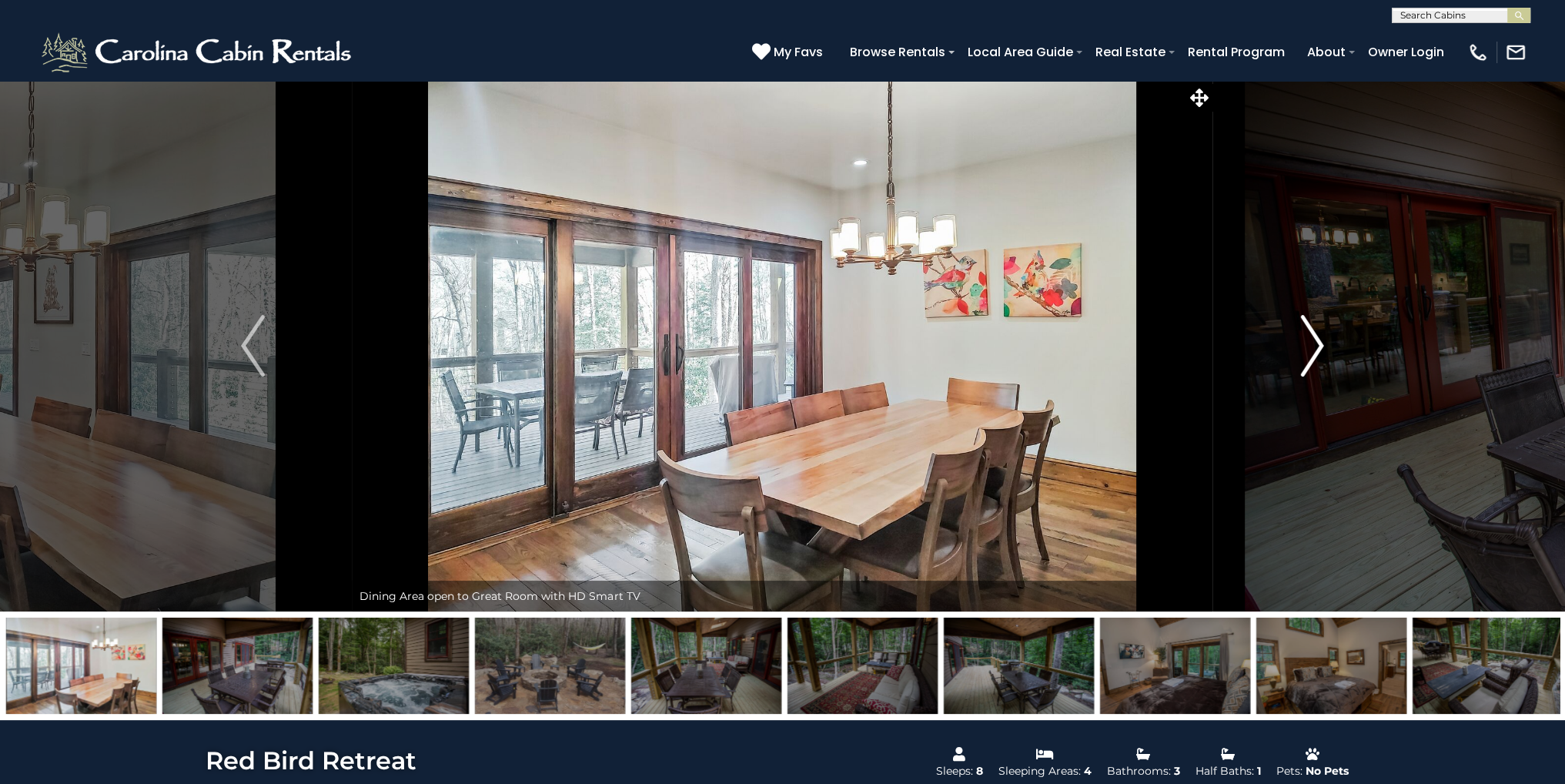
click at [1299, 344] on button "Next" at bounding box center [1313, 346] width 198 height 531
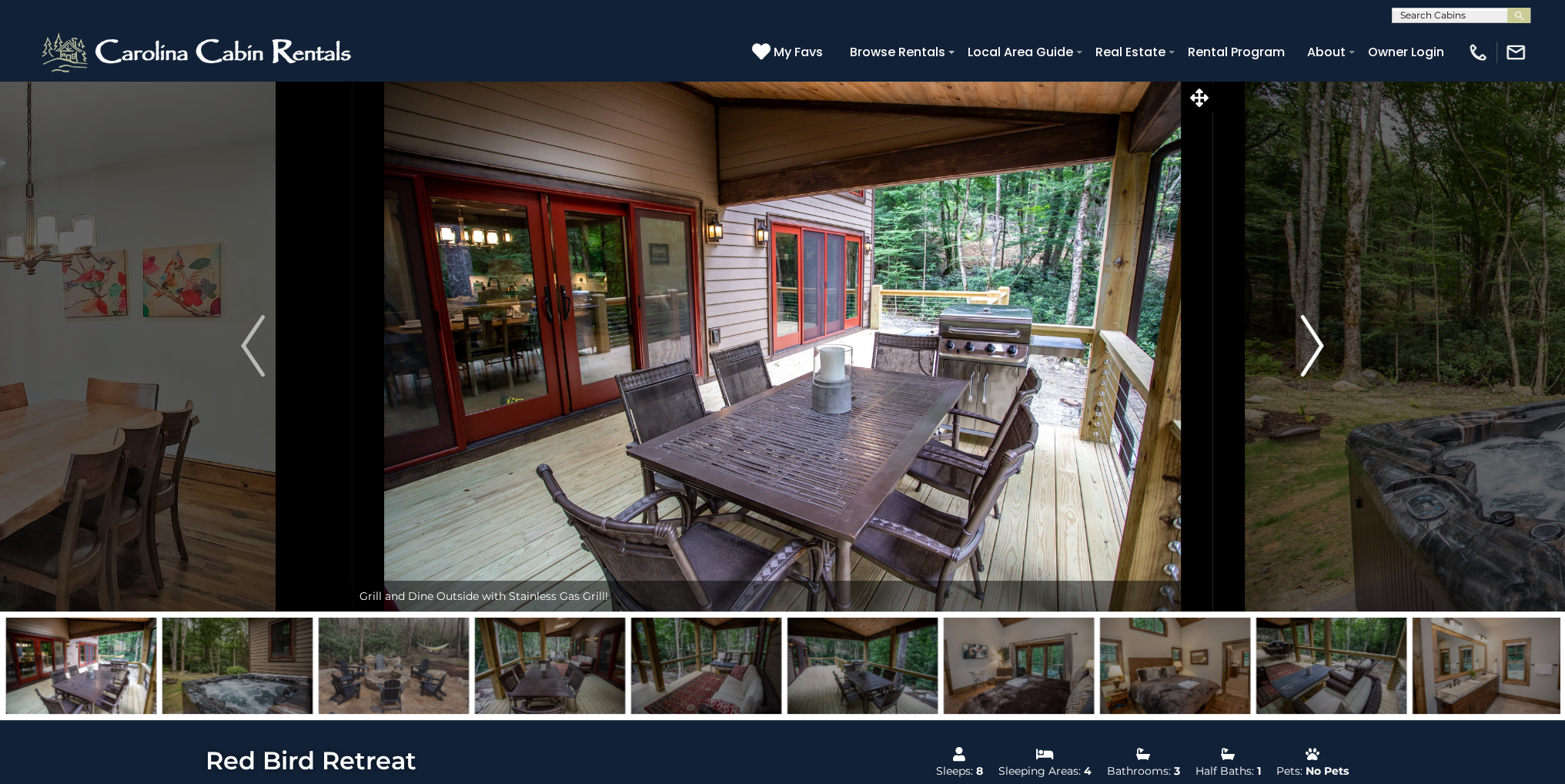
click at [1299, 344] on button "Next" at bounding box center [1313, 346] width 198 height 531
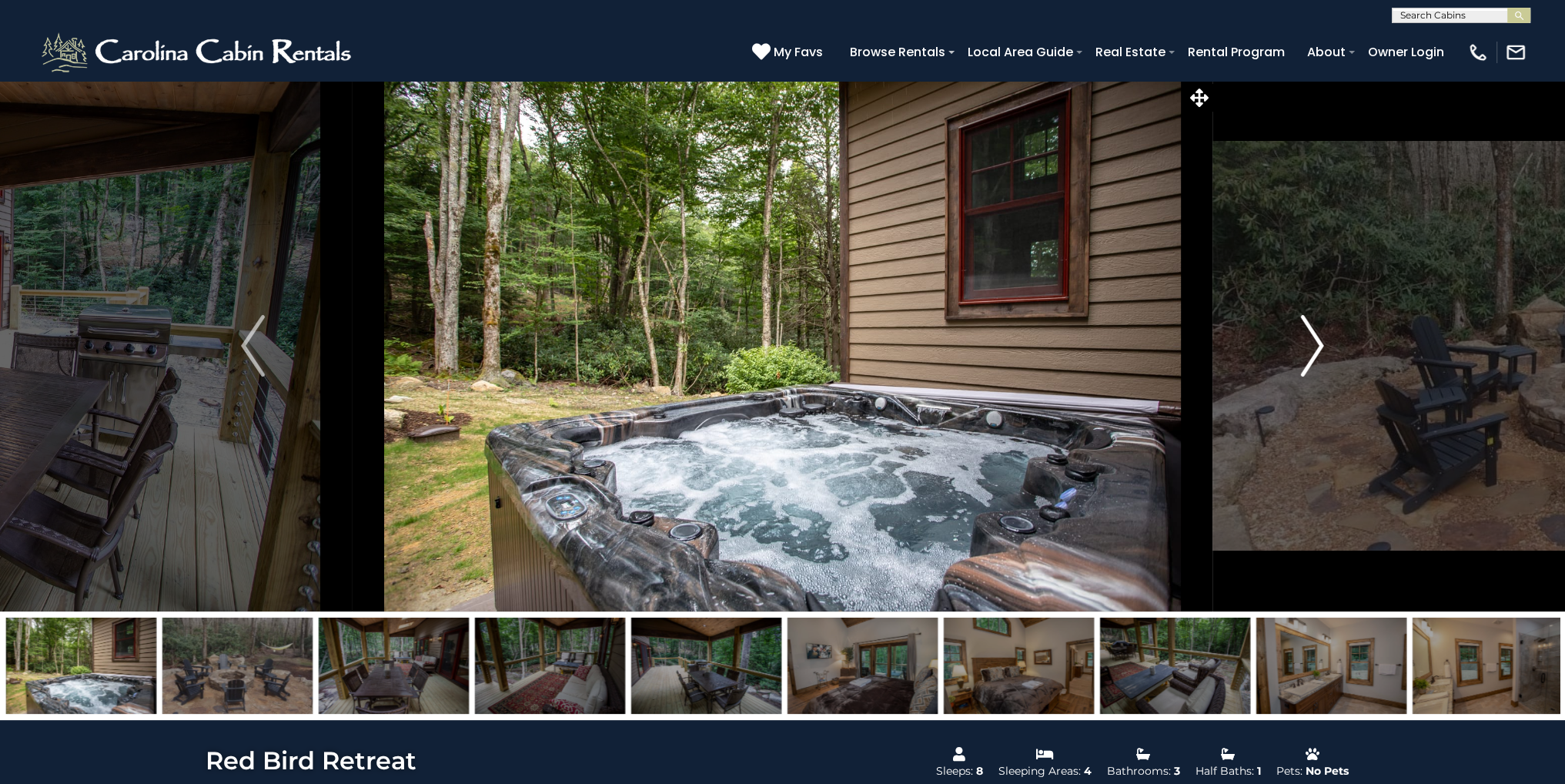
click at [1299, 344] on button "Next" at bounding box center [1313, 346] width 198 height 531
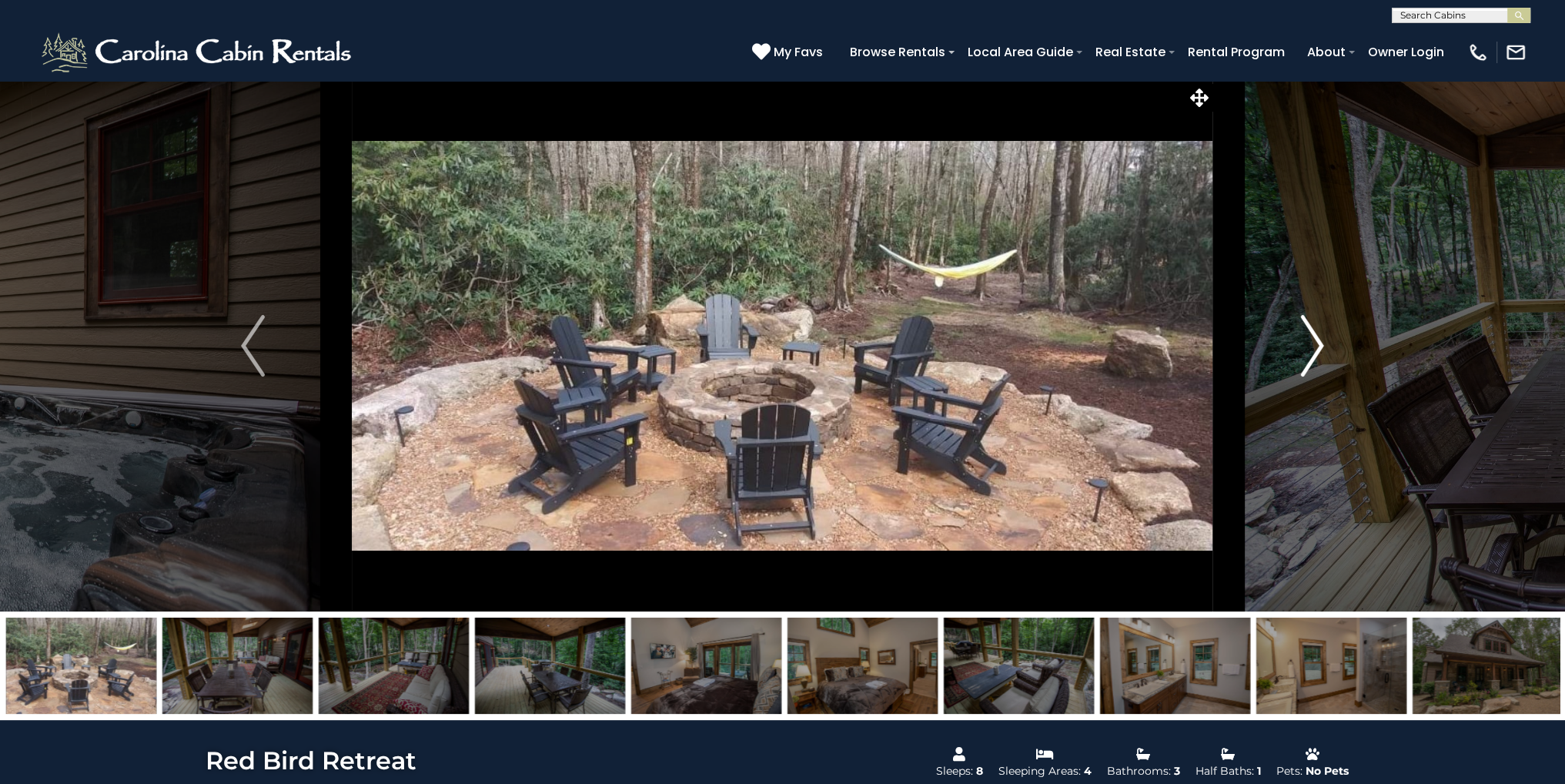
click at [1299, 344] on button "Next" at bounding box center [1313, 346] width 198 height 531
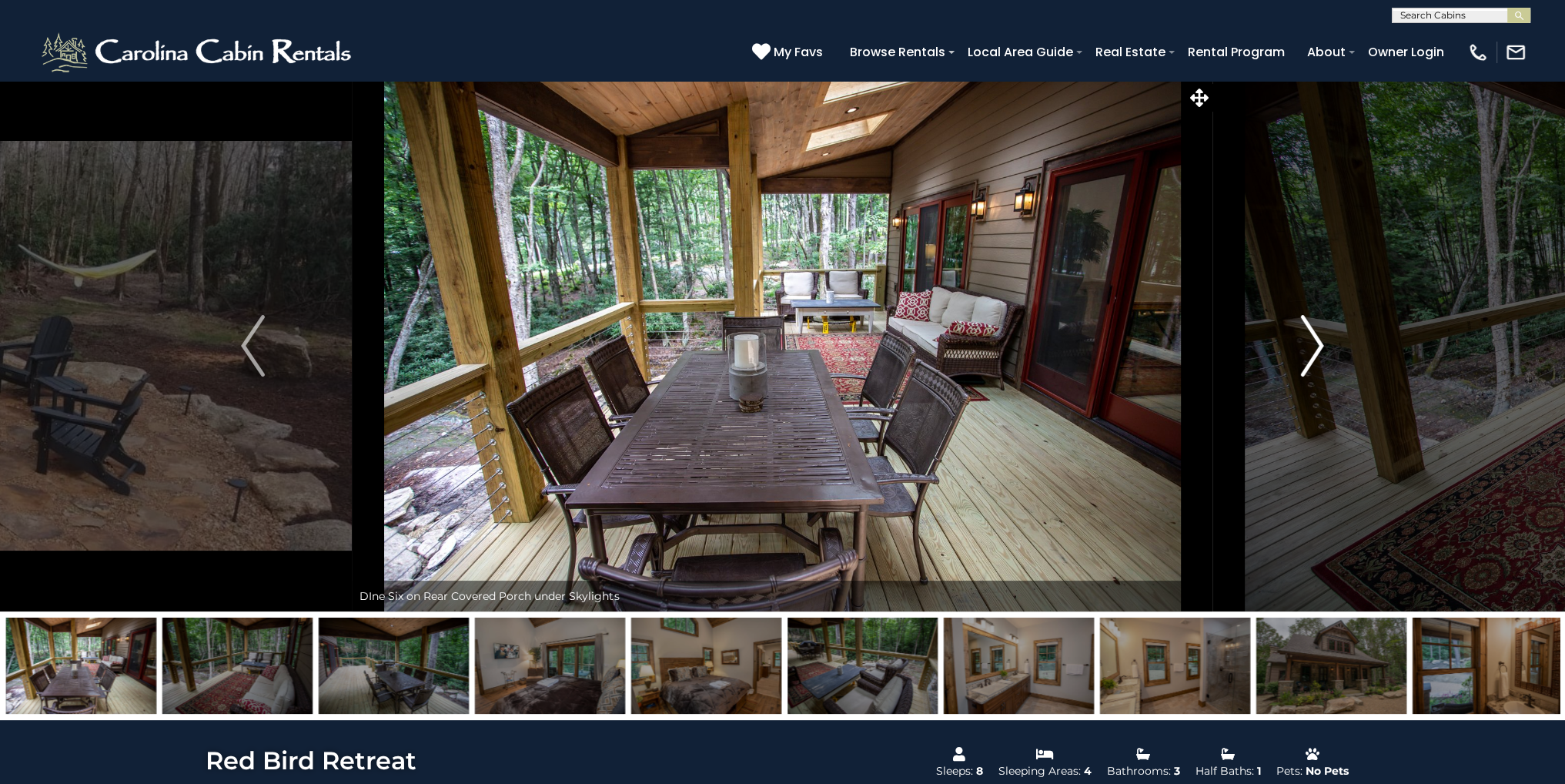
click at [1299, 342] on button "Next" at bounding box center [1313, 346] width 198 height 531
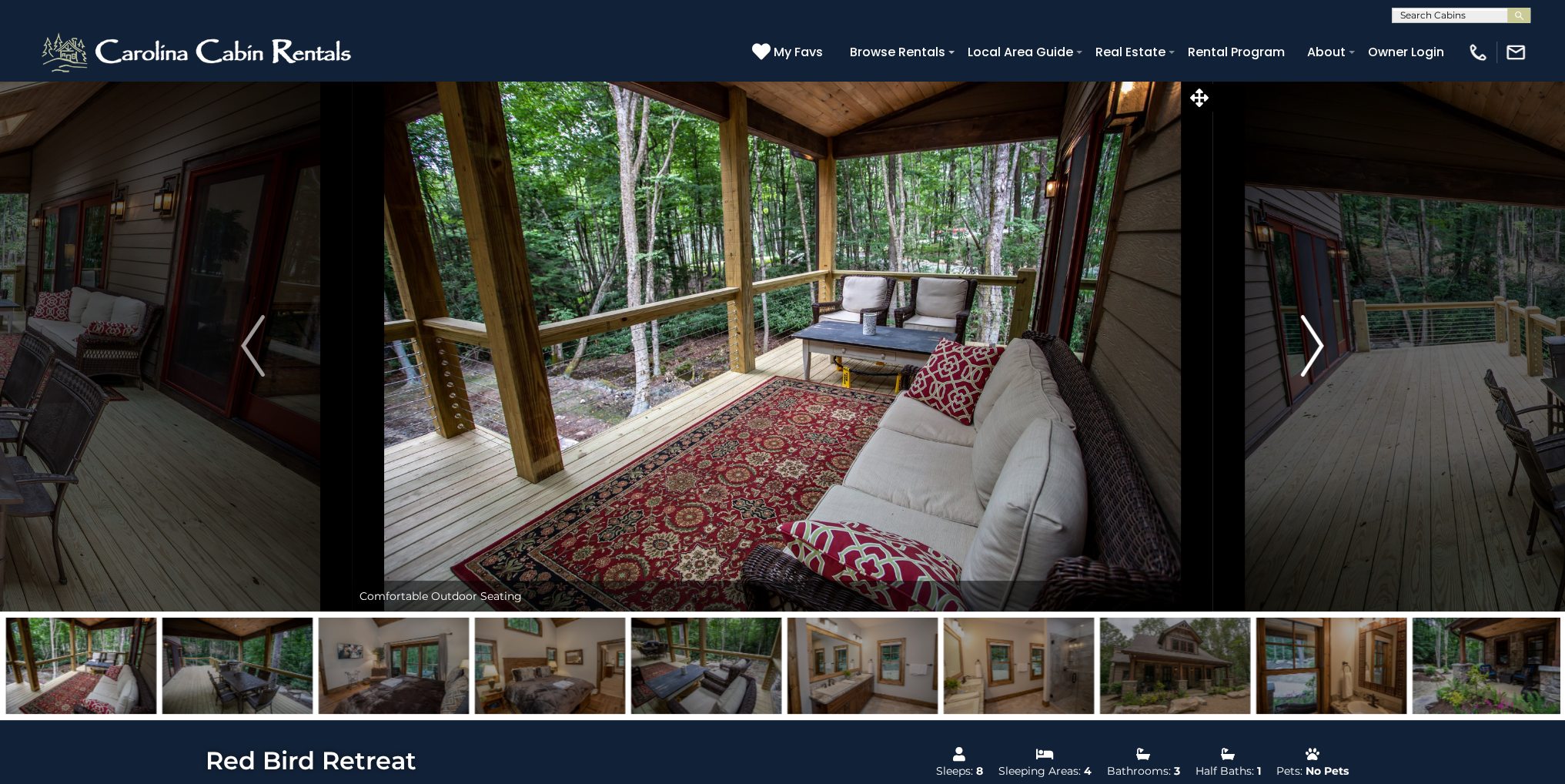
click at [1299, 342] on button "Next" at bounding box center [1313, 346] width 198 height 531
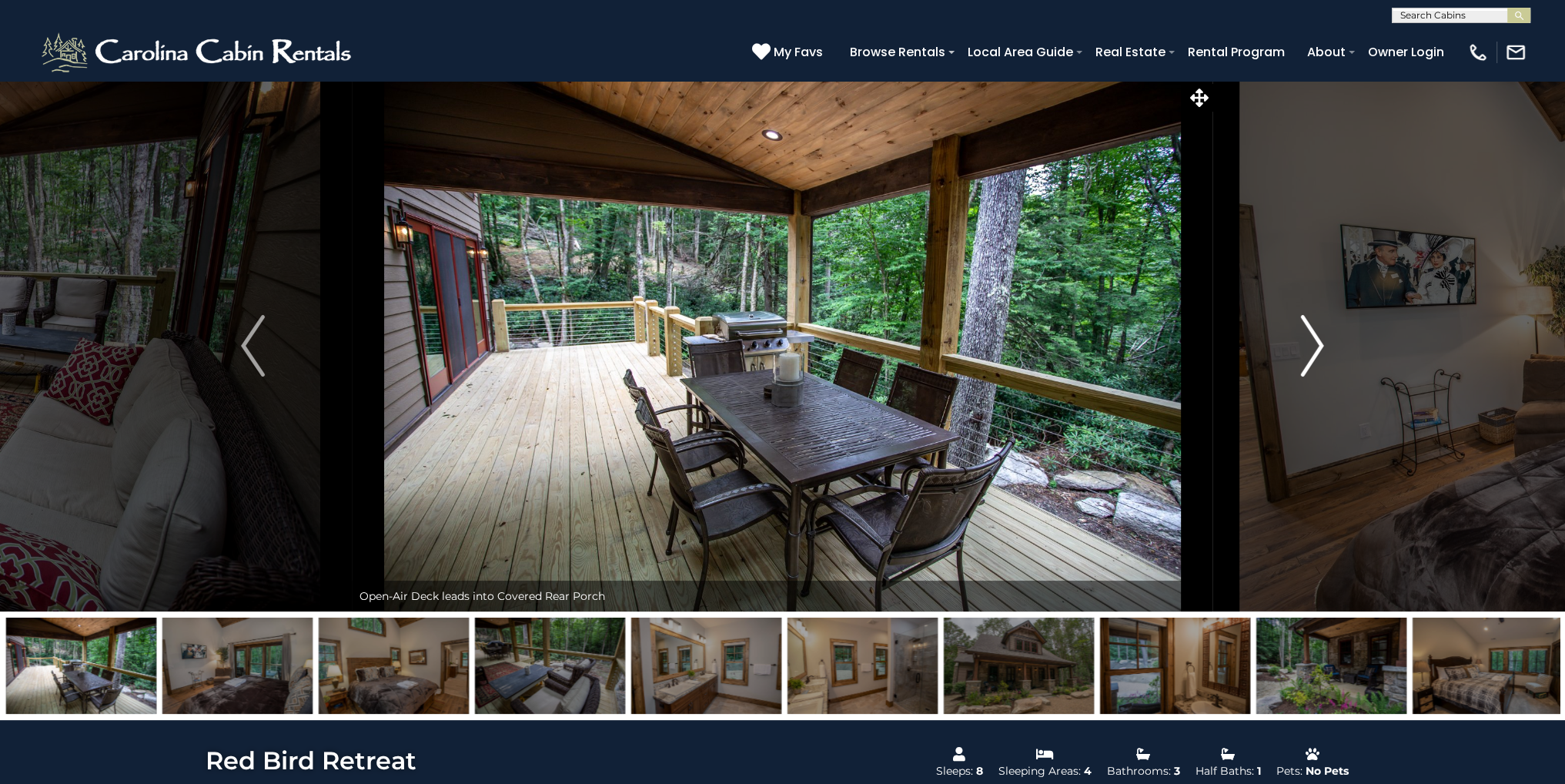
click at [1299, 342] on button "Next" at bounding box center [1313, 346] width 198 height 531
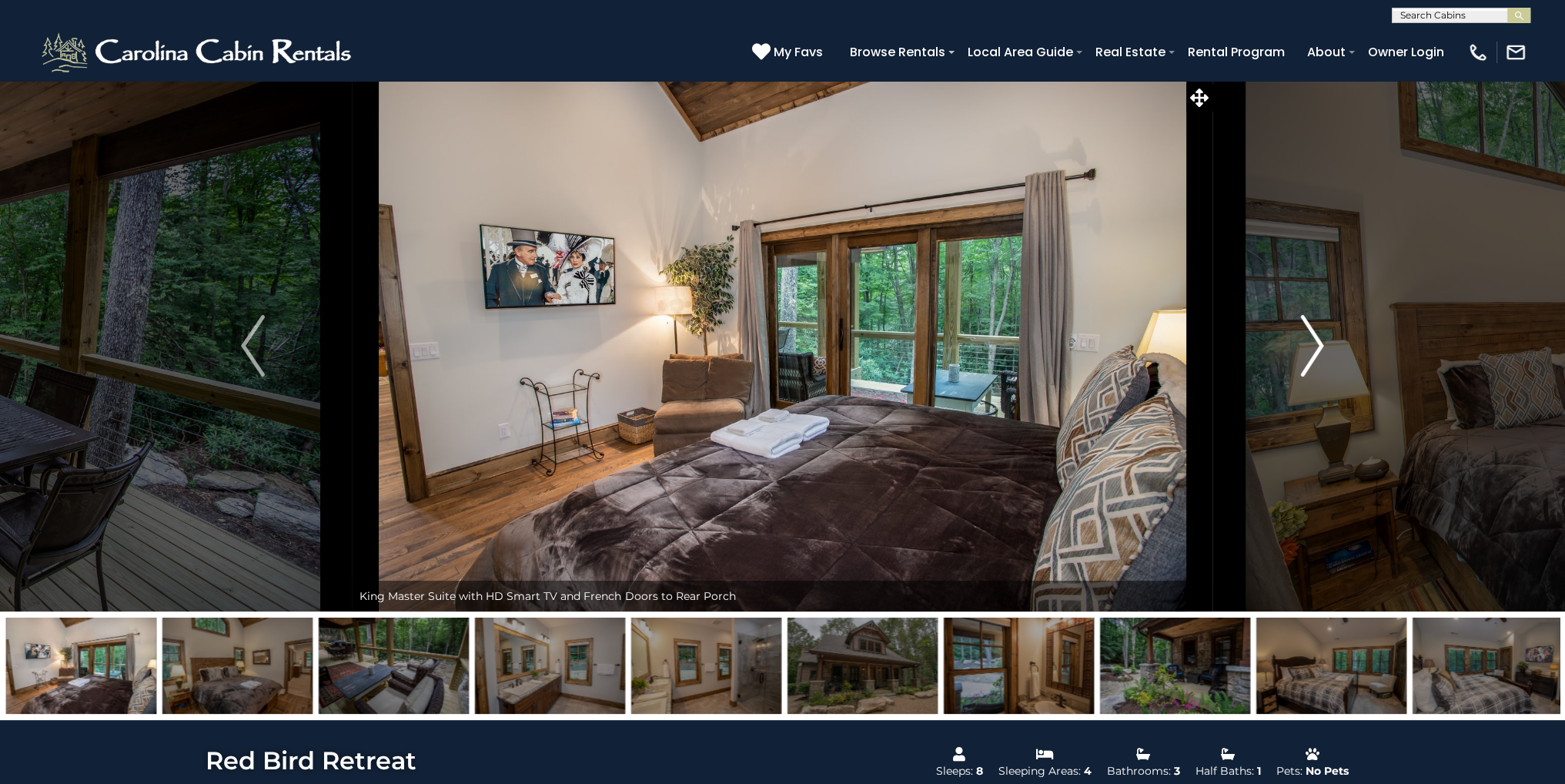
click at [1299, 342] on button "Next" at bounding box center [1313, 346] width 198 height 531
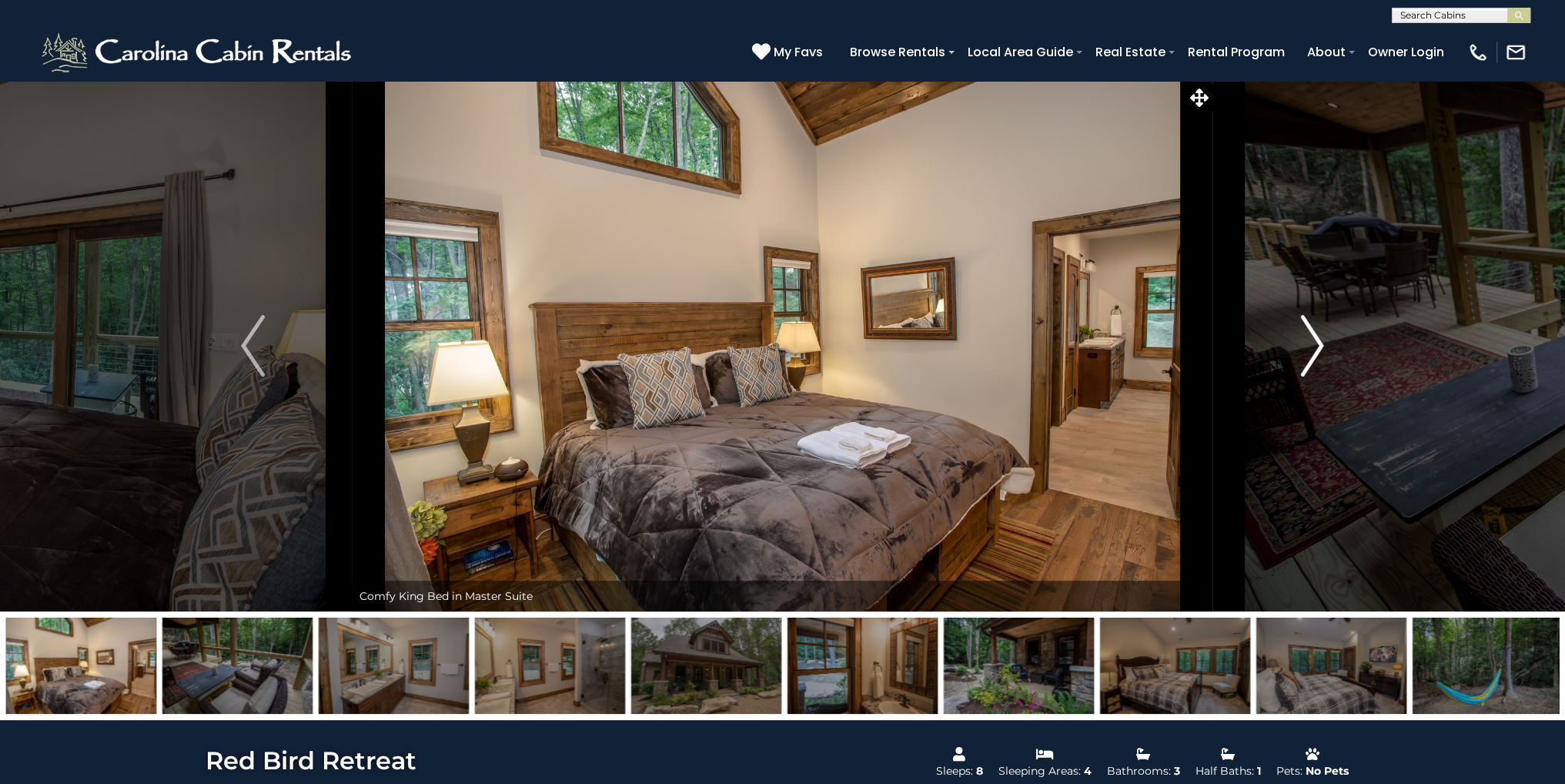
click at [1299, 342] on button "Next" at bounding box center [1313, 346] width 198 height 531
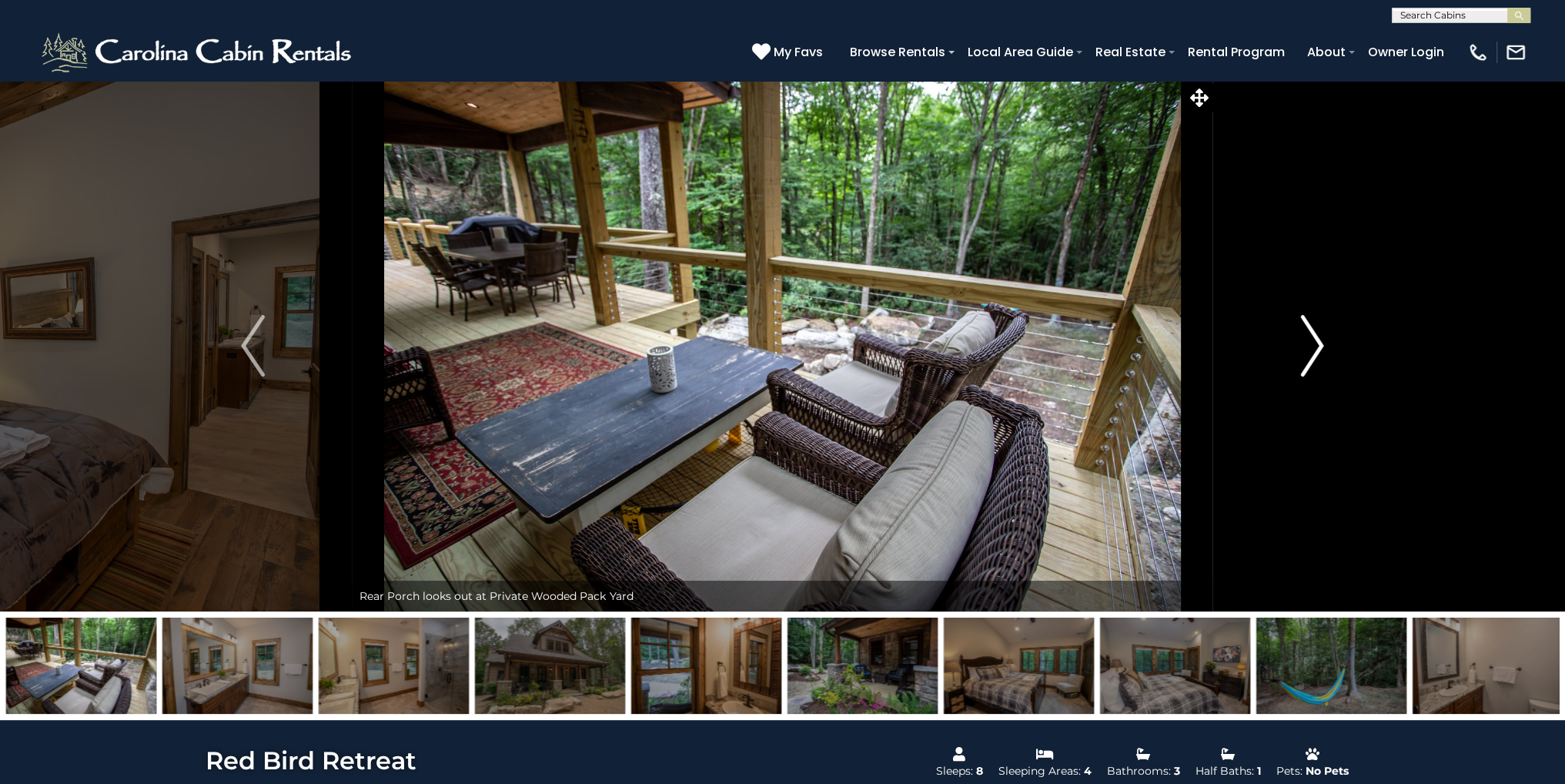
click at [1299, 342] on button "Next" at bounding box center [1313, 346] width 198 height 531
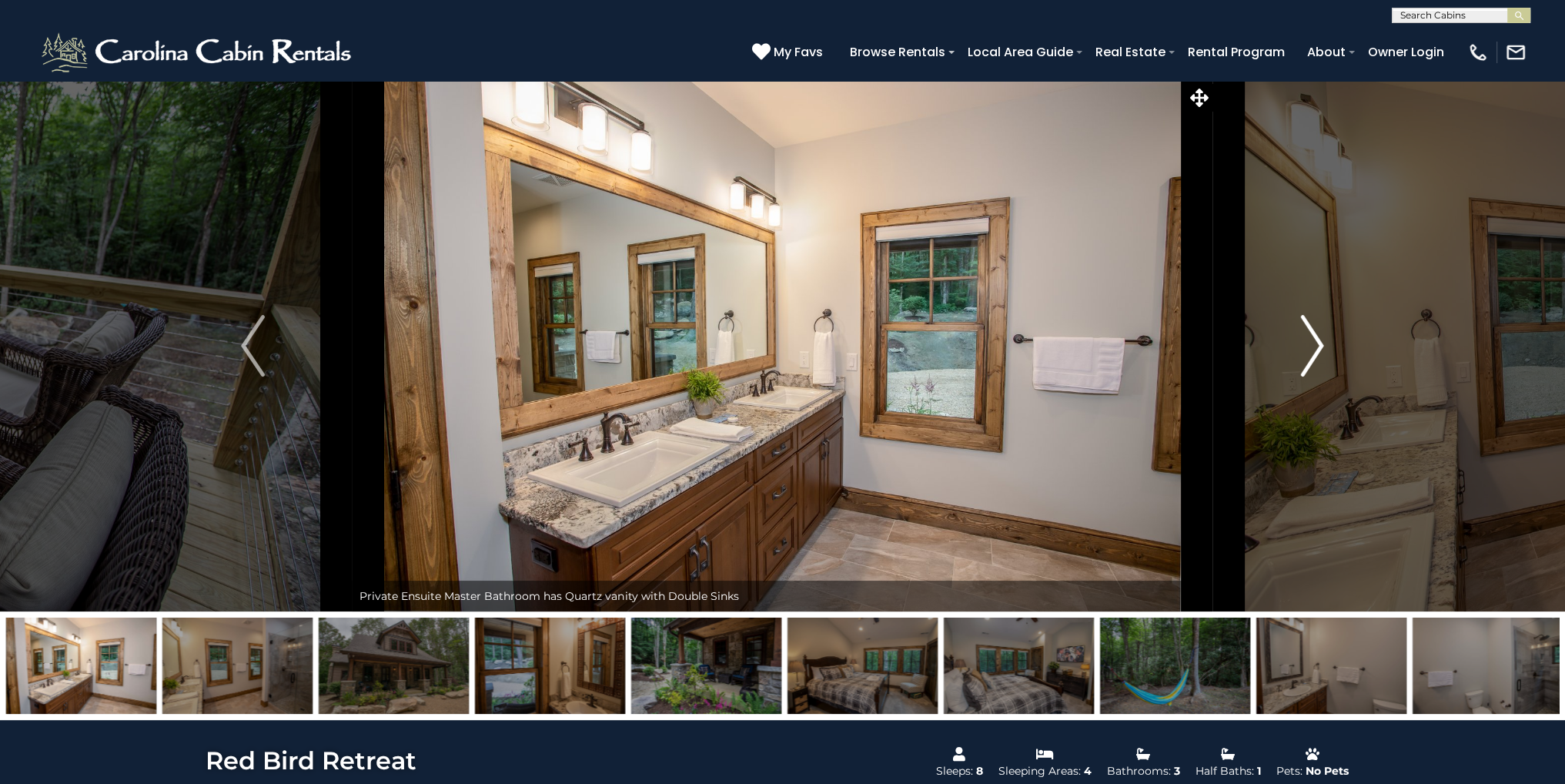
click at [1299, 336] on button "Next" at bounding box center [1313, 346] width 198 height 531
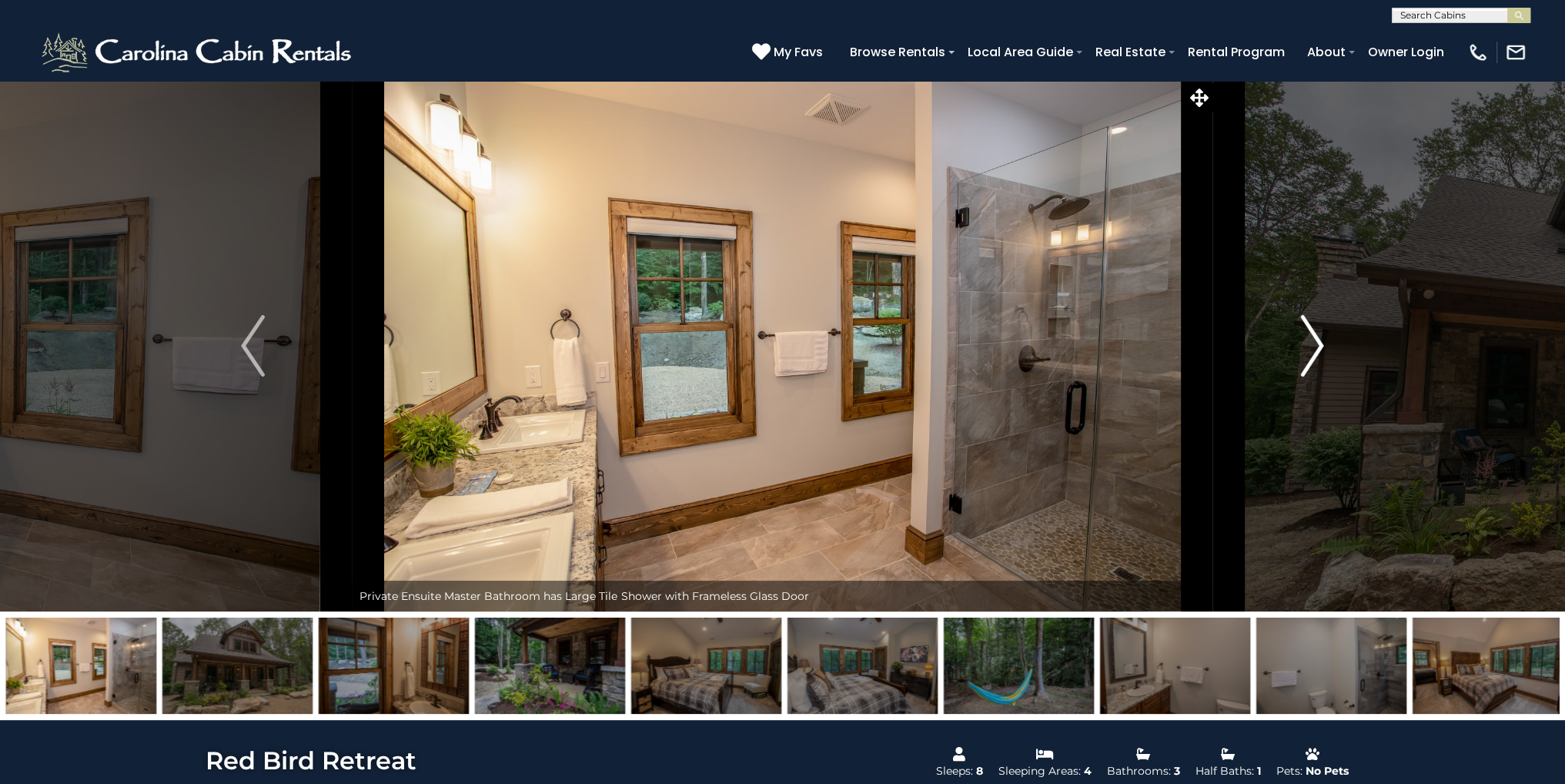
click at [1298, 345] on button "Next" at bounding box center [1313, 346] width 198 height 531
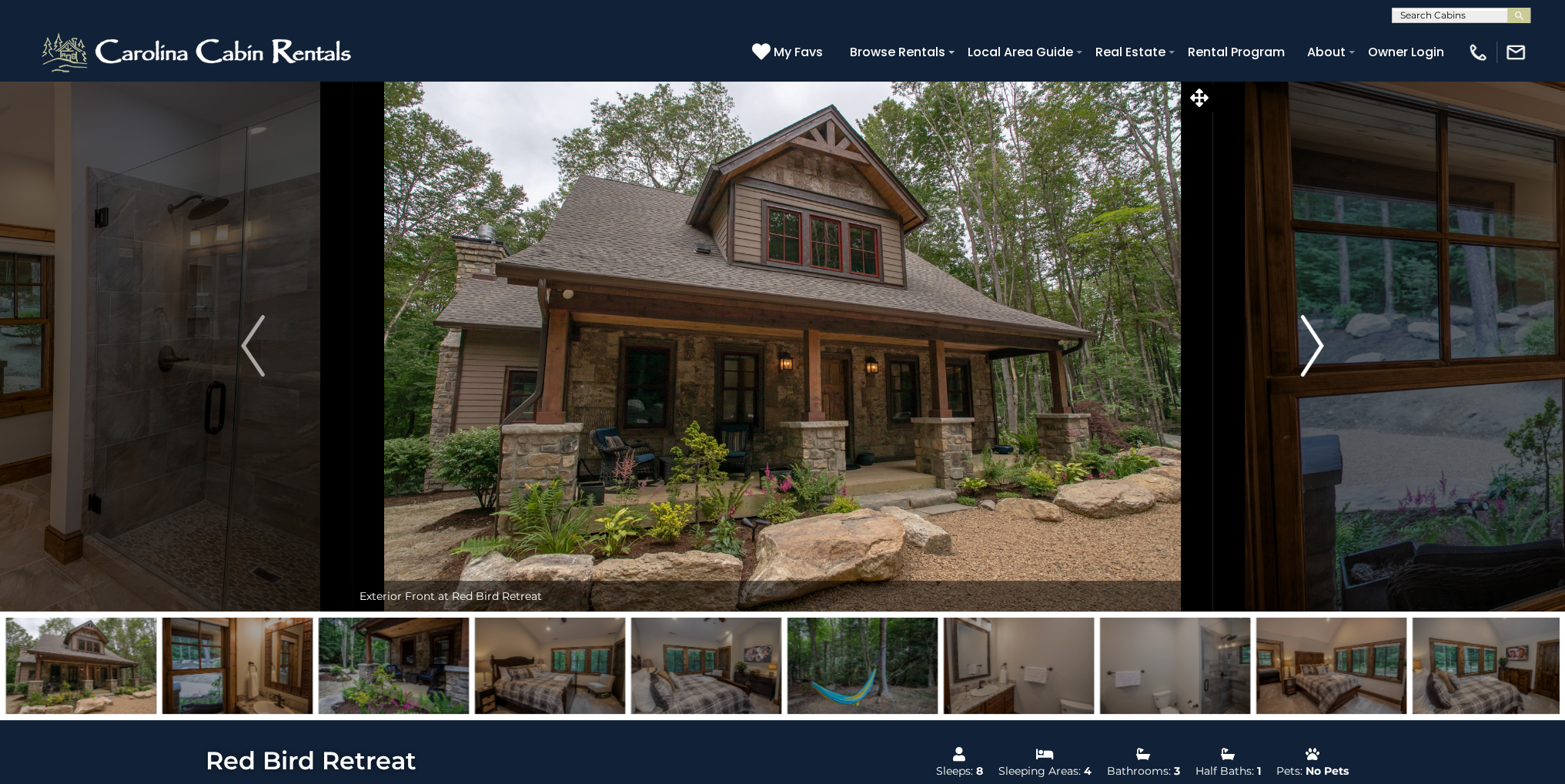
click at [1297, 346] on button "Next" at bounding box center [1313, 346] width 198 height 531
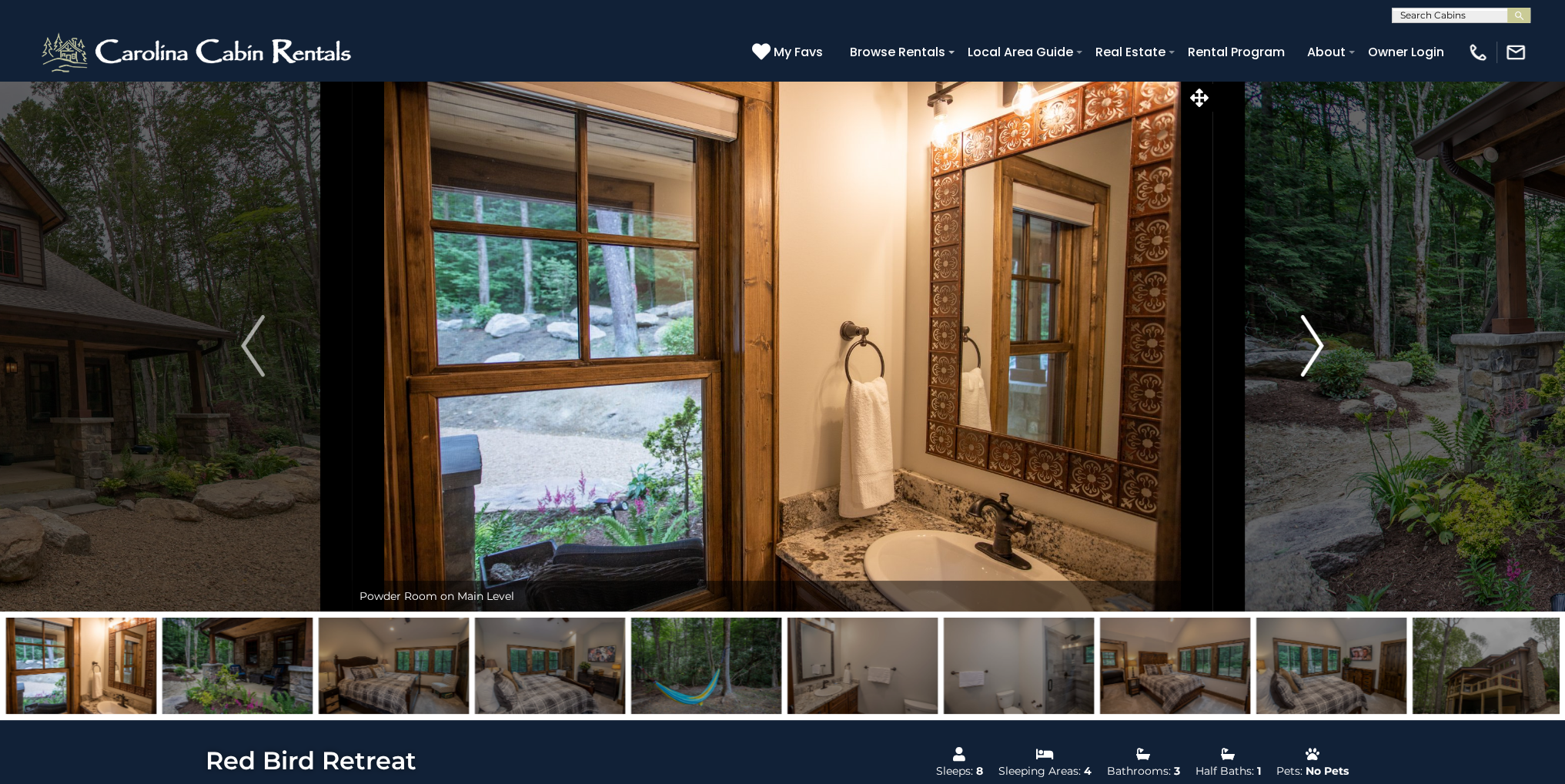
click at [1298, 346] on button "Next" at bounding box center [1313, 346] width 198 height 531
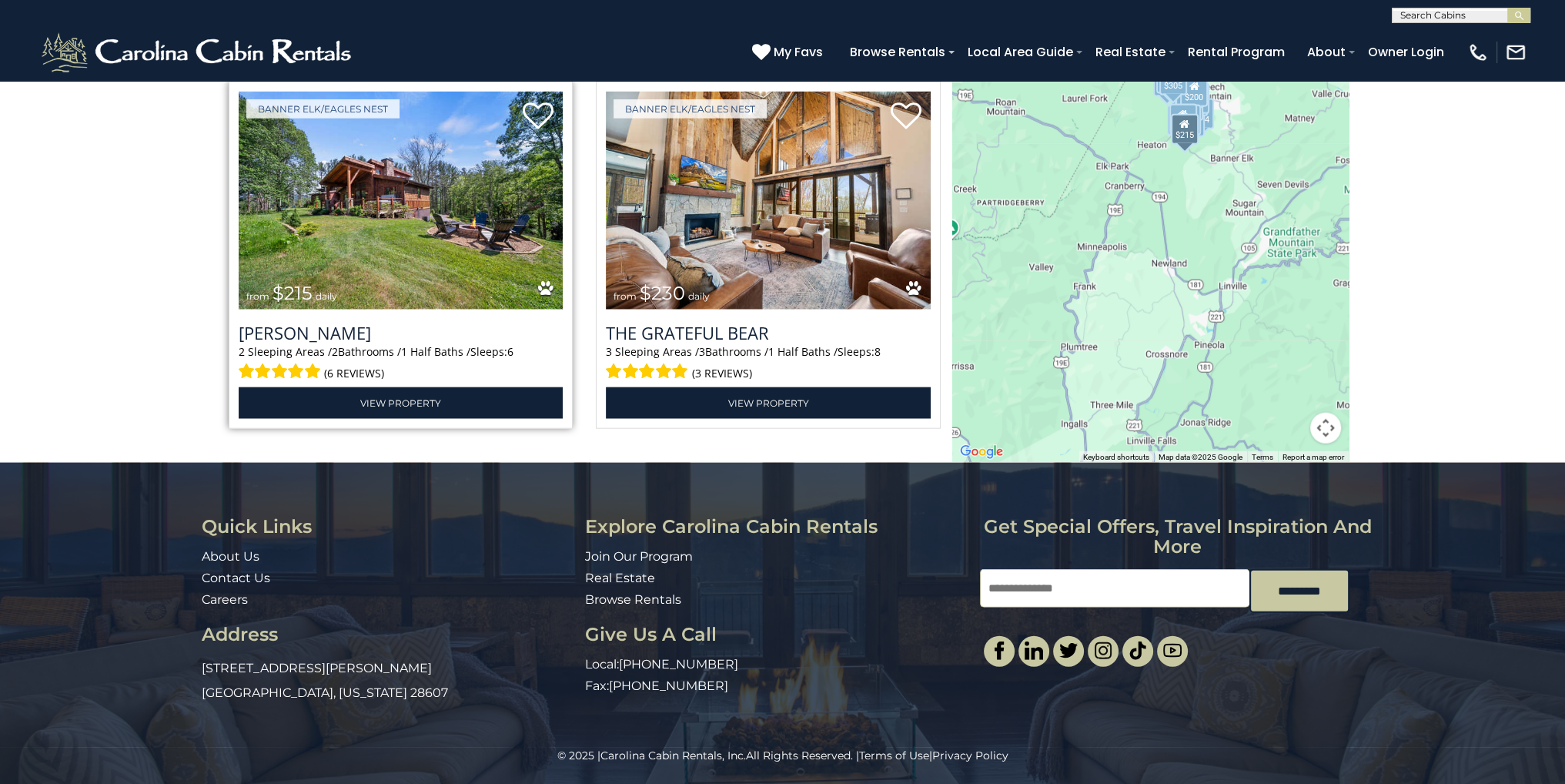
scroll to position [4708, 0]
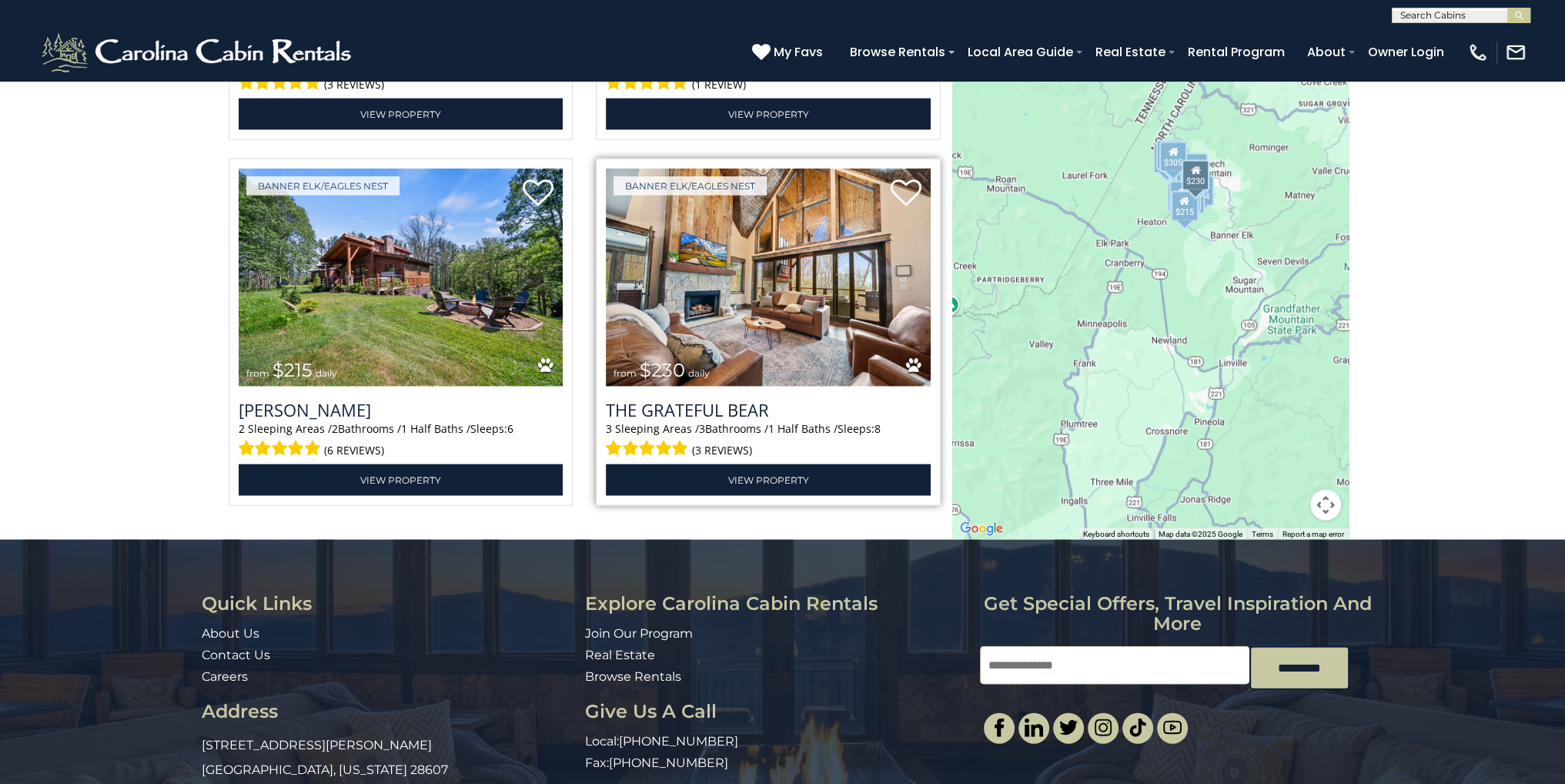
click at [725, 259] on img at bounding box center [768, 277] width 325 height 218
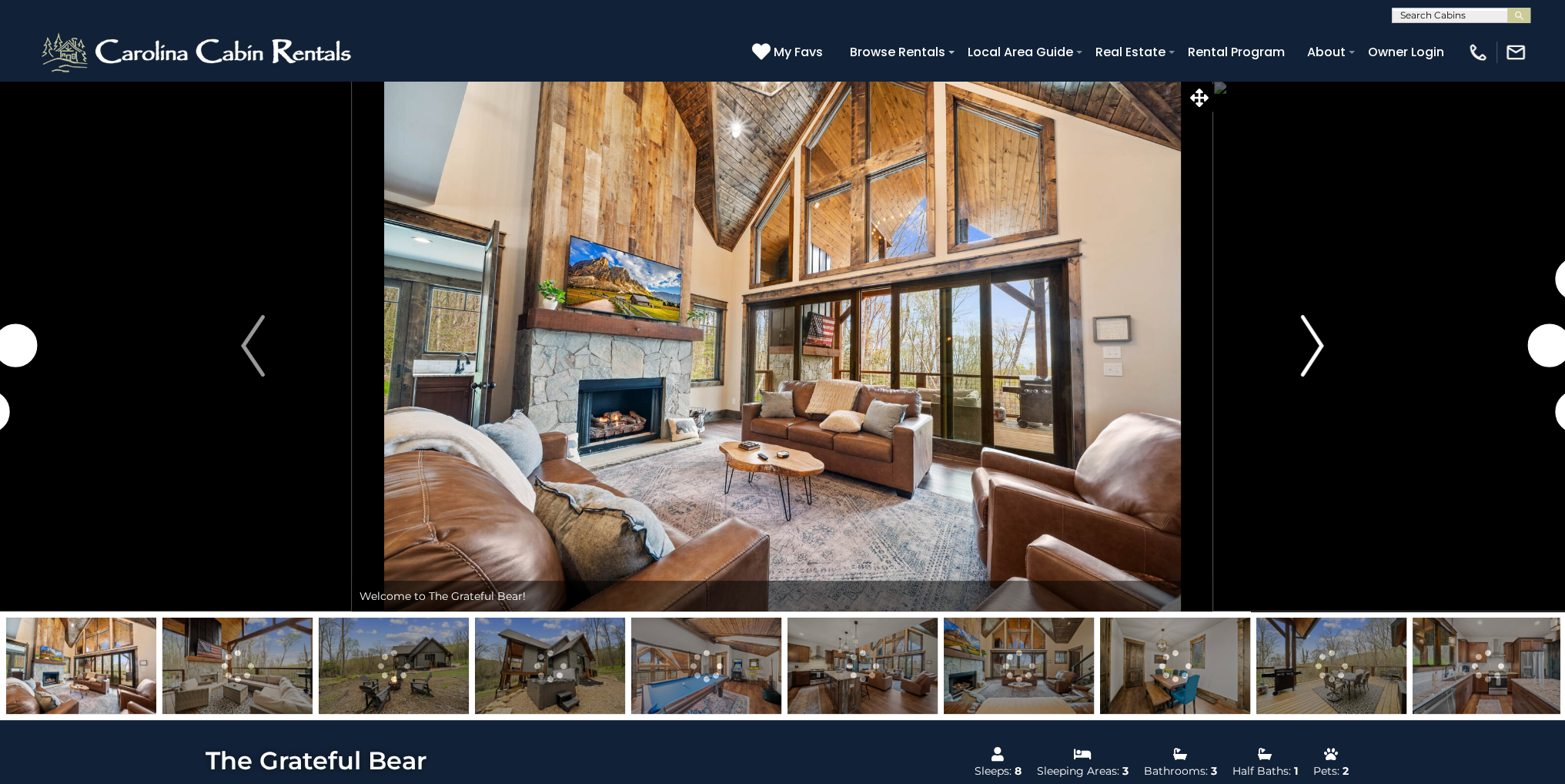
click at [1294, 340] on button "Next" at bounding box center [1313, 346] width 198 height 531
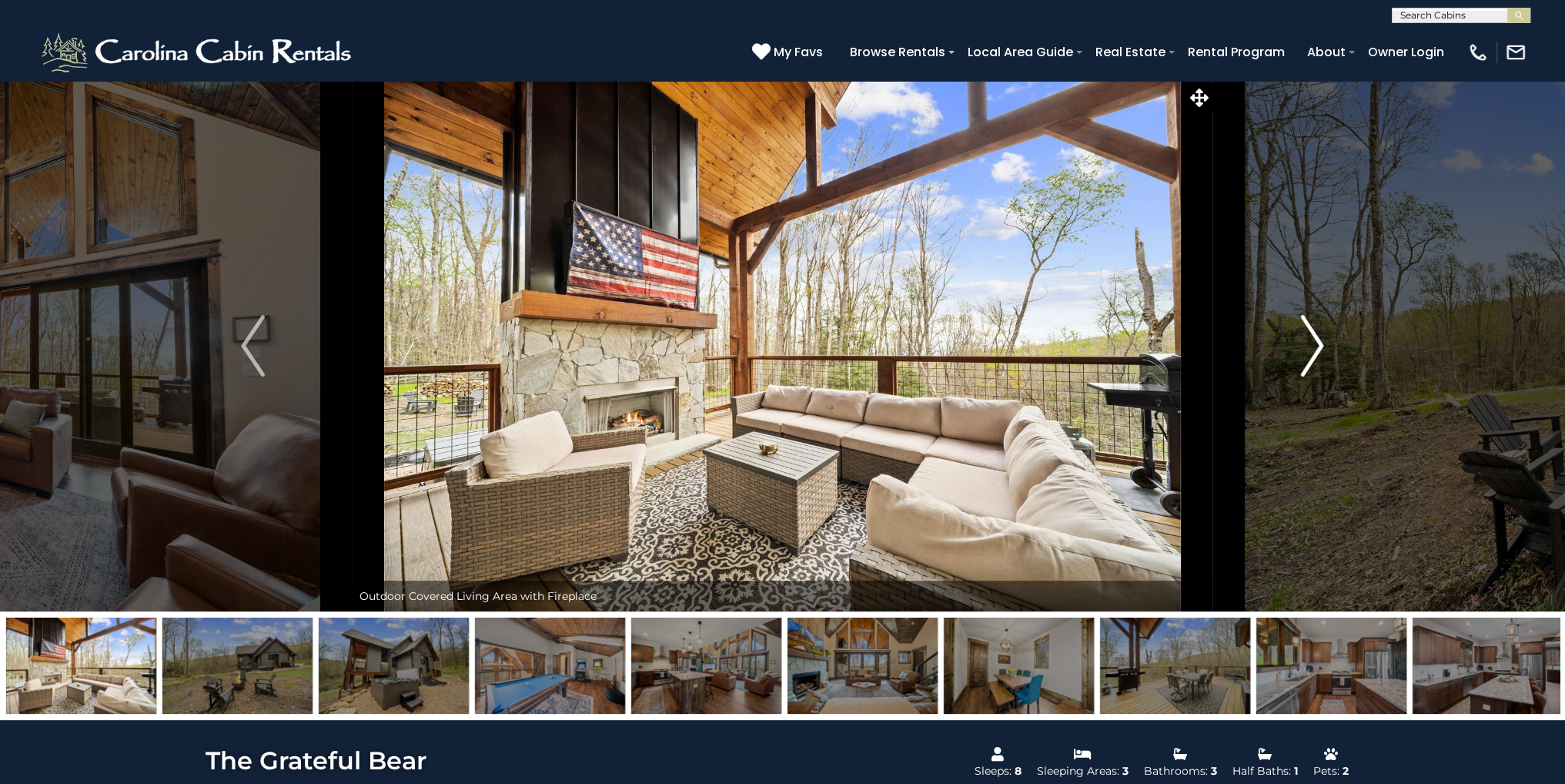
click at [1294, 341] on button "Next" at bounding box center [1313, 346] width 198 height 531
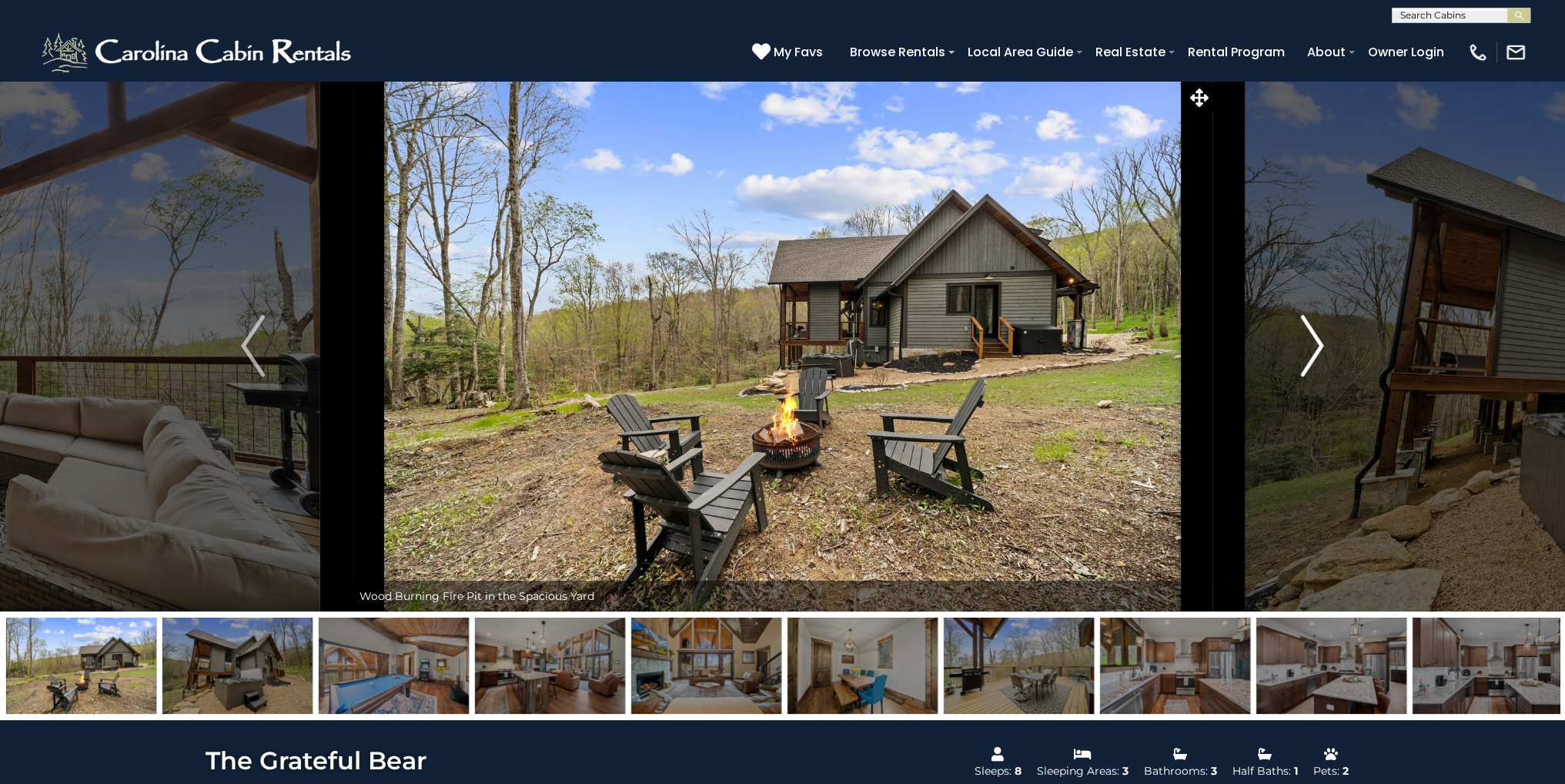
click at [1294, 341] on button "Next" at bounding box center [1313, 346] width 198 height 531
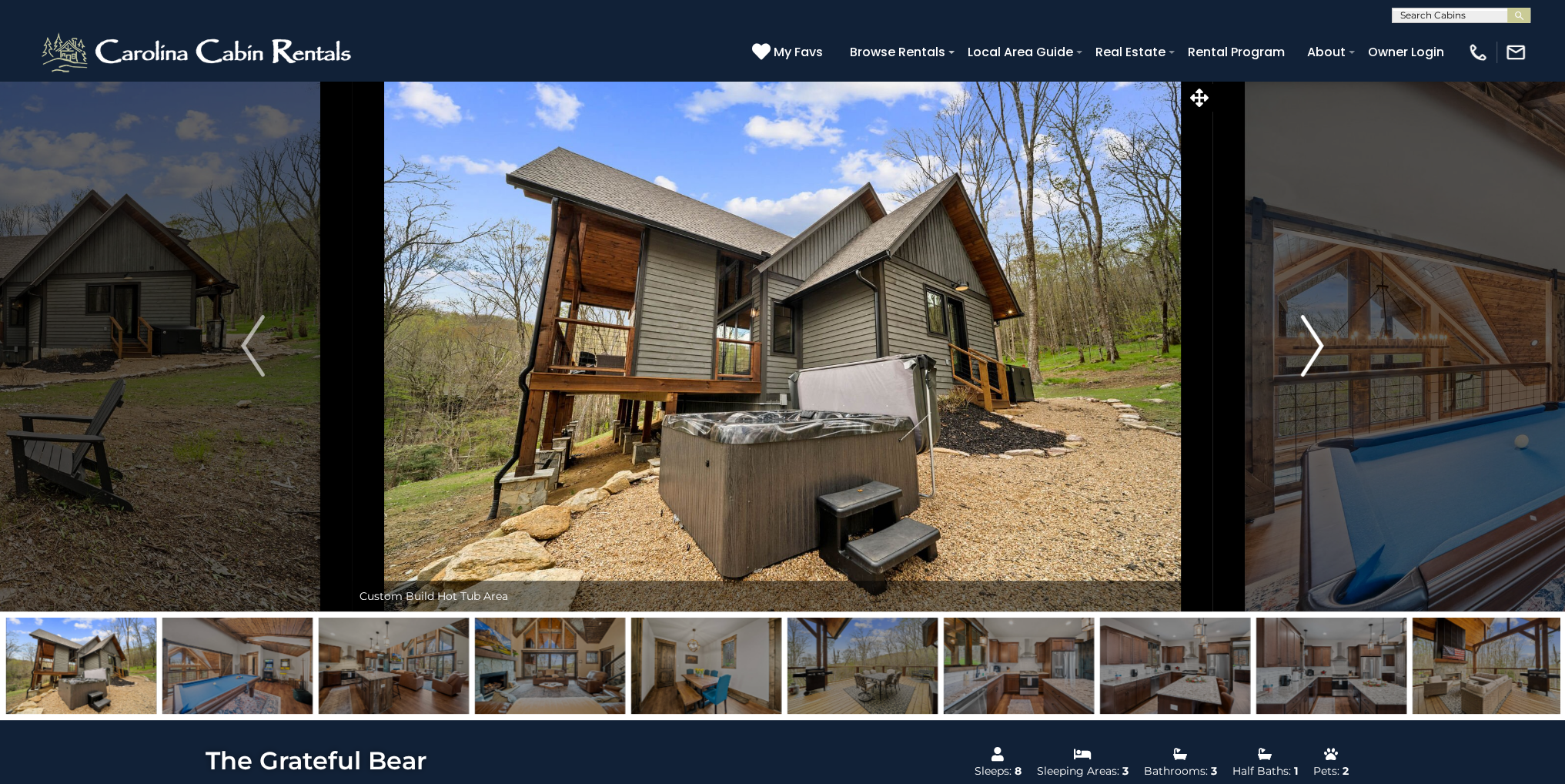
click at [1294, 341] on button "Next" at bounding box center [1313, 346] width 198 height 531
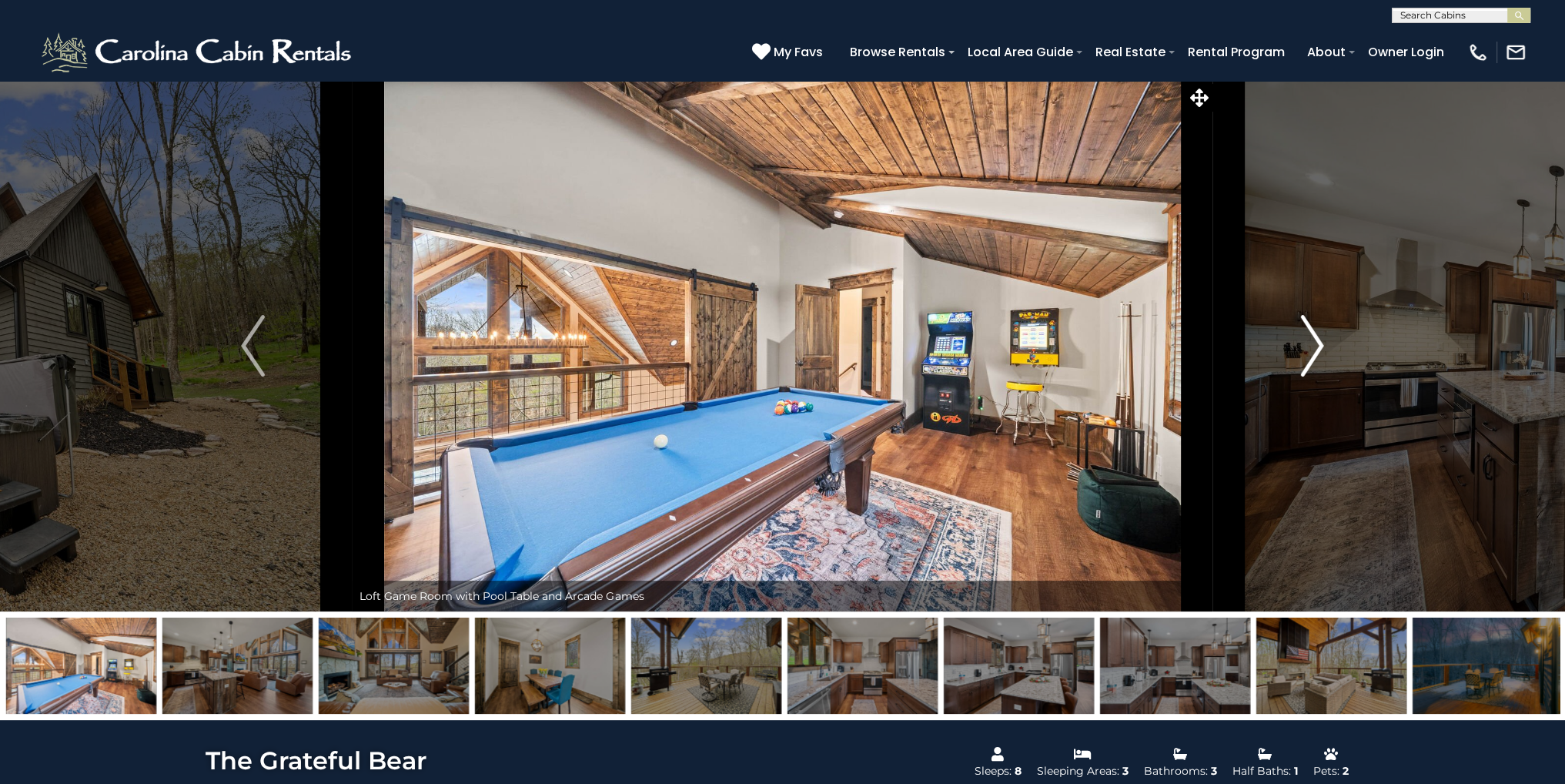
click at [1294, 341] on button "Next" at bounding box center [1313, 346] width 198 height 531
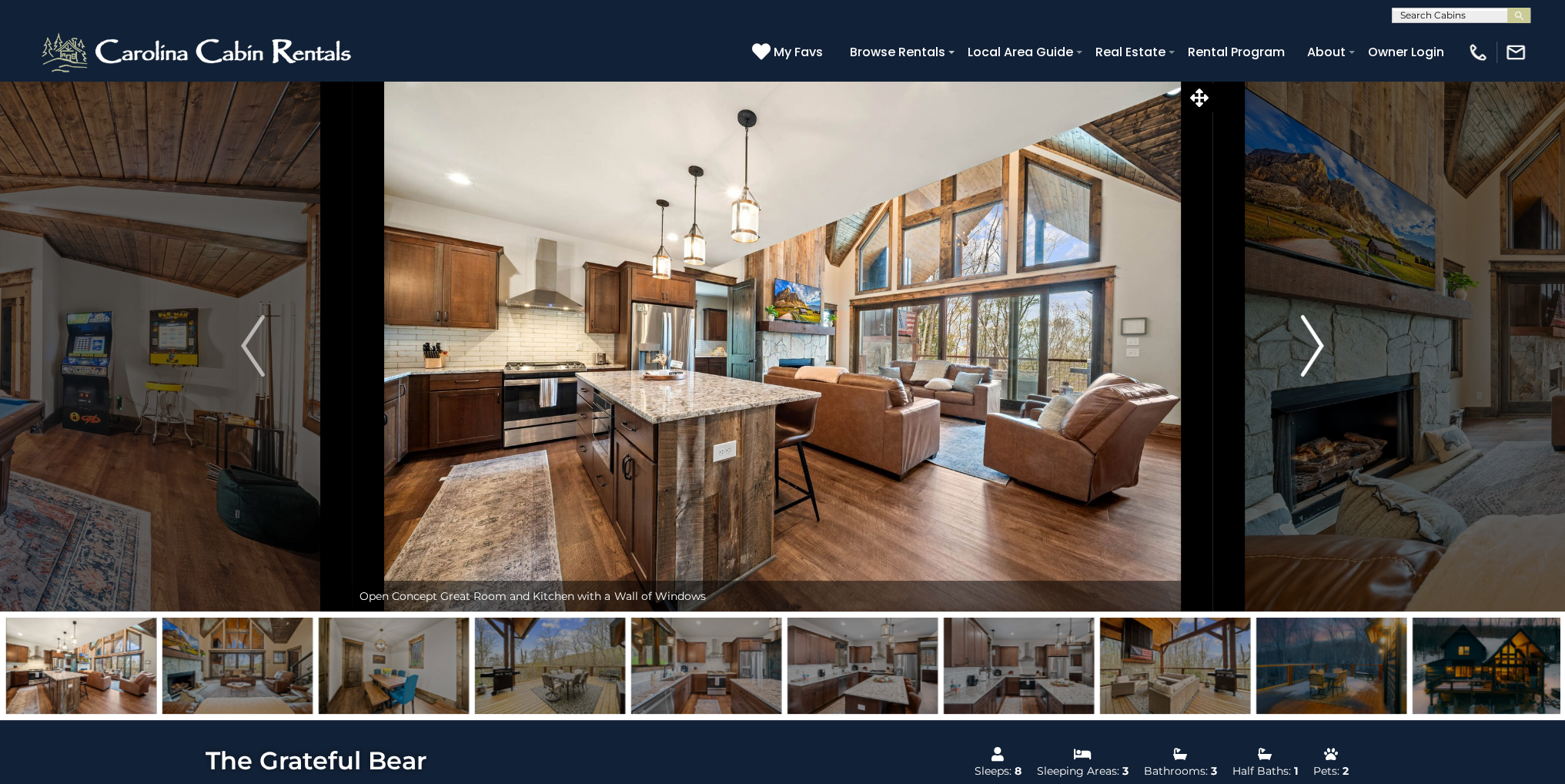
click at [1294, 341] on button "Next" at bounding box center [1313, 346] width 198 height 531
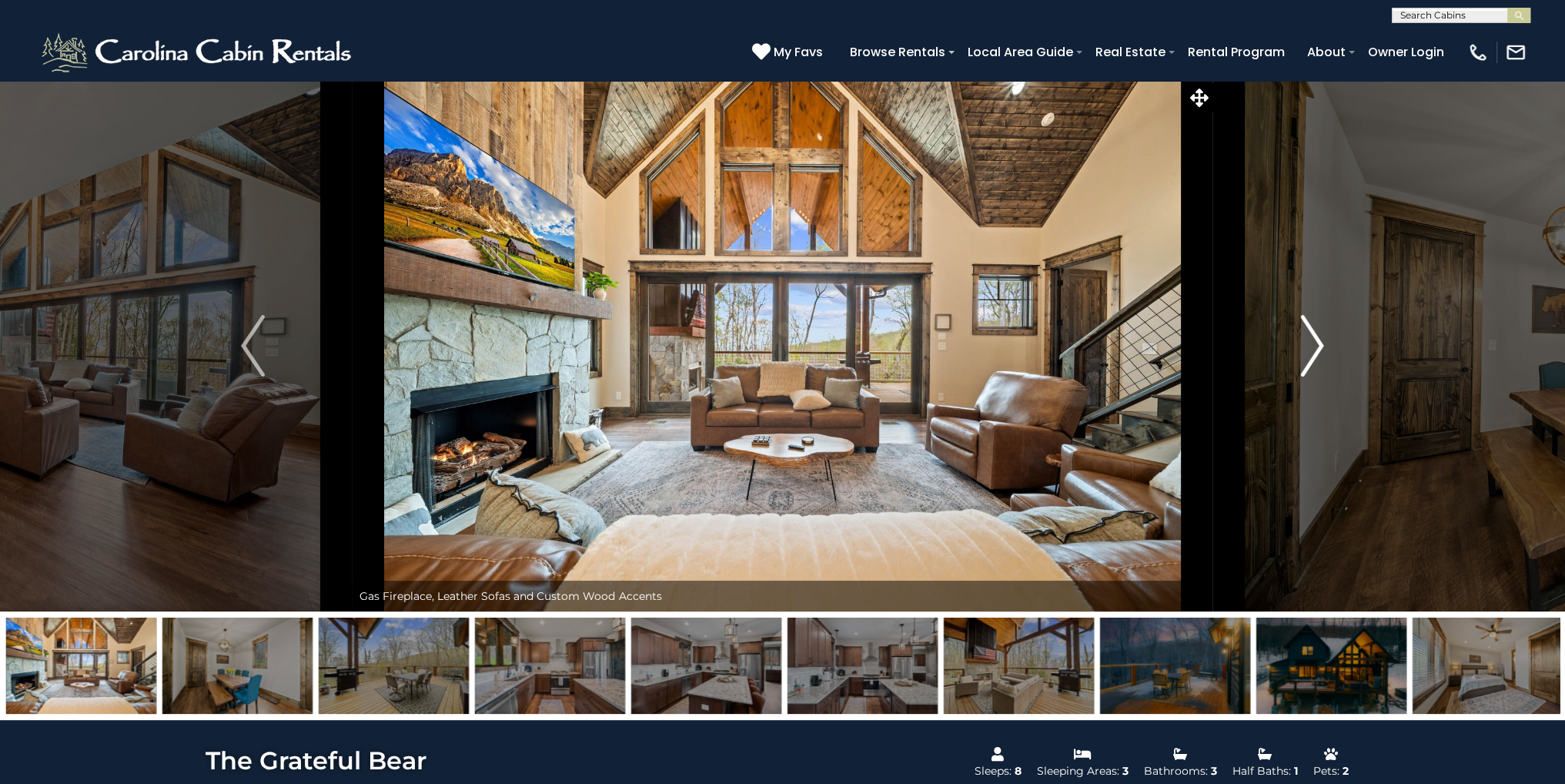
click at [1294, 341] on button "Next" at bounding box center [1313, 346] width 198 height 531
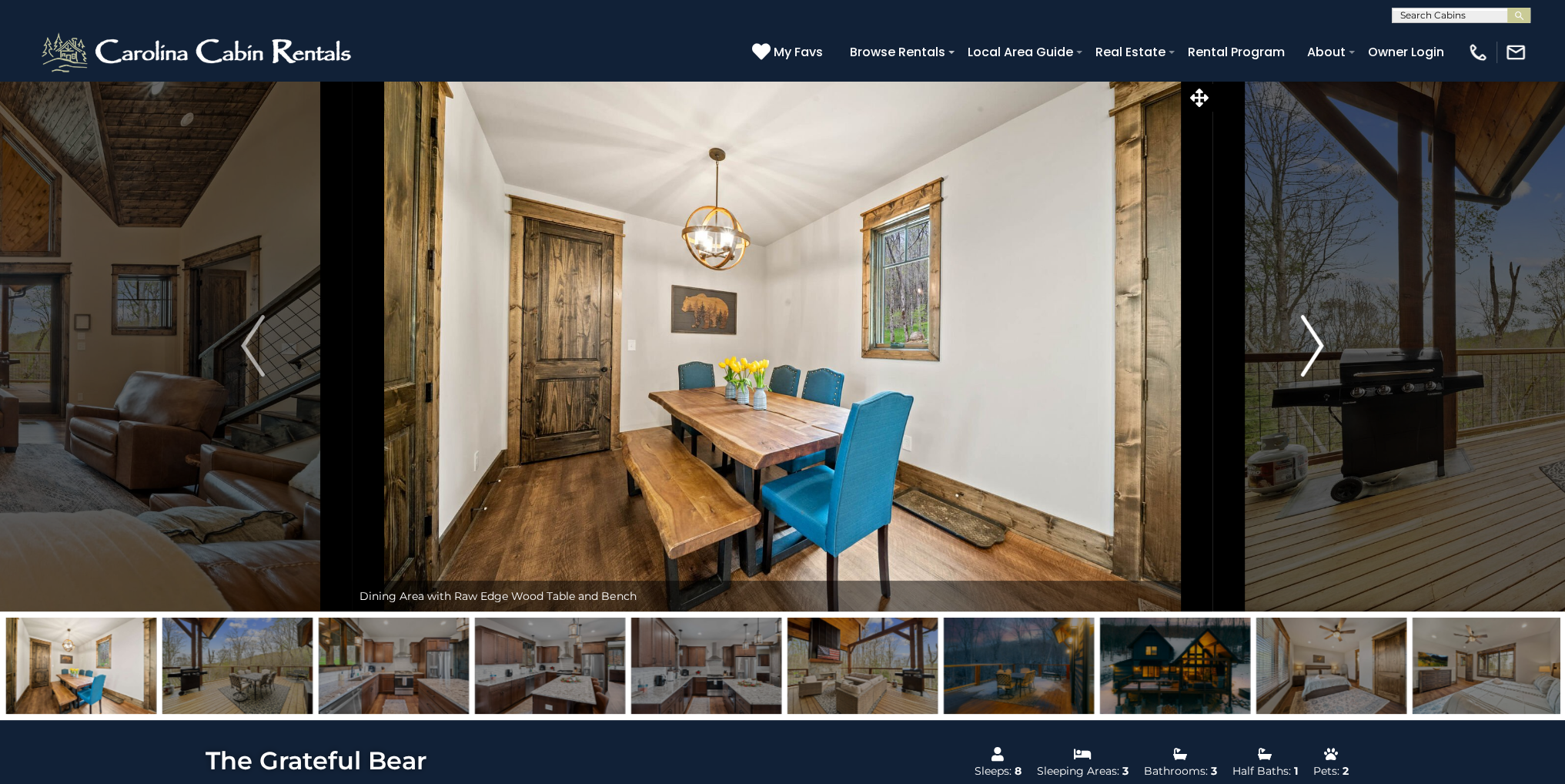
click at [1294, 341] on button "Next" at bounding box center [1313, 346] width 198 height 531
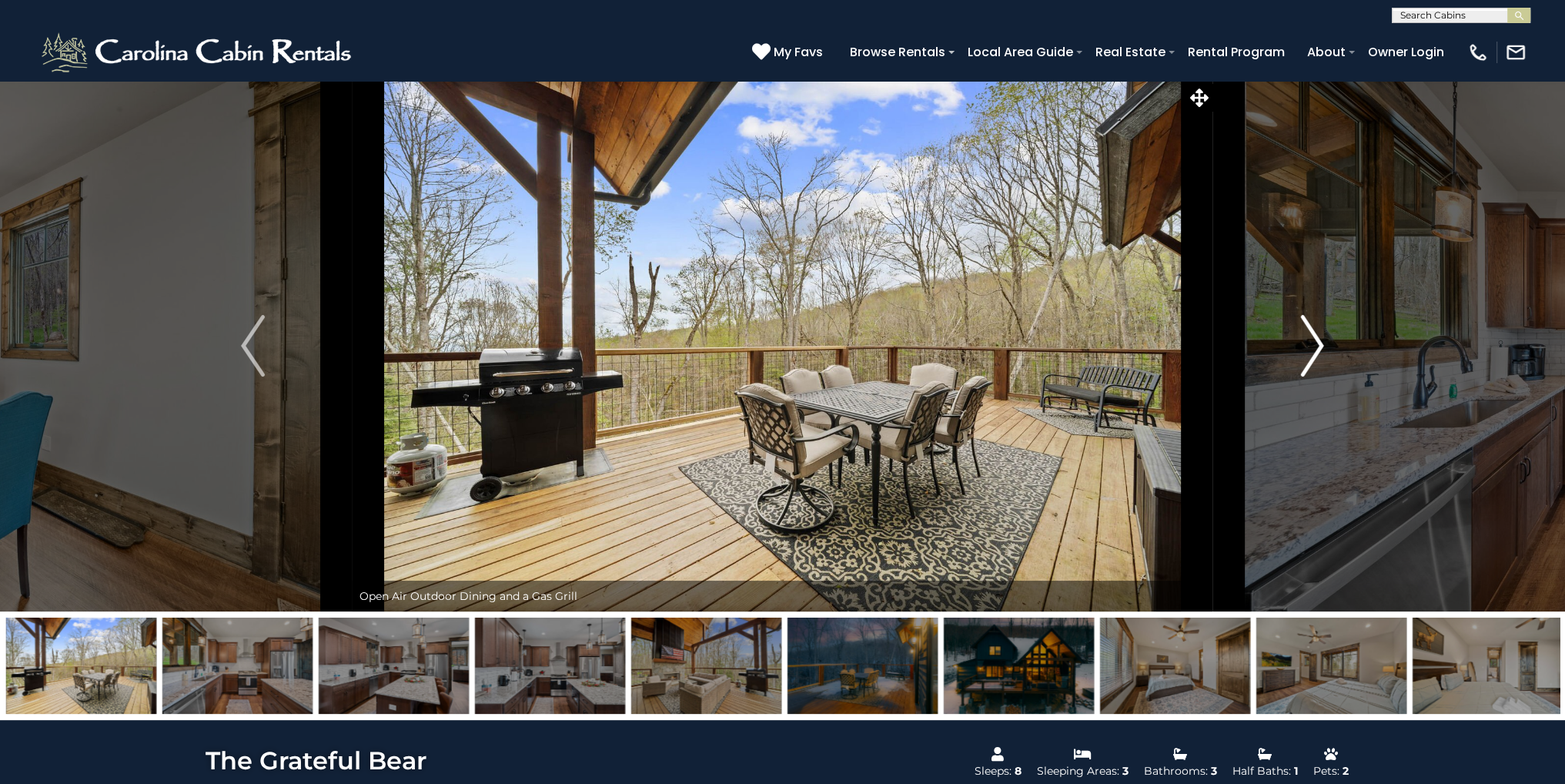
click at [1294, 341] on button "Next" at bounding box center [1313, 346] width 198 height 531
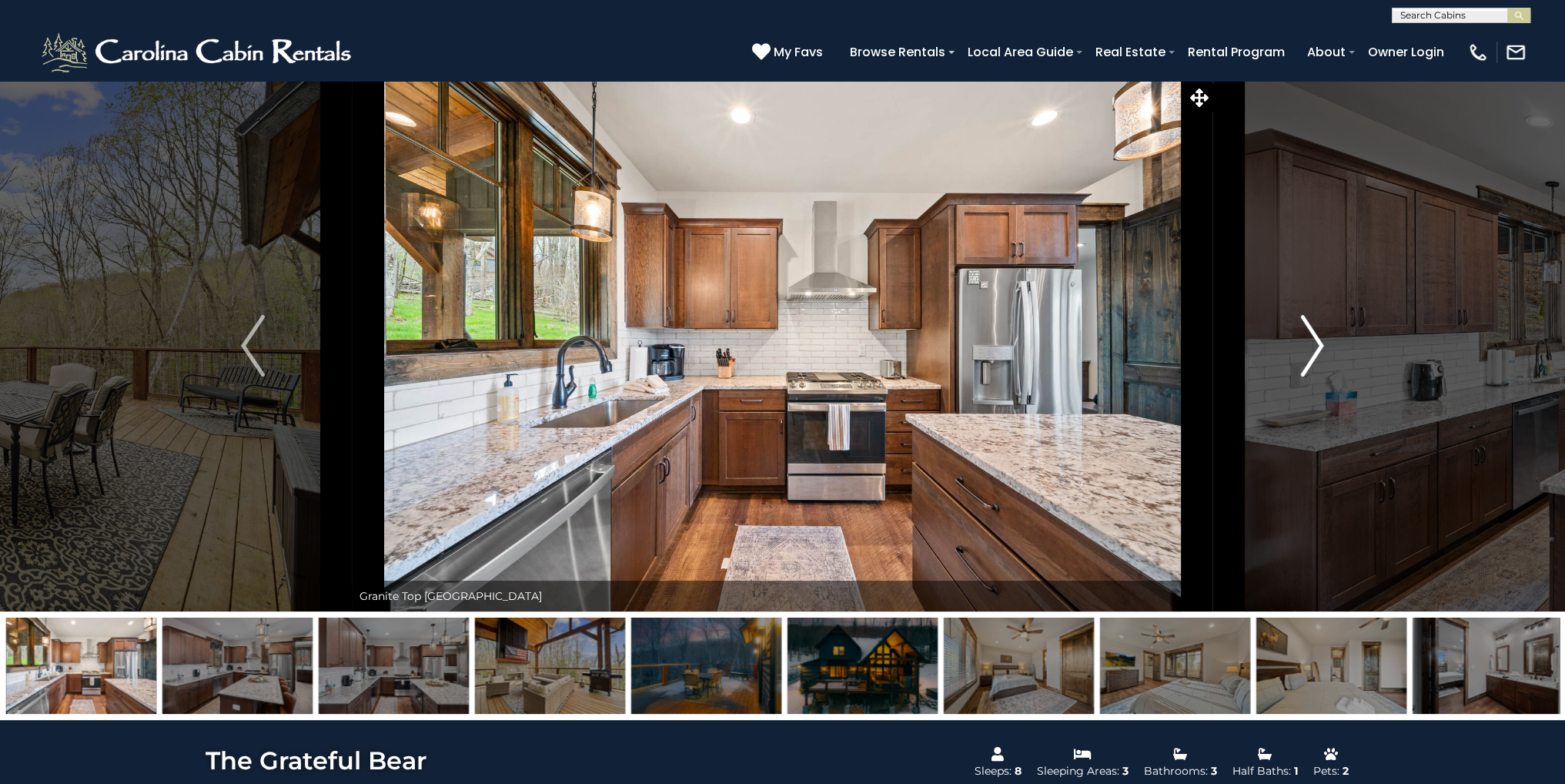
click at [1294, 341] on button "Next" at bounding box center [1313, 346] width 198 height 531
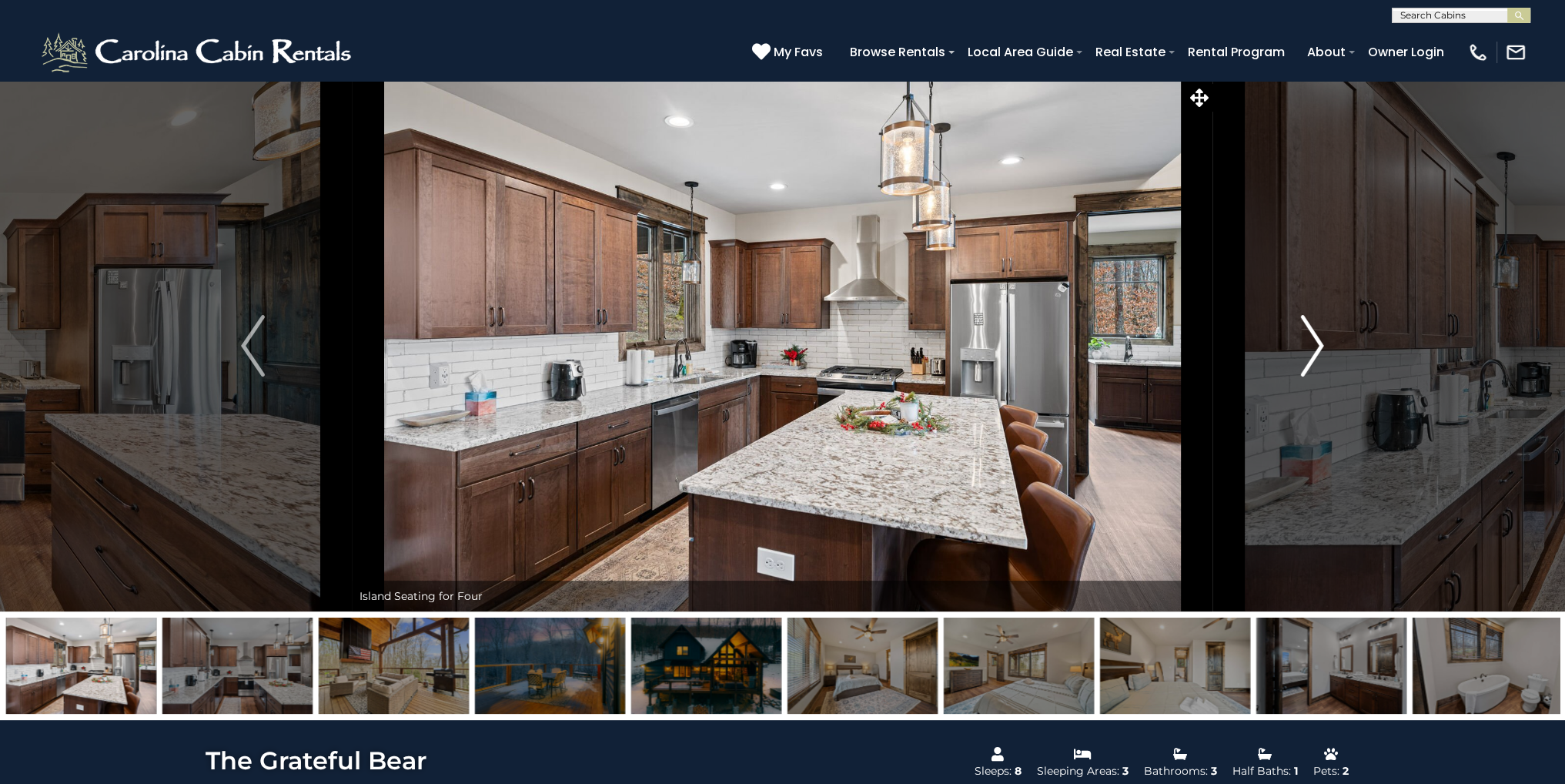
click at [1294, 341] on button "Next" at bounding box center [1313, 346] width 198 height 531
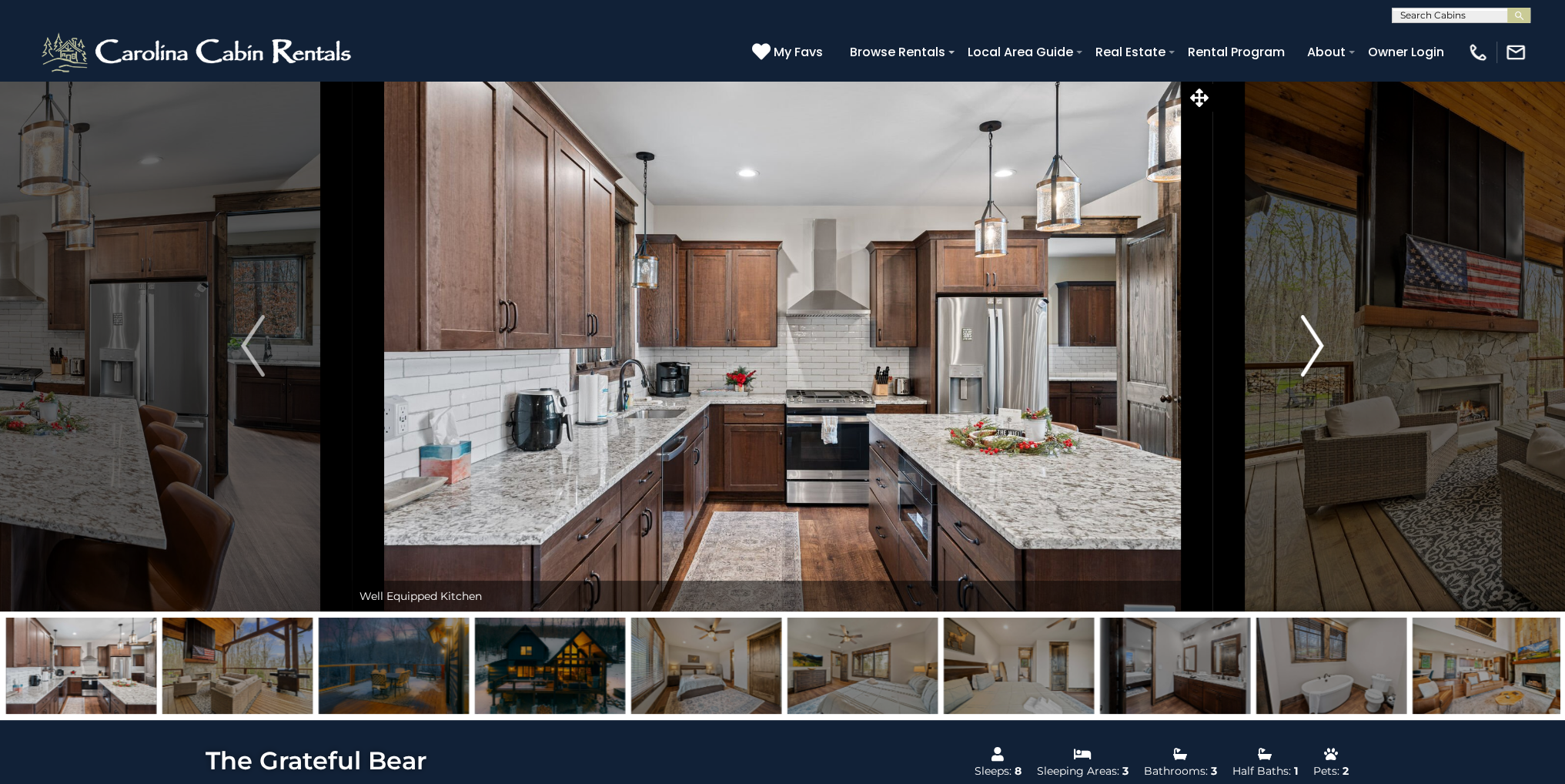
click at [1294, 341] on button "Next" at bounding box center [1313, 346] width 198 height 531
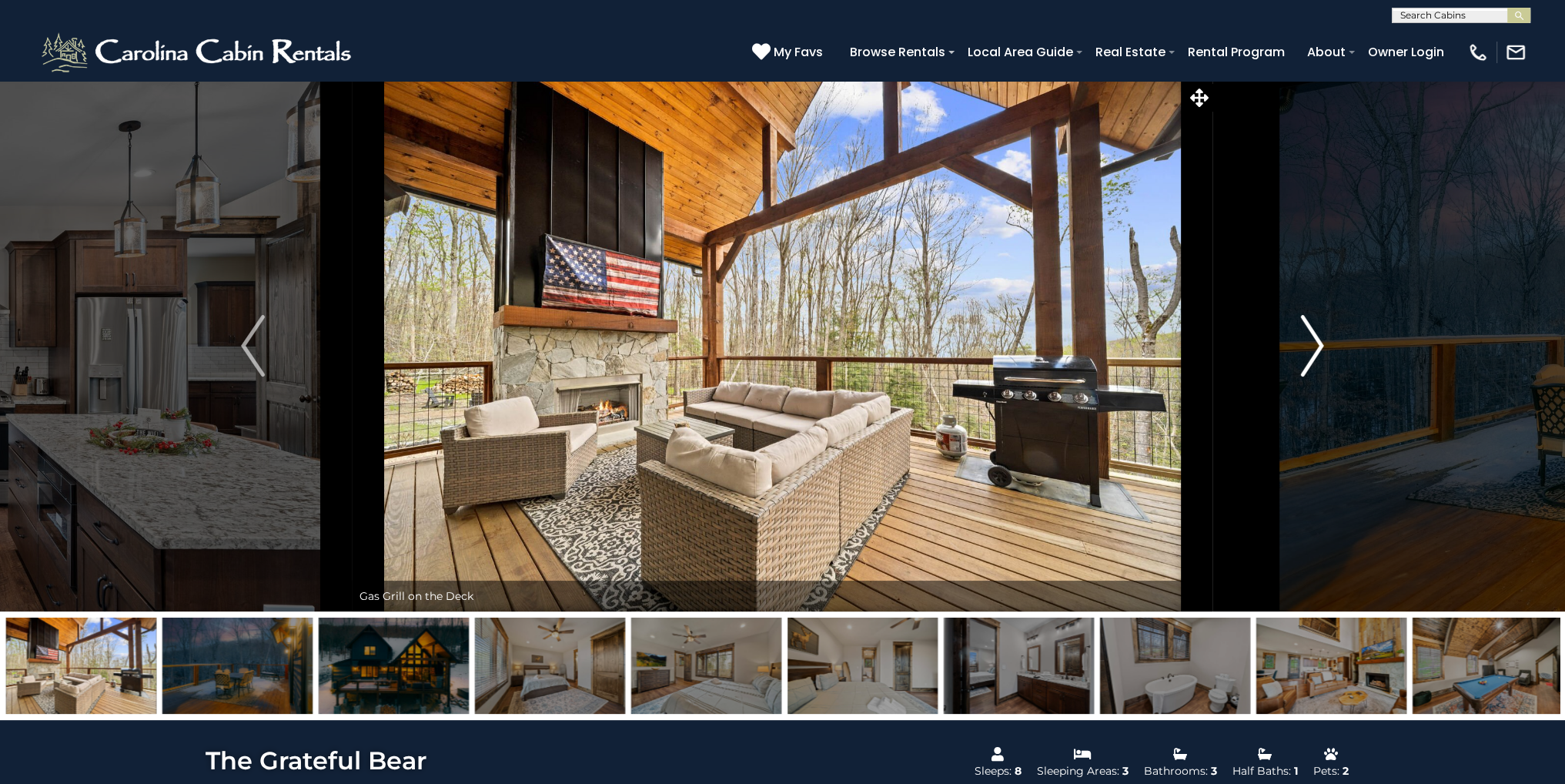
click at [1294, 341] on button "Next" at bounding box center [1313, 346] width 198 height 531
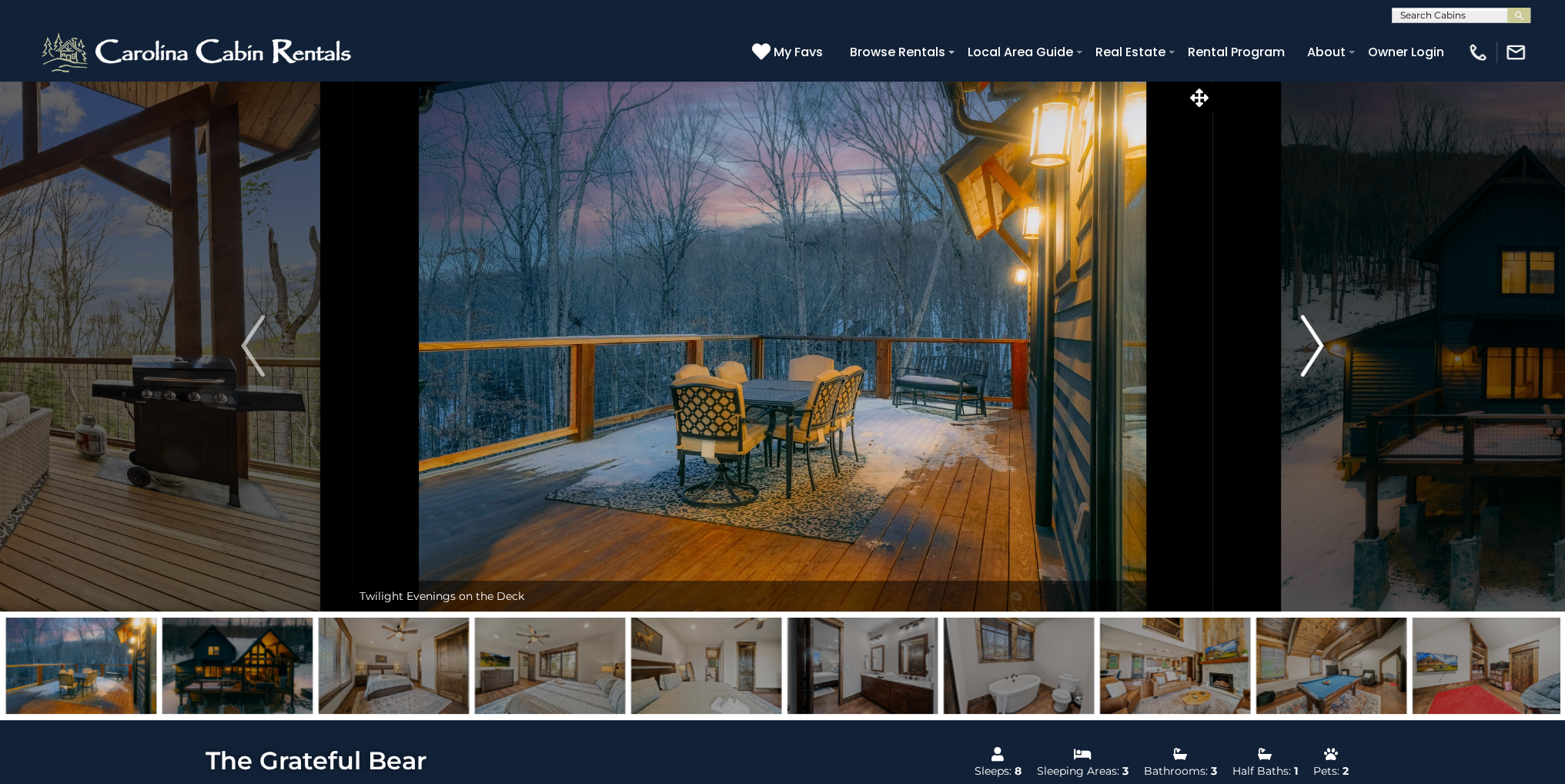
click at [1294, 341] on button "Next" at bounding box center [1313, 346] width 198 height 531
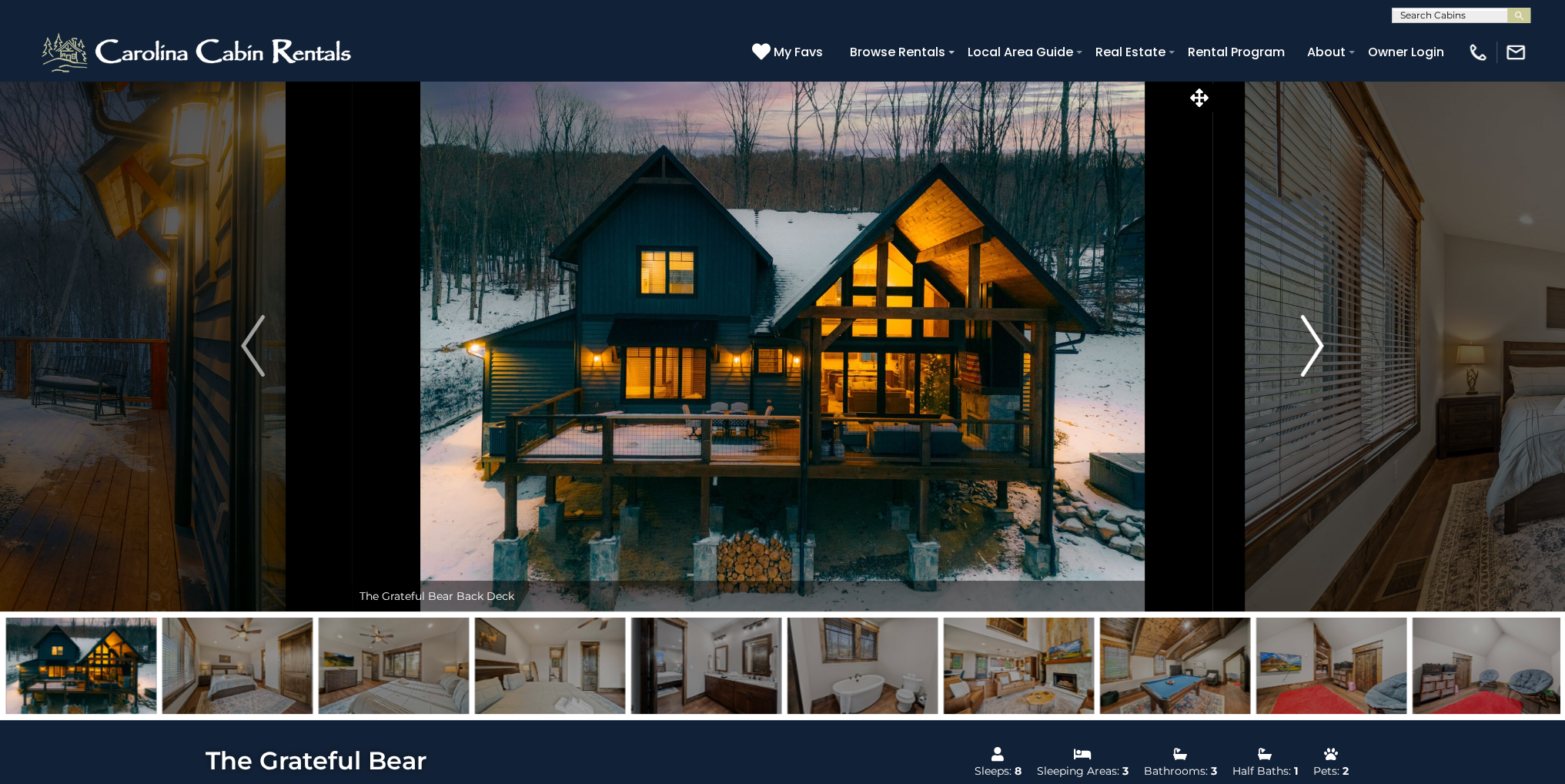
click at [1297, 342] on button "Next" at bounding box center [1313, 346] width 198 height 531
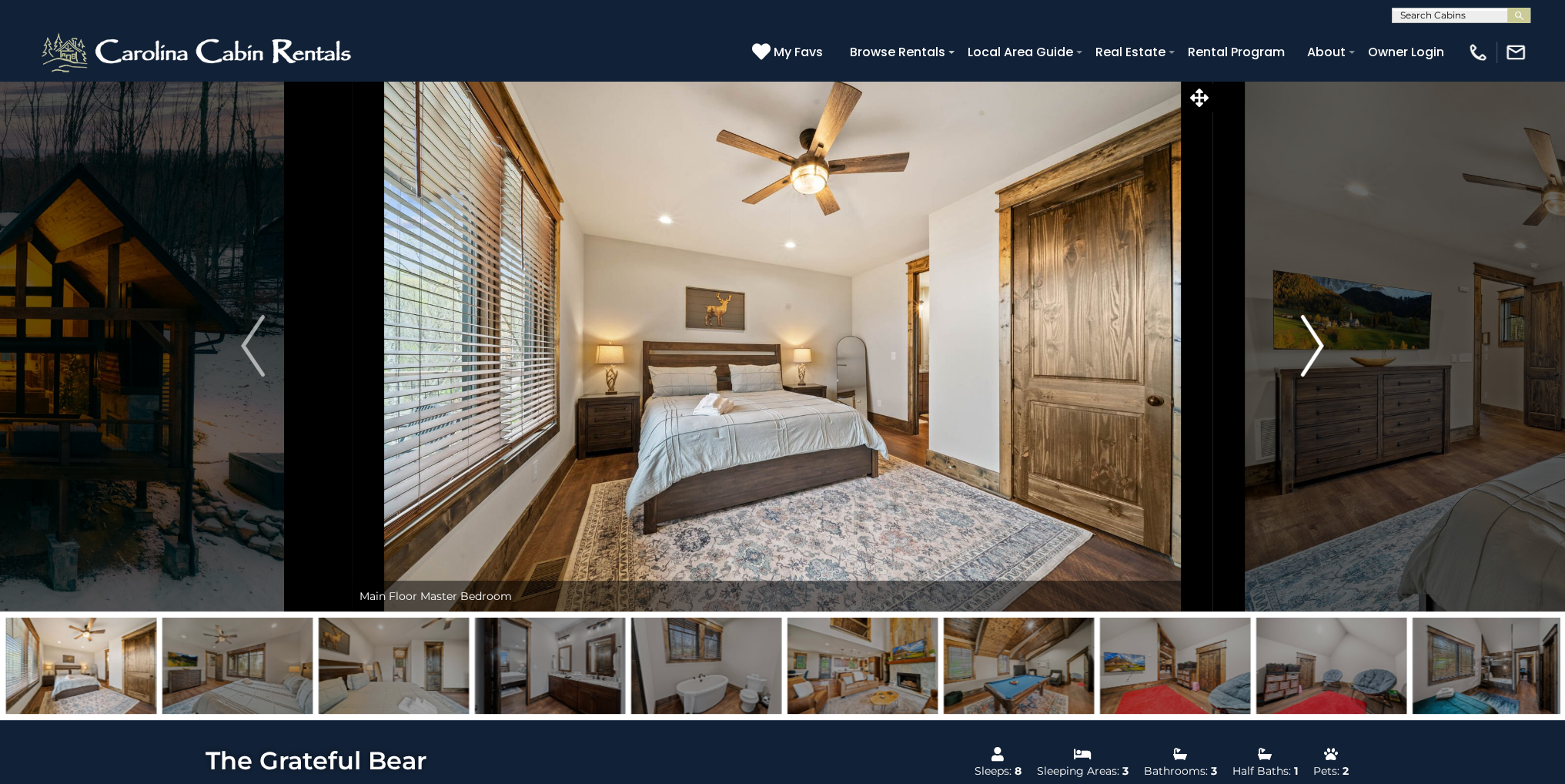
click at [1298, 342] on button "Next" at bounding box center [1313, 346] width 198 height 531
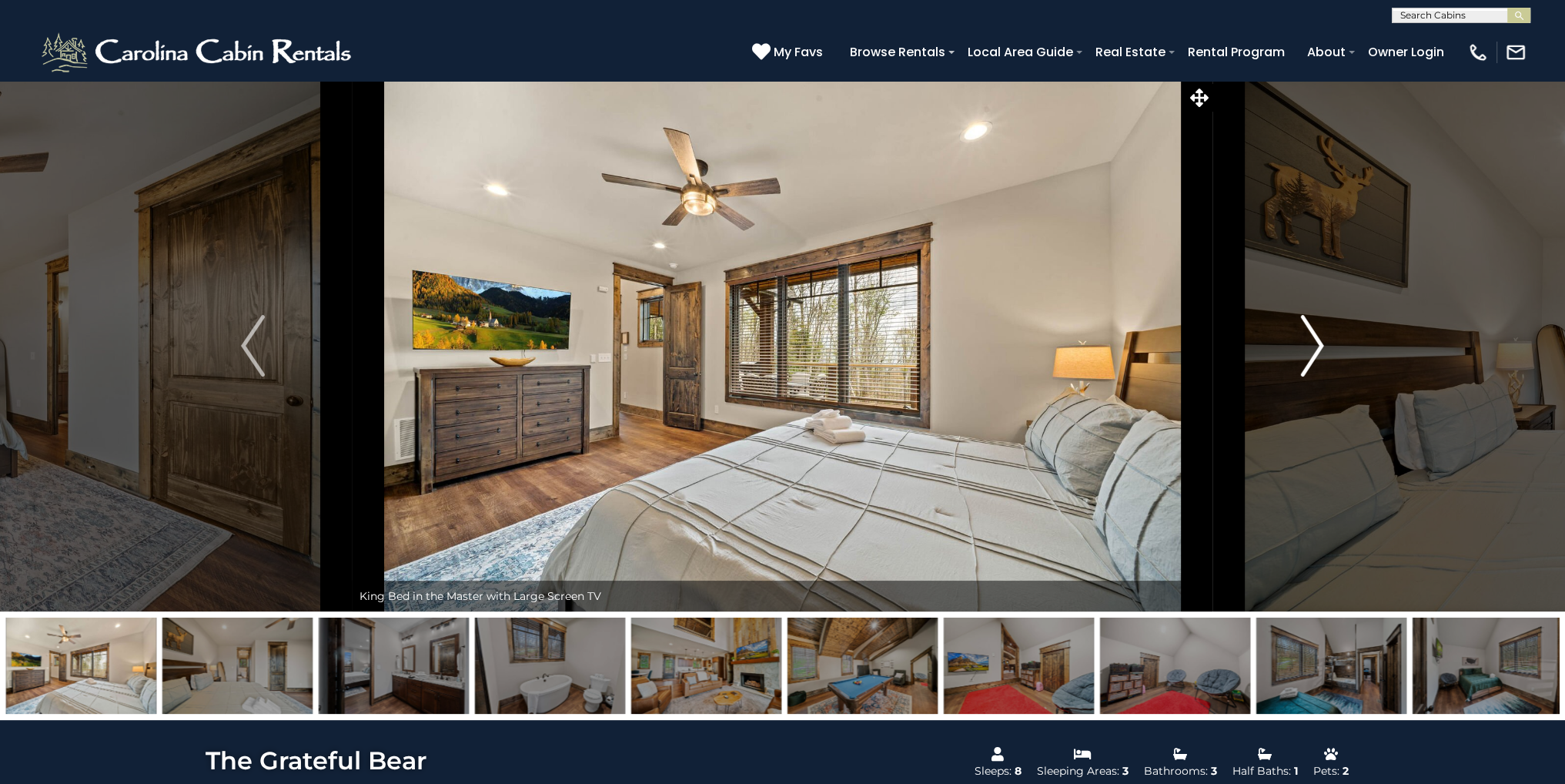
click at [1298, 342] on button "Next" at bounding box center [1313, 346] width 198 height 531
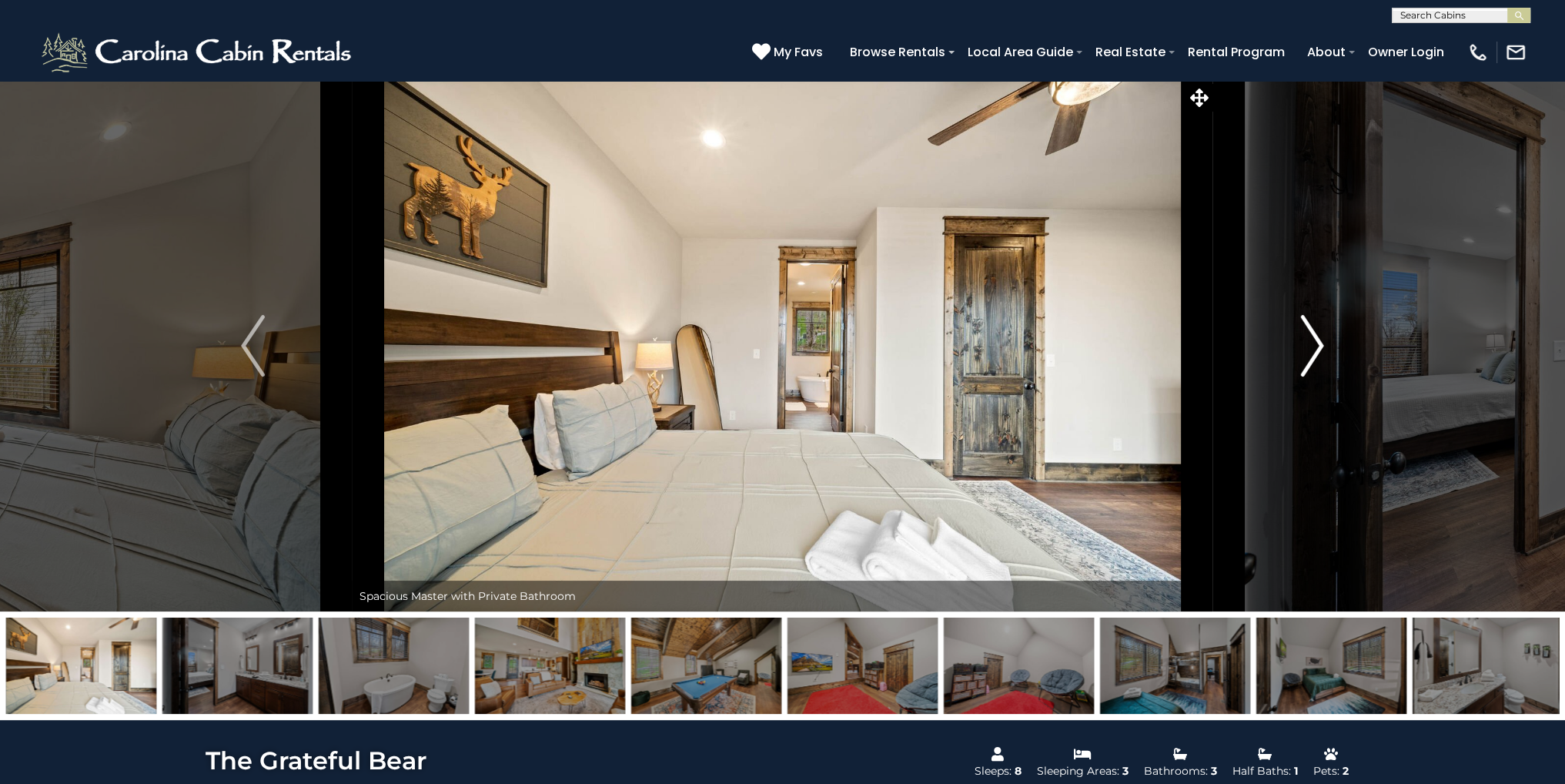
click at [1298, 342] on button "Next" at bounding box center [1313, 346] width 198 height 531
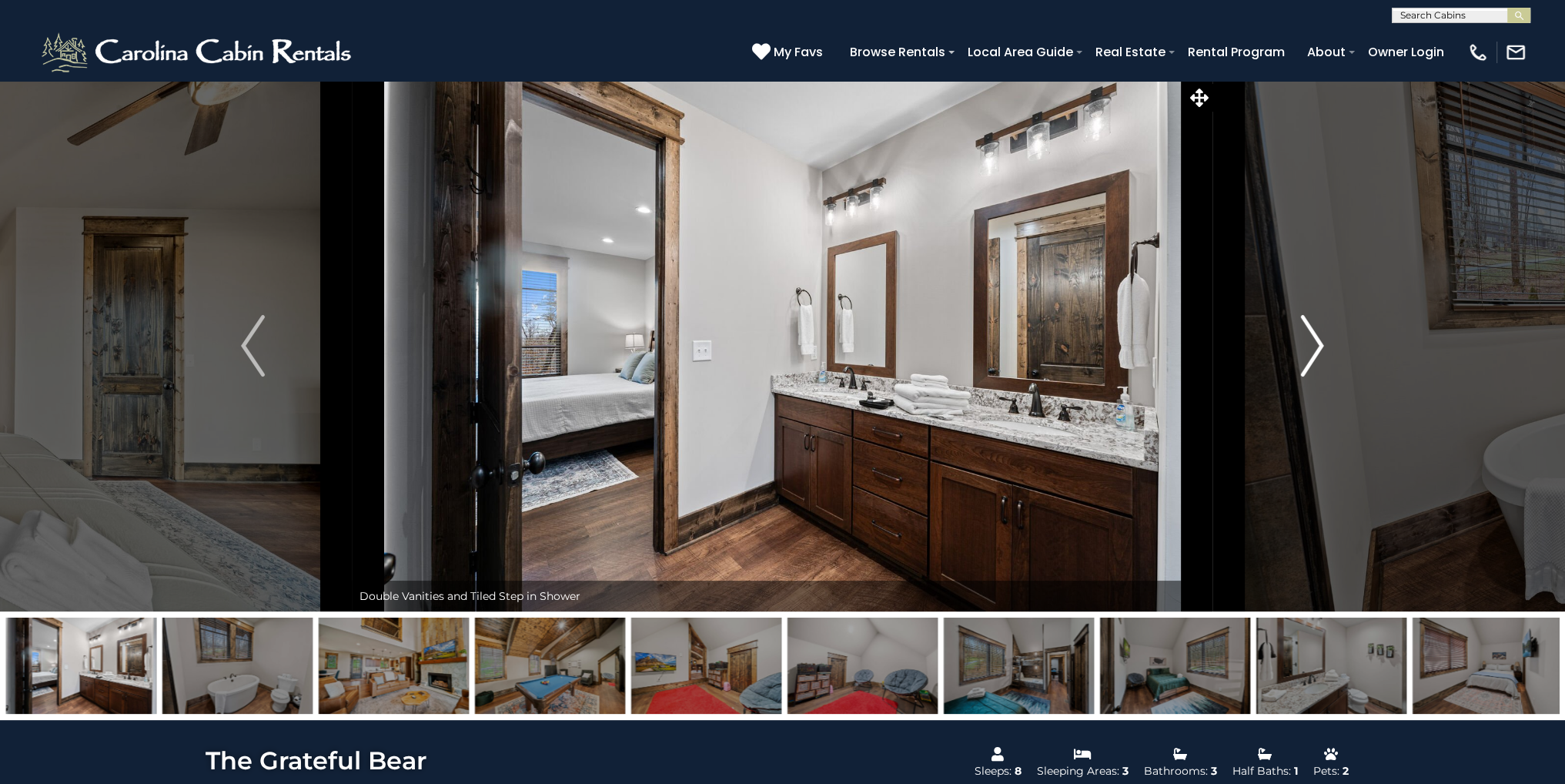
click at [1303, 342] on img "Next" at bounding box center [1312, 346] width 23 height 62
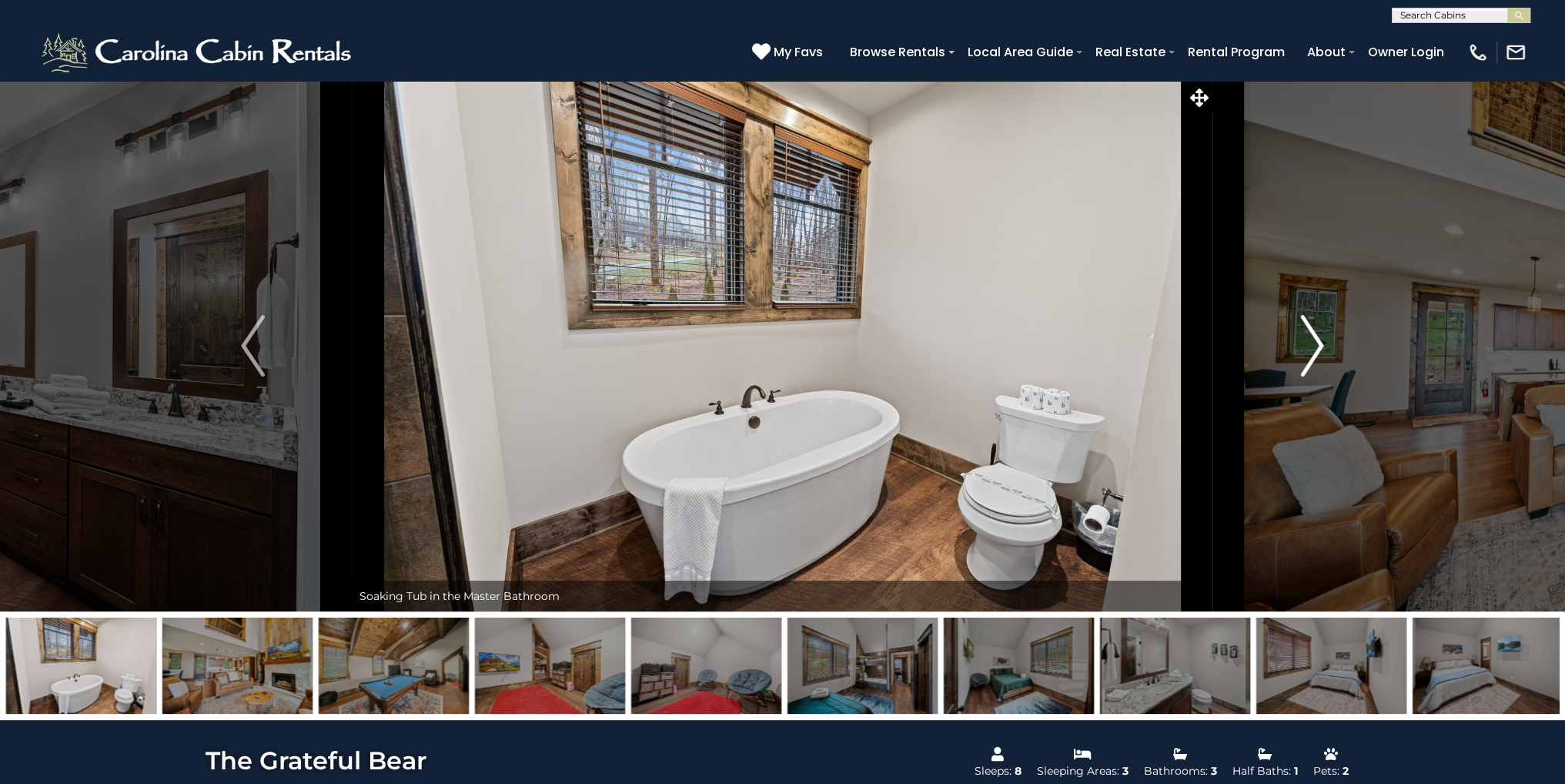
click at [1303, 342] on img "Next" at bounding box center [1312, 346] width 23 height 62
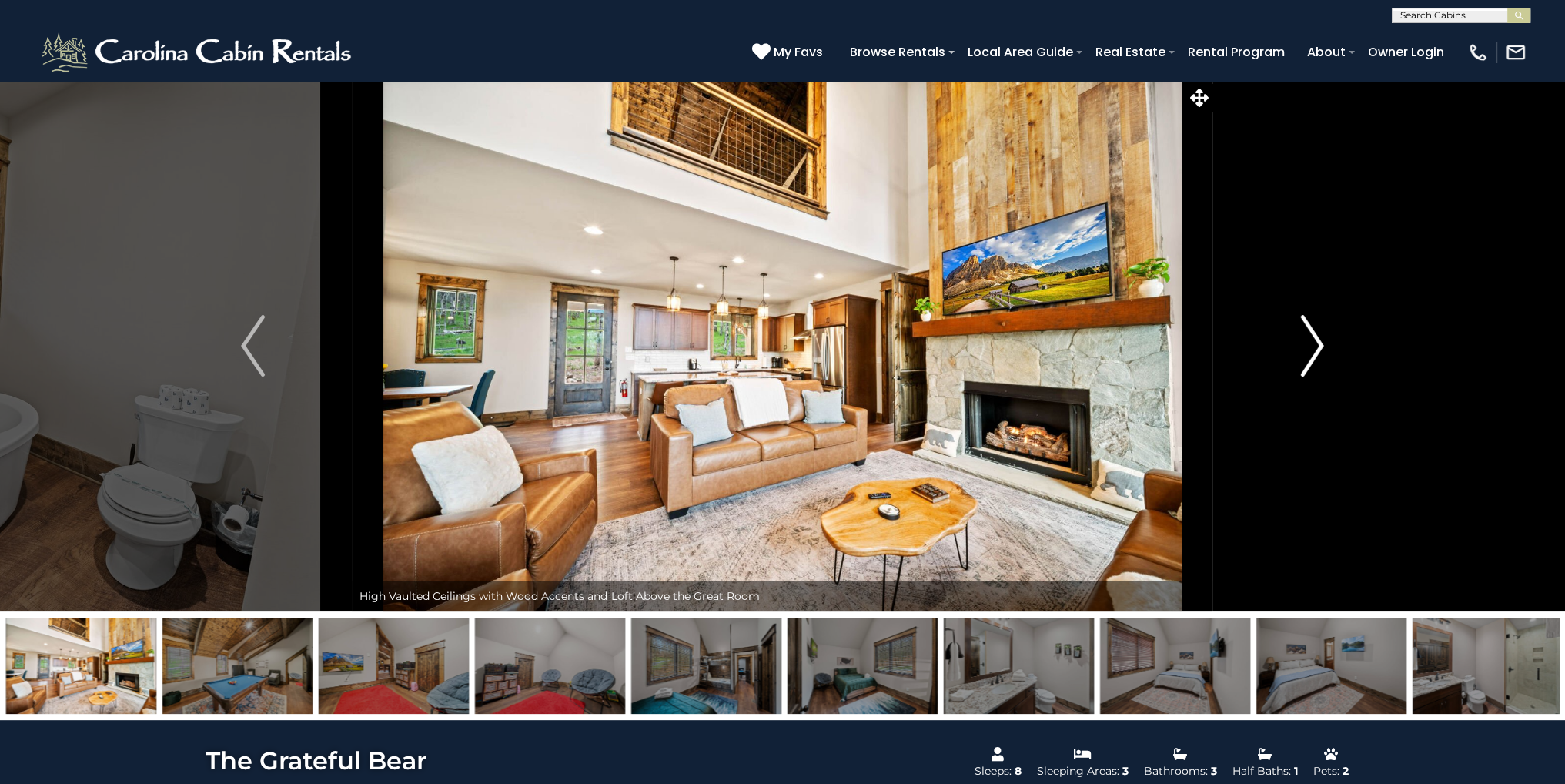
click at [1303, 343] on img "Next" at bounding box center [1312, 346] width 23 height 62
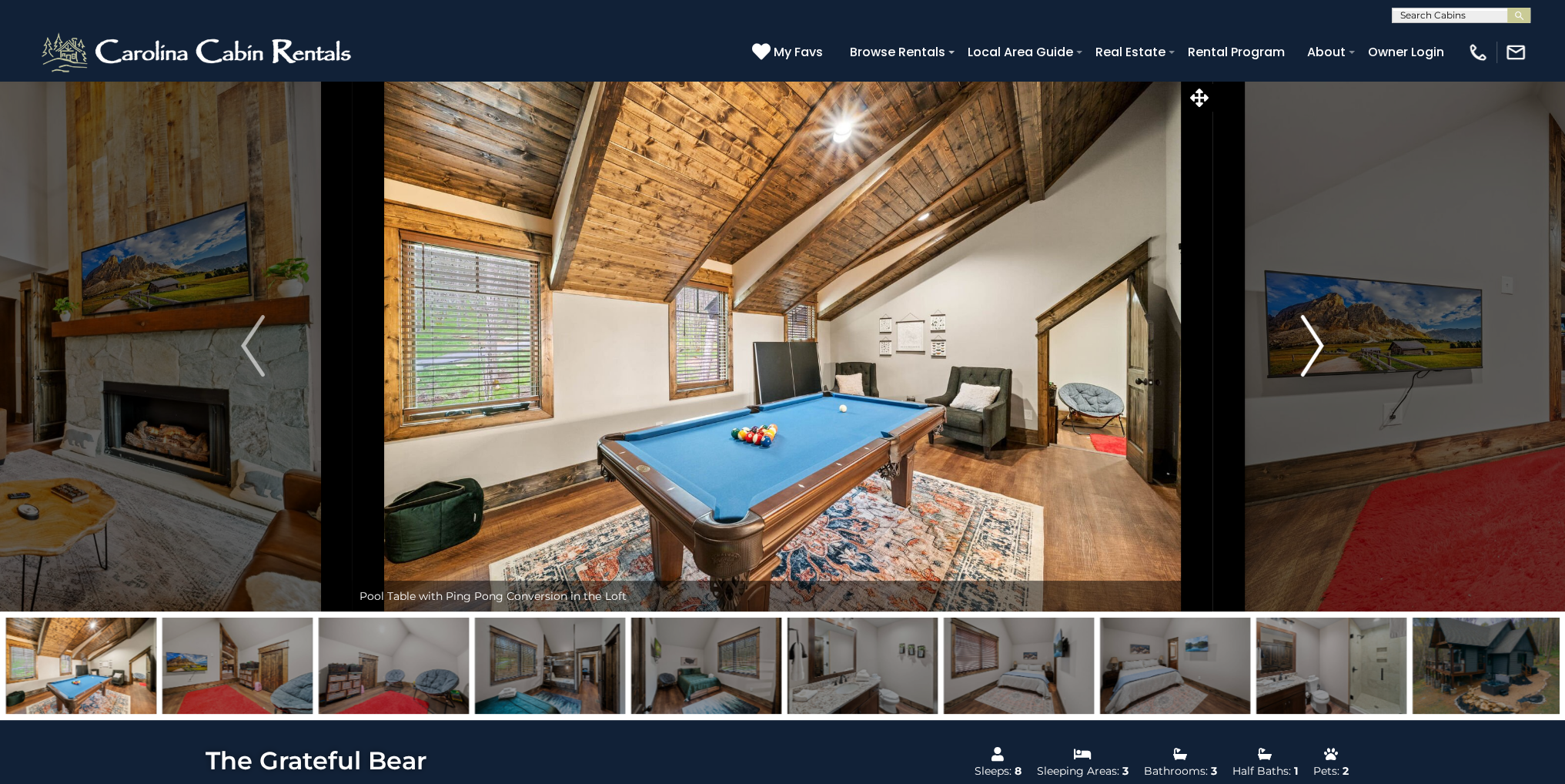
click at [1303, 343] on img "Next" at bounding box center [1312, 346] width 23 height 62
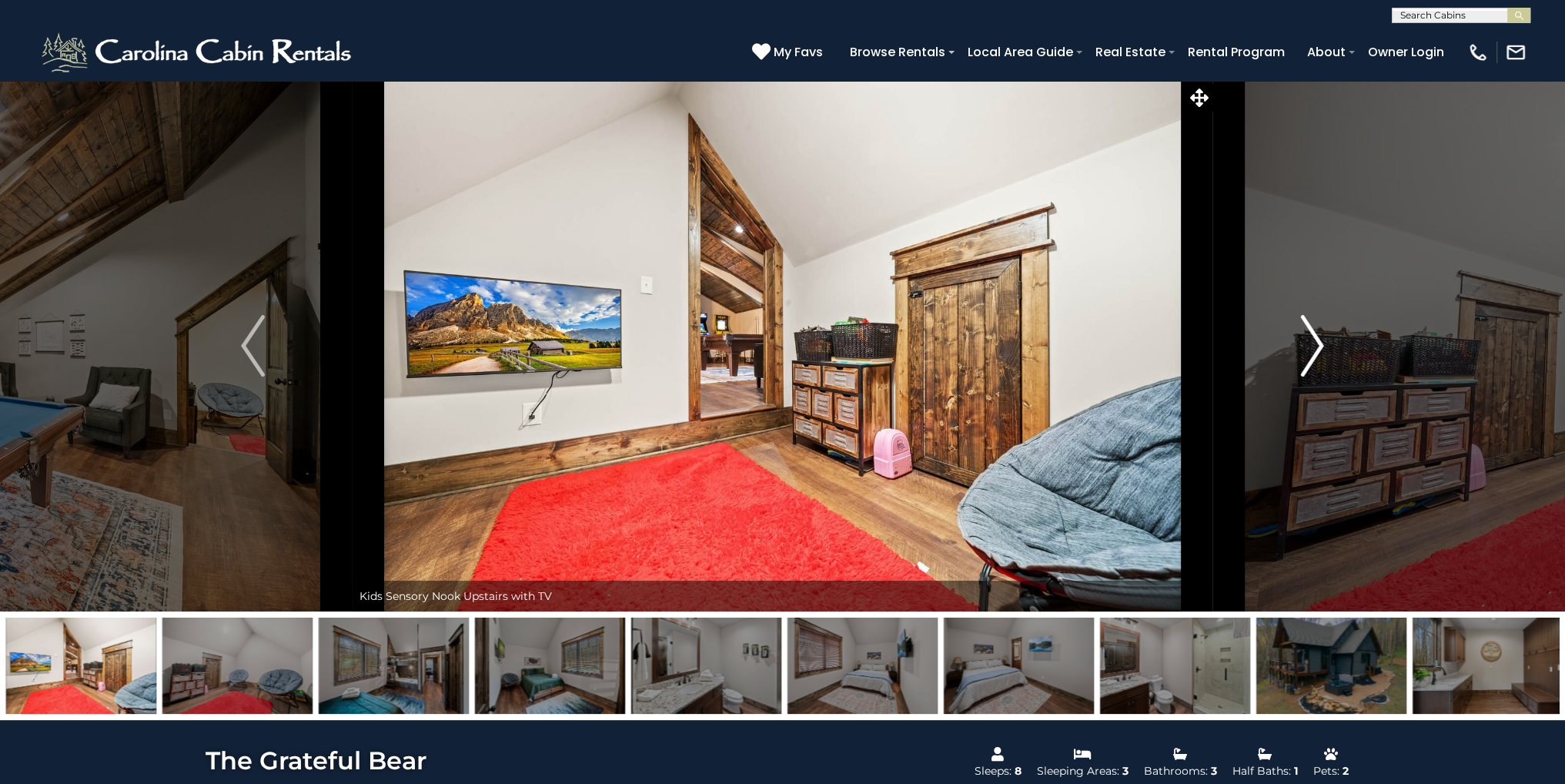
click at [1303, 343] on img "Next" at bounding box center [1312, 346] width 23 height 62
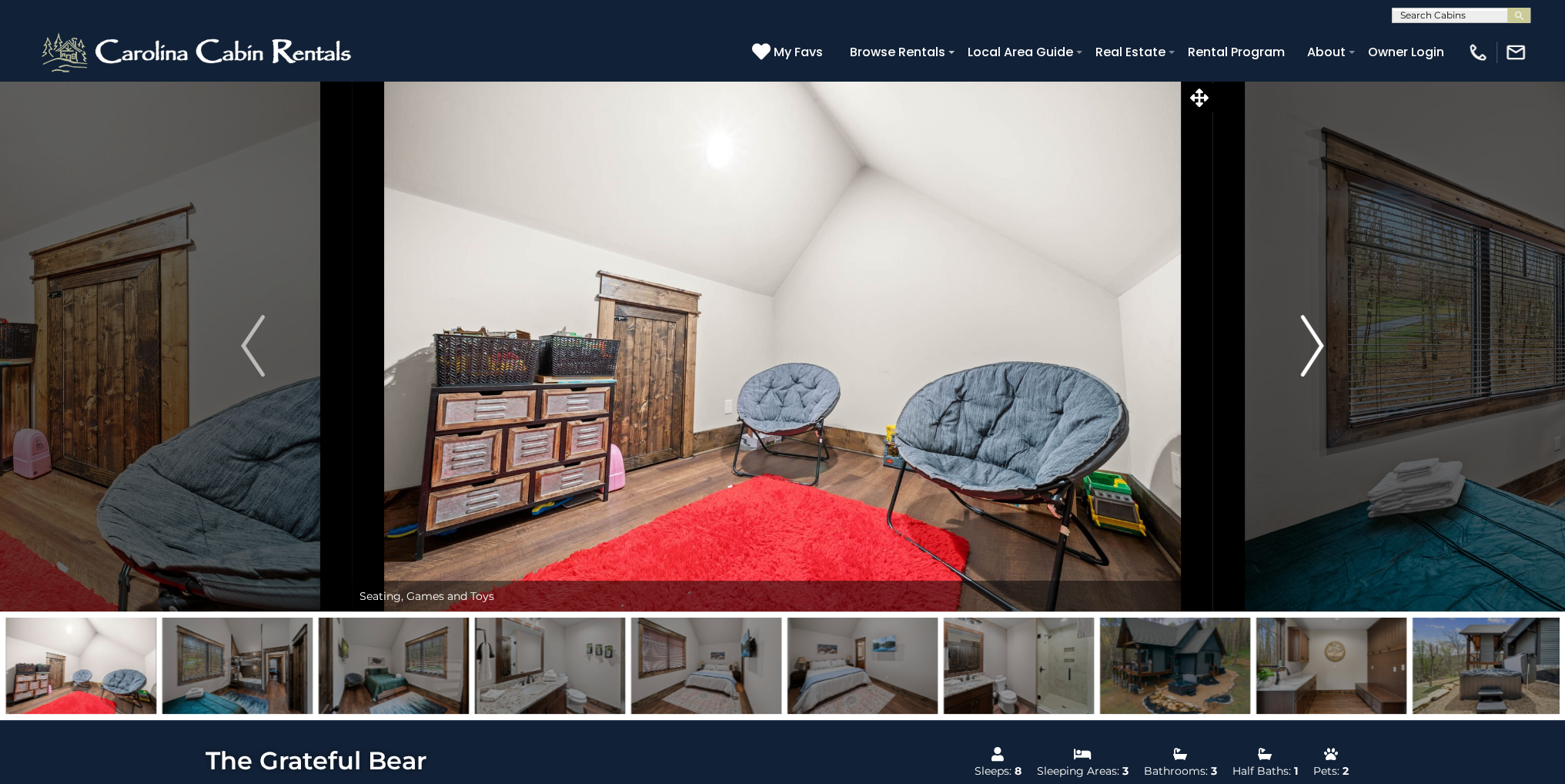
click at [1303, 344] on img "Next" at bounding box center [1312, 346] width 23 height 62
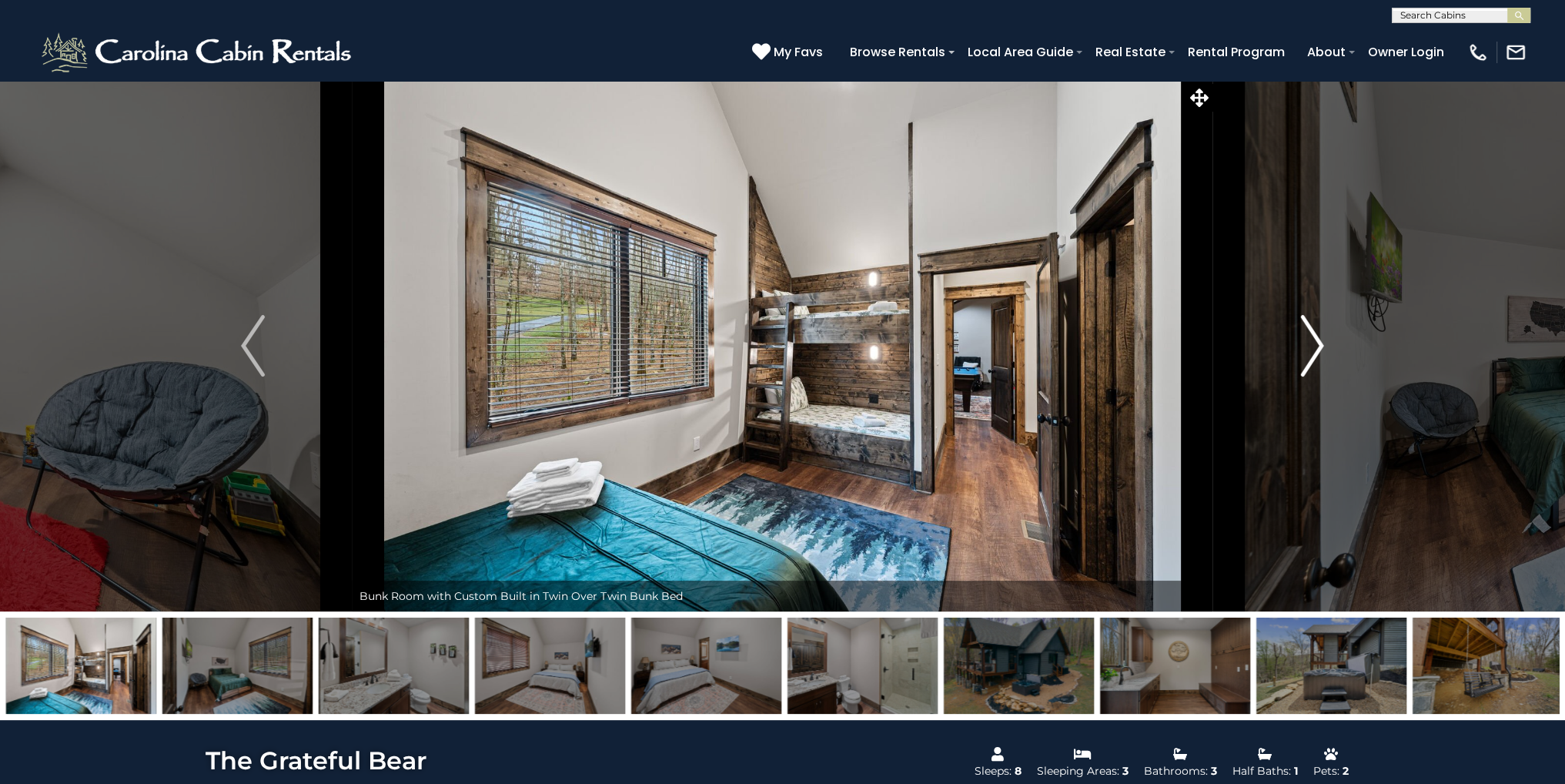
click at [1304, 344] on img "Next" at bounding box center [1312, 346] width 23 height 62
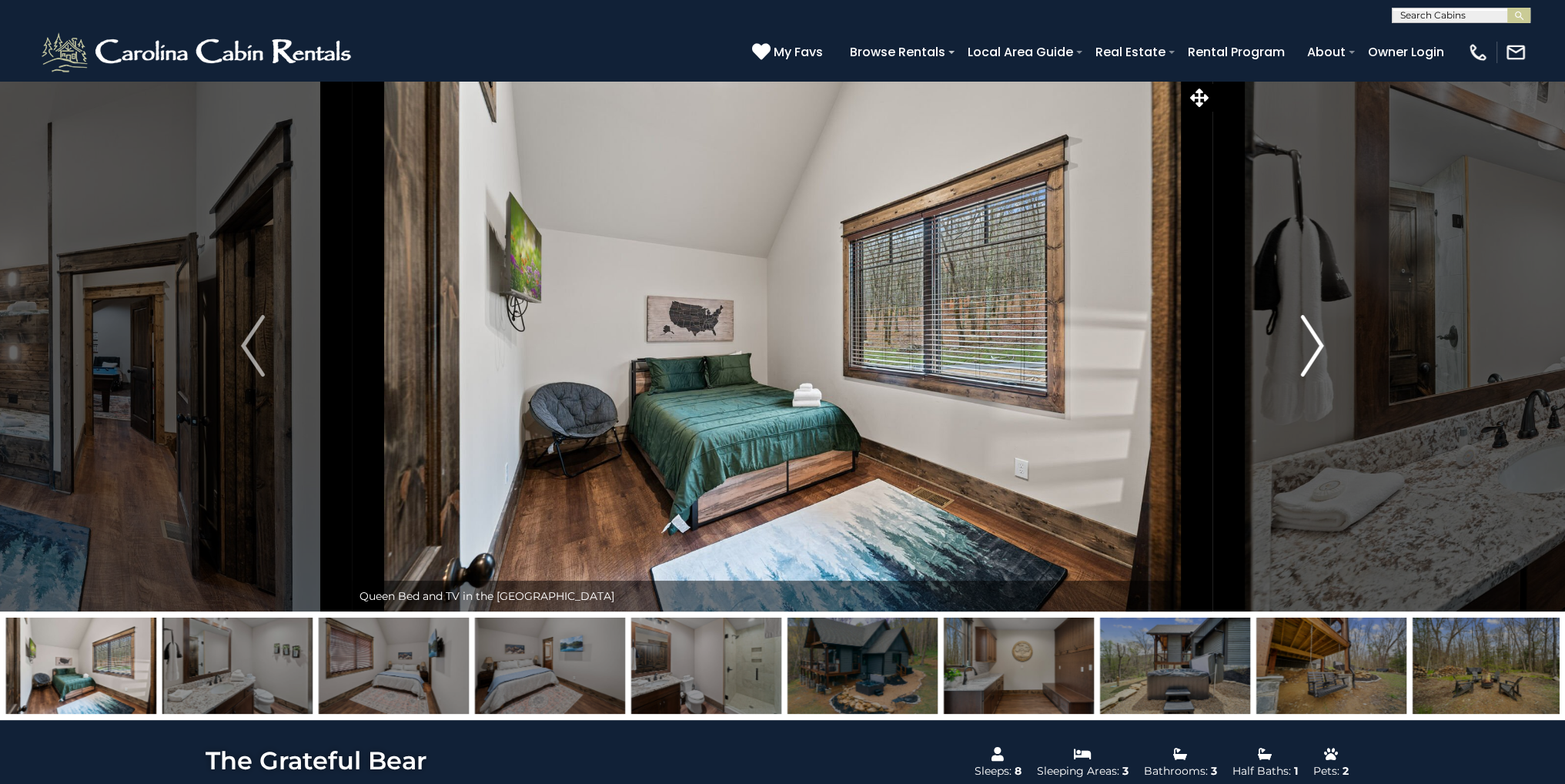
click at [1306, 344] on img "Next" at bounding box center [1312, 346] width 23 height 62
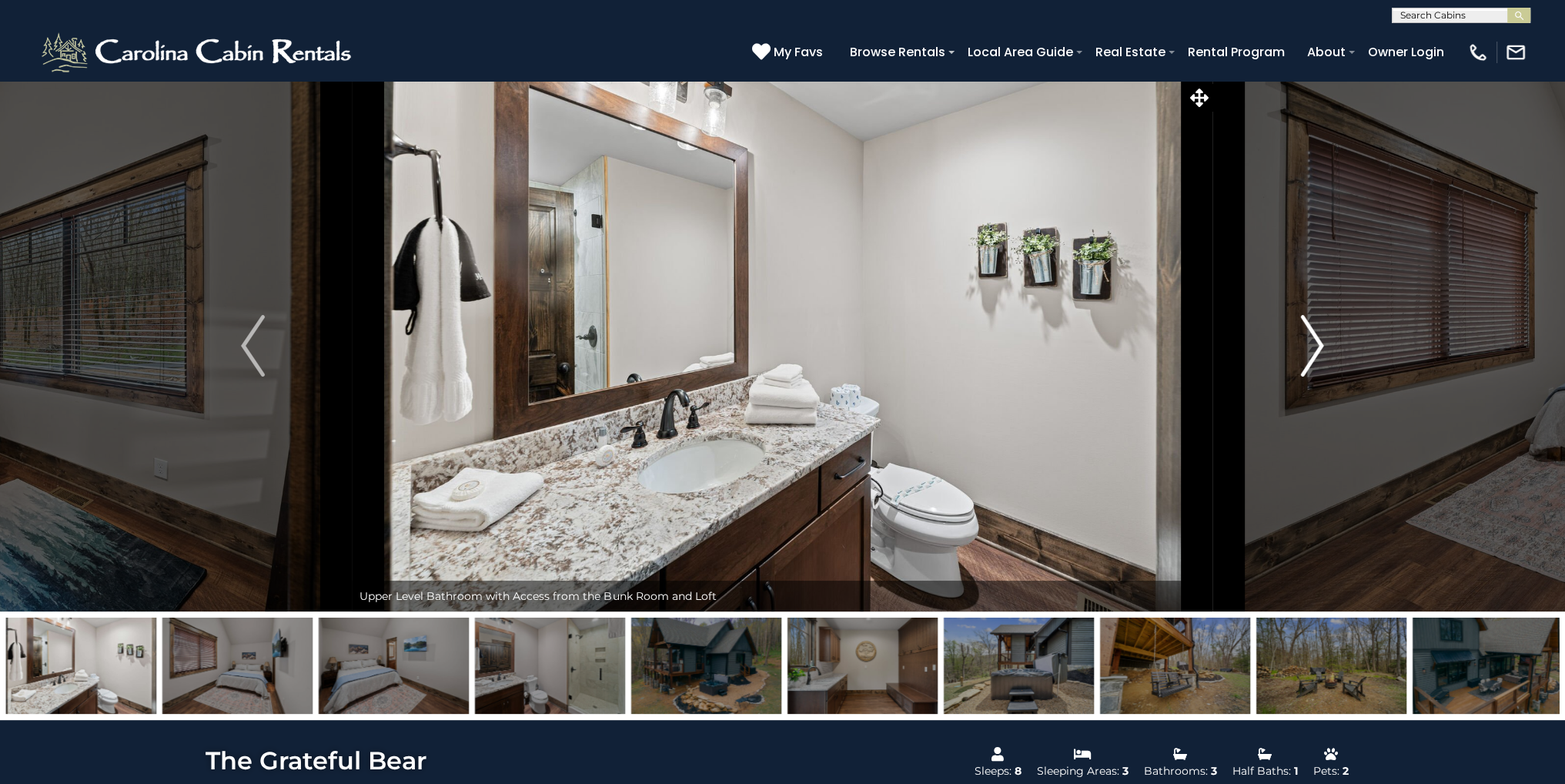
click at [1306, 346] on img "Next" at bounding box center [1312, 346] width 23 height 62
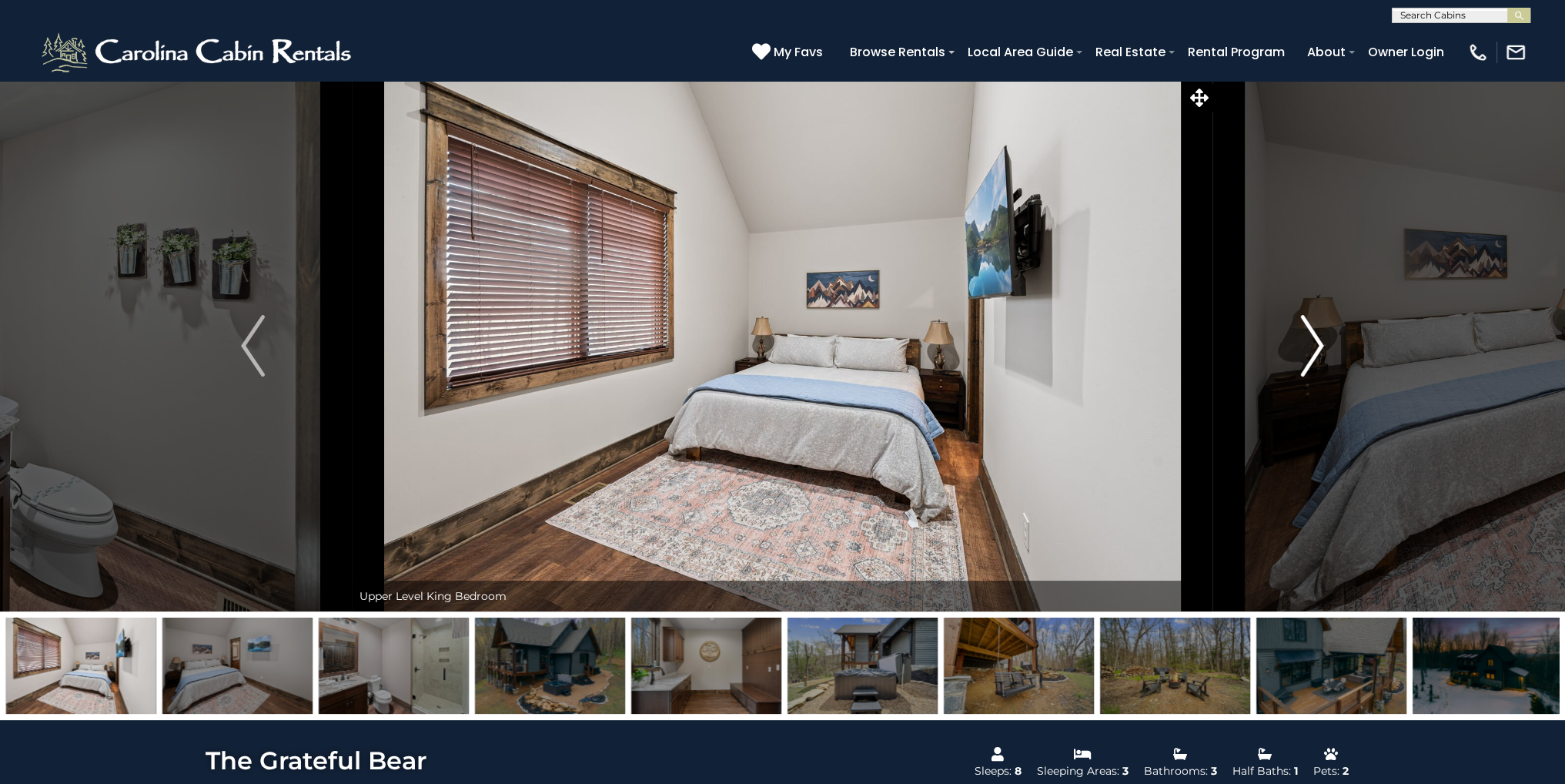
click at [1306, 346] on img "Next" at bounding box center [1312, 346] width 23 height 62
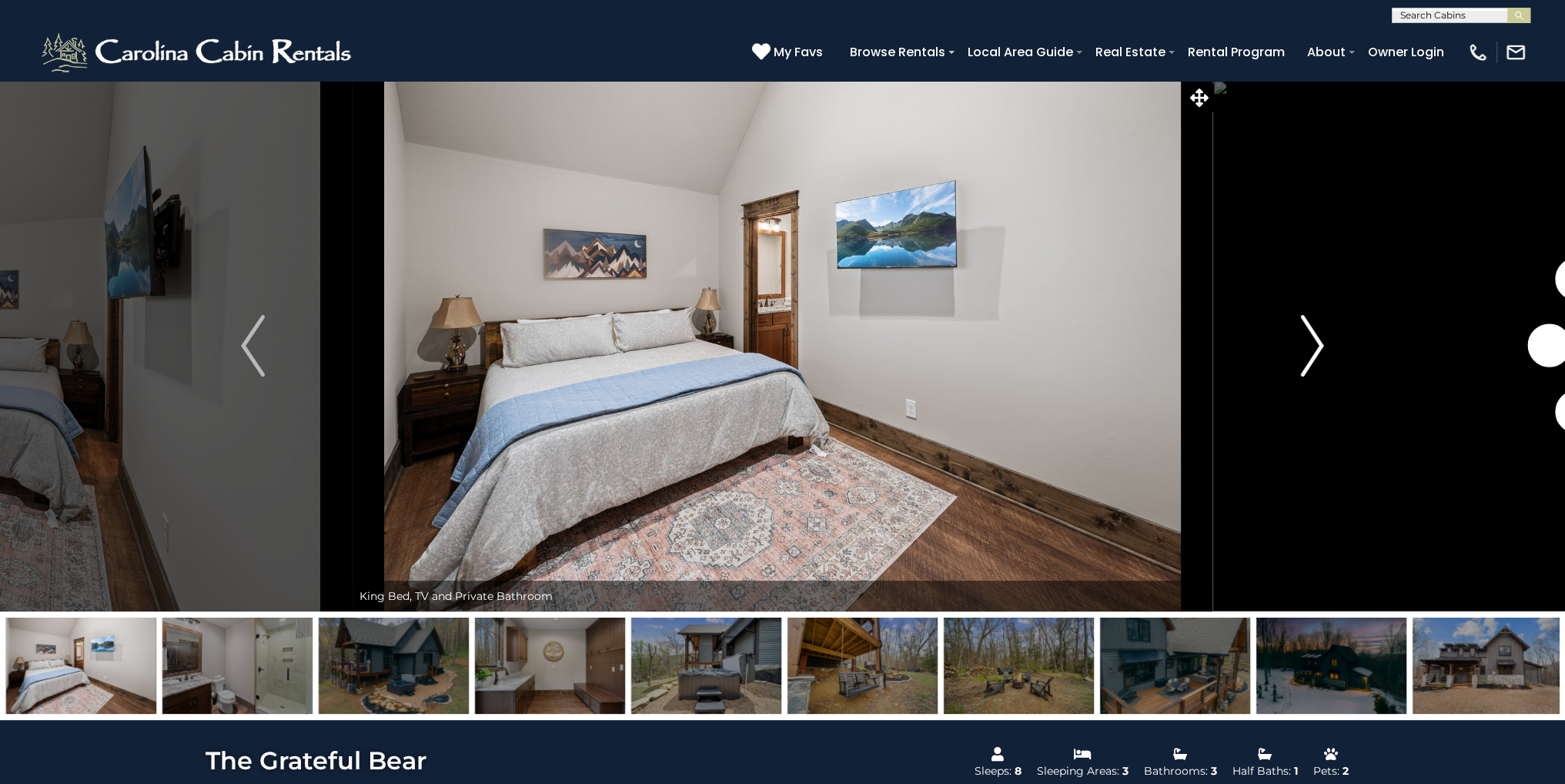
click at [1306, 346] on img "Next" at bounding box center [1312, 346] width 23 height 62
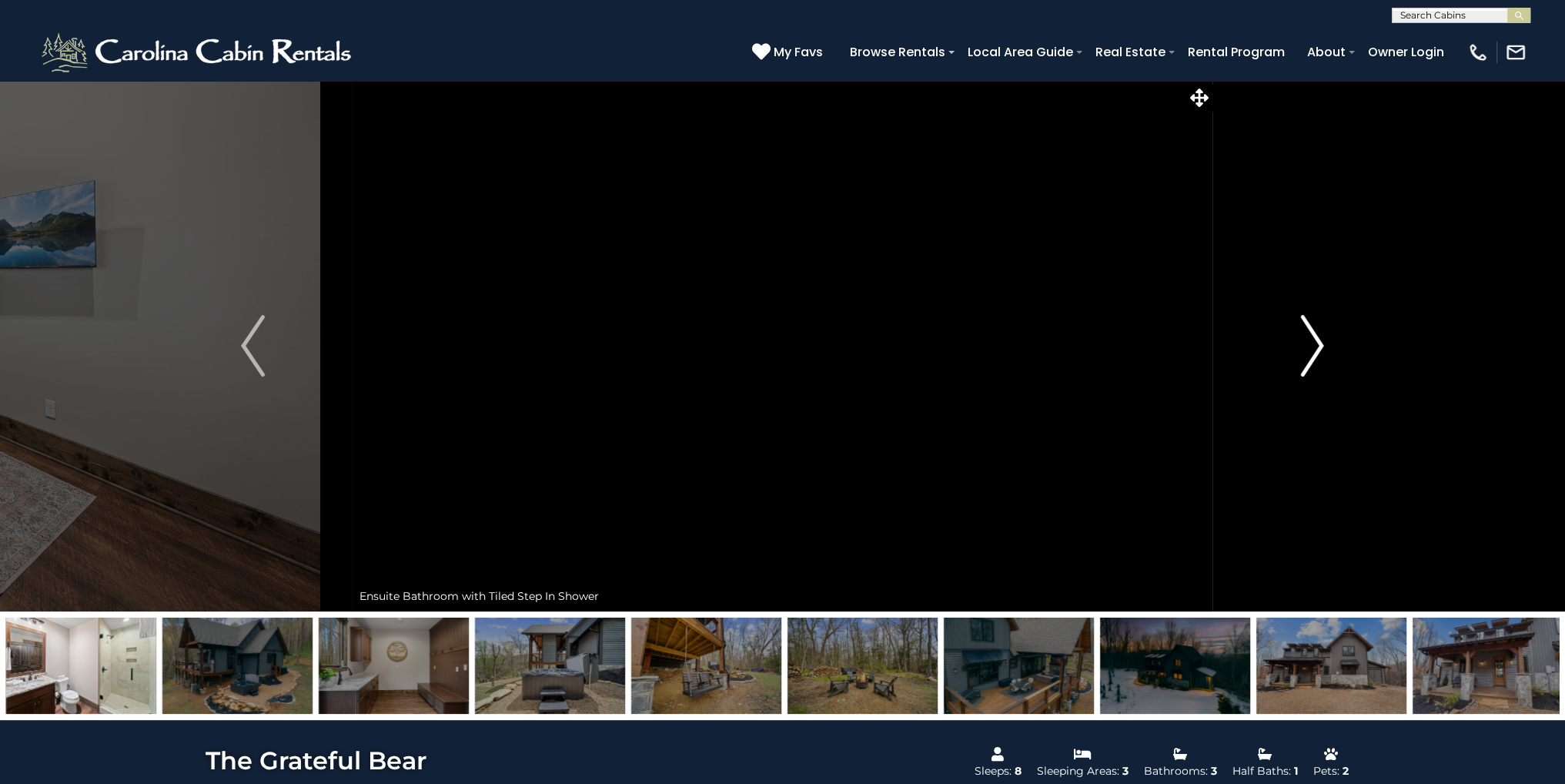
click at [1306, 346] on img "Next" at bounding box center [1312, 346] width 23 height 62
